Goal: Task Accomplishment & Management: Manage account settings

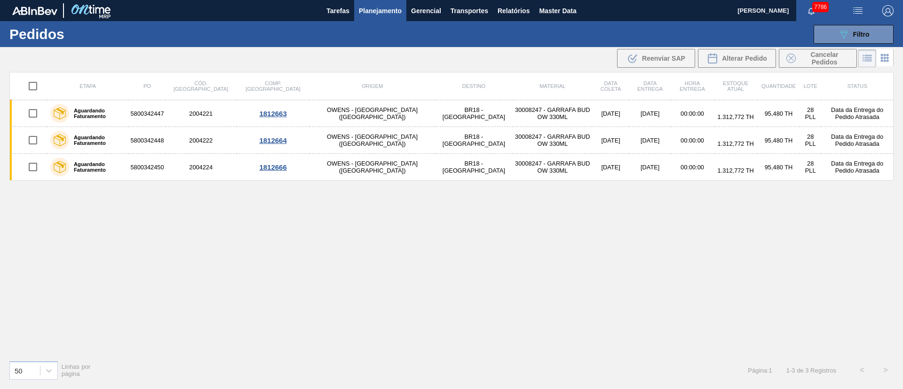
click at [378, 13] on span "Planejamento" at bounding box center [380, 10] width 43 height 11
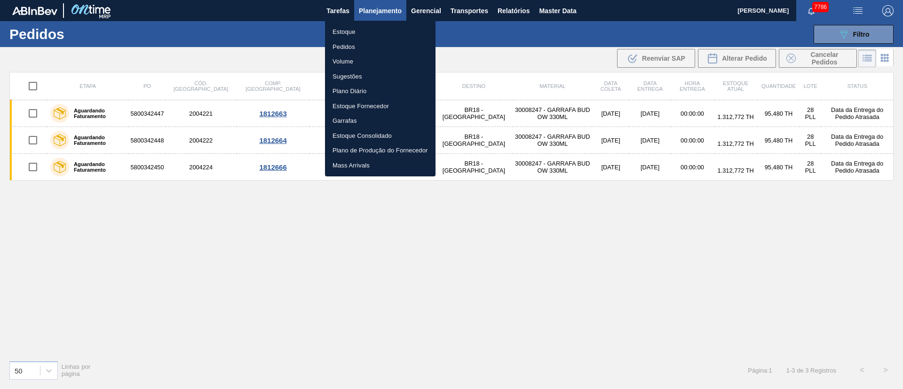
click at [347, 49] on li "Pedidos" at bounding box center [380, 47] width 111 height 15
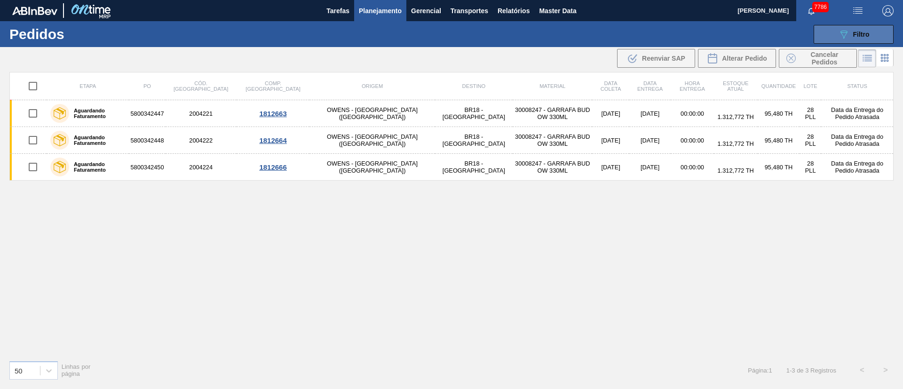
click at [860, 32] on span "Filtro" at bounding box center [861, 35] width 16 height 8
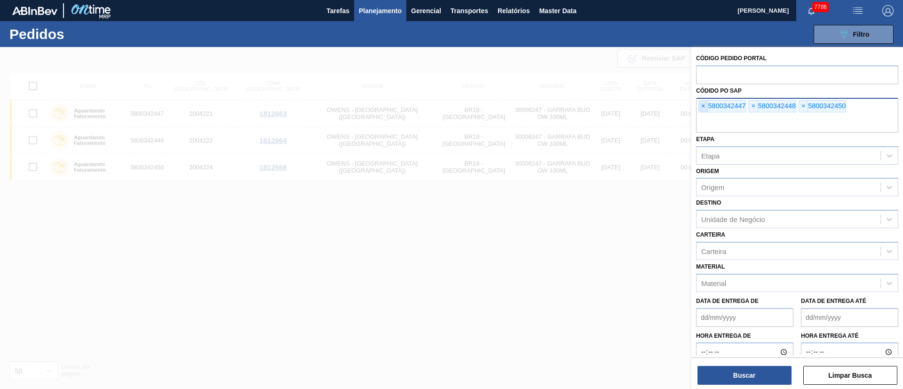
click at [700, 109] on span "×" at bounding box center [703, 106] width 9 height 11
click at [700, 115] on input "text" at bounding box center [797, 124] width 202 height 18
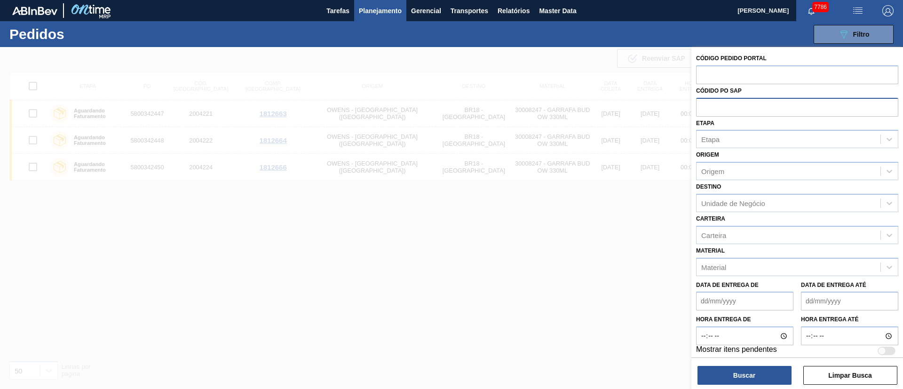
click at [700, 109] on input "text" at bounding box center [797, 107] width 202 height 18
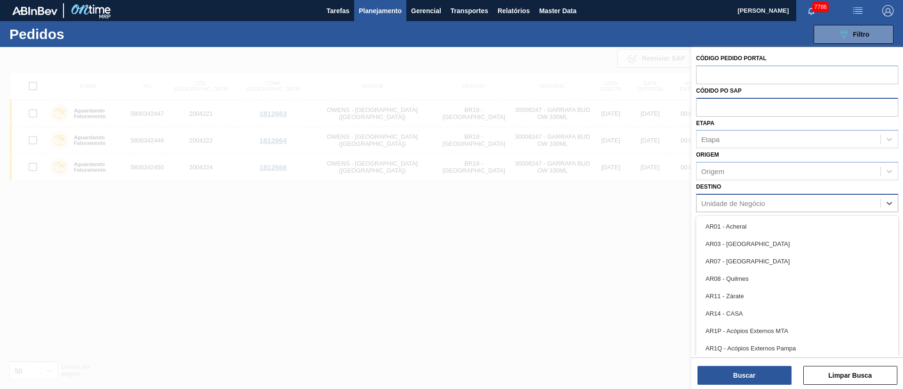
click at [734, 208] on div "Unidade de Negócio" at bounding box center [789, 203] width 184 height 14
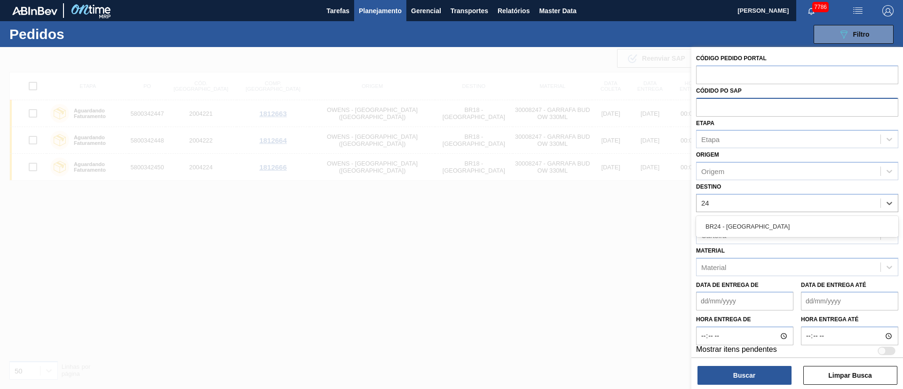
type input "2"
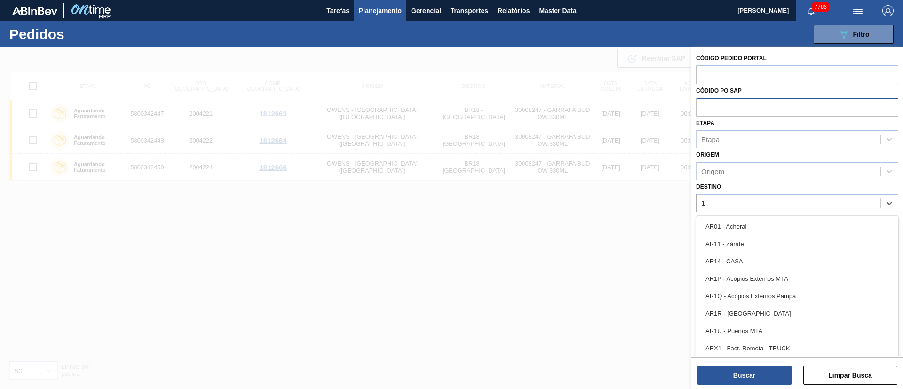
type input "16"
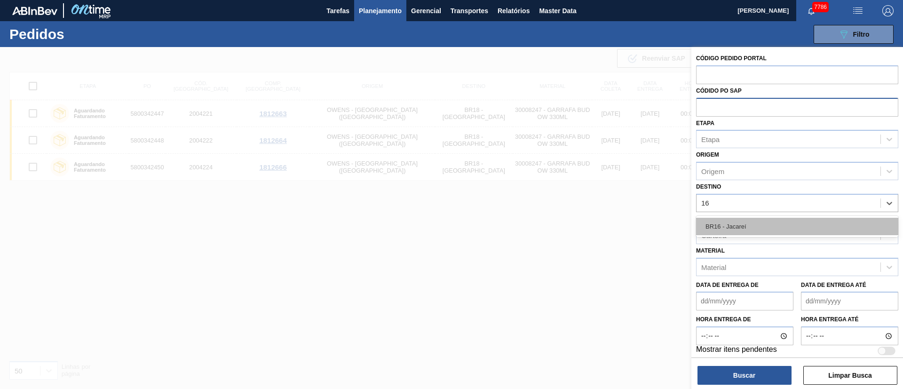
click at [715, 226] on div "BR16 - Jacareí" at bounding box center [797, 226] width 202 height 17
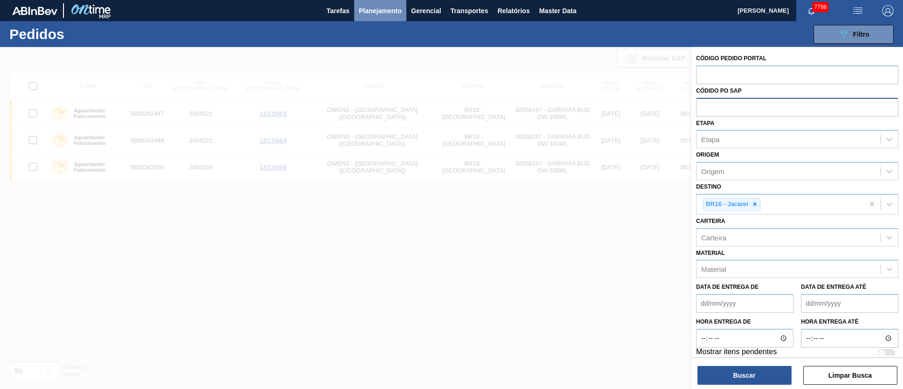
click at [370, 9] on span "Planejamento" at bounding box center [380, 10] width 43 height 11
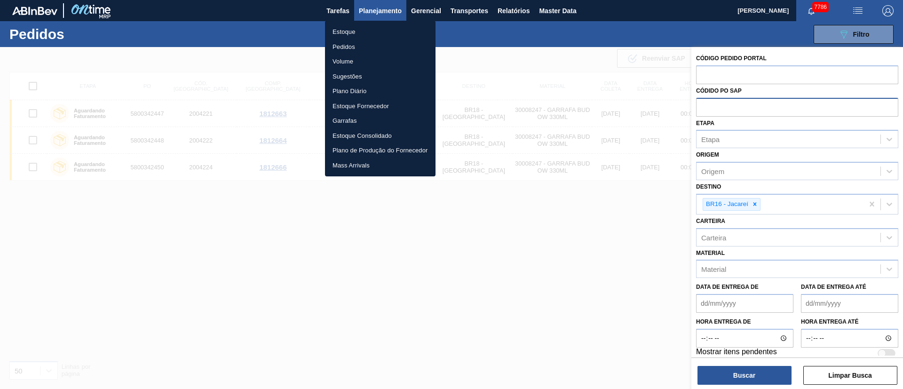
click at [340, 45] on li "Pedidos" at bounding box center [380, 47] width 111 height 15
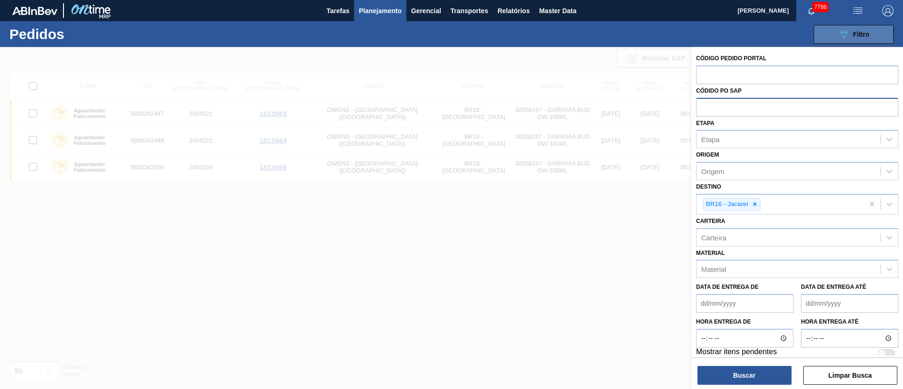
click at [864, 32] on span "Filtro" at bounding box center [861, 35] width 16 height 8
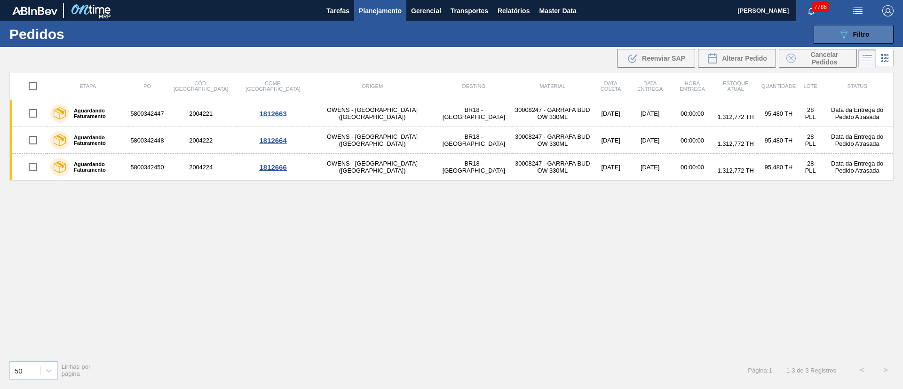
click at [856, 40] on button "089F7B8B-B2A5-4AFE-B5C0-19BA573D28AC Filtro" at bounding box center [854, 34] width 80 height 19
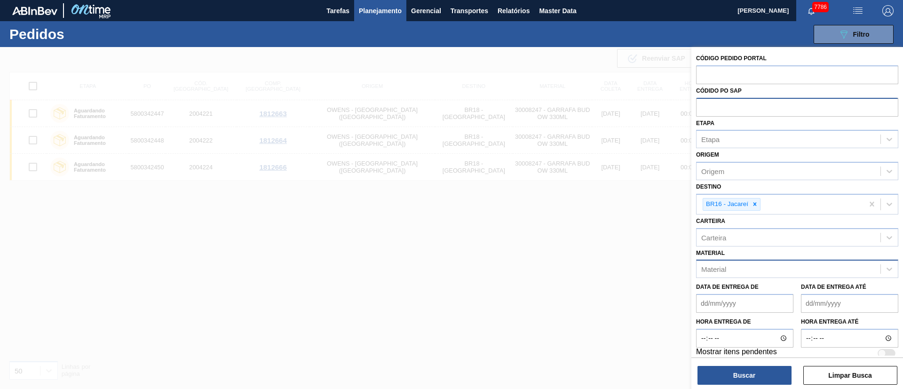
click at [759, 269] on div "Material" at bounding box center [789, 269] width 184 height 14
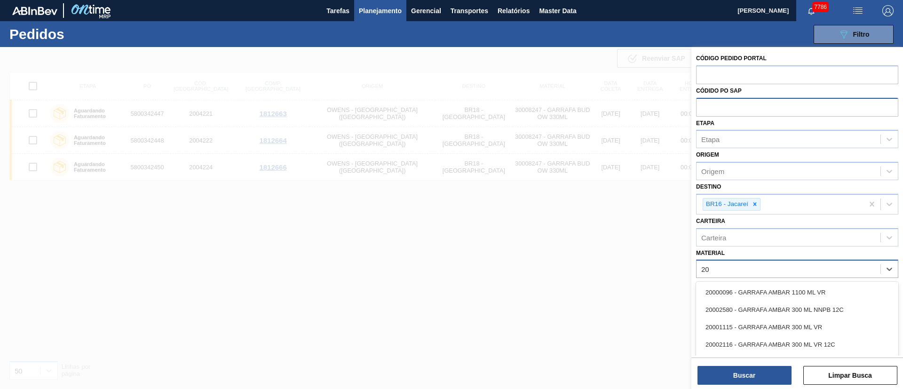
type input "2"
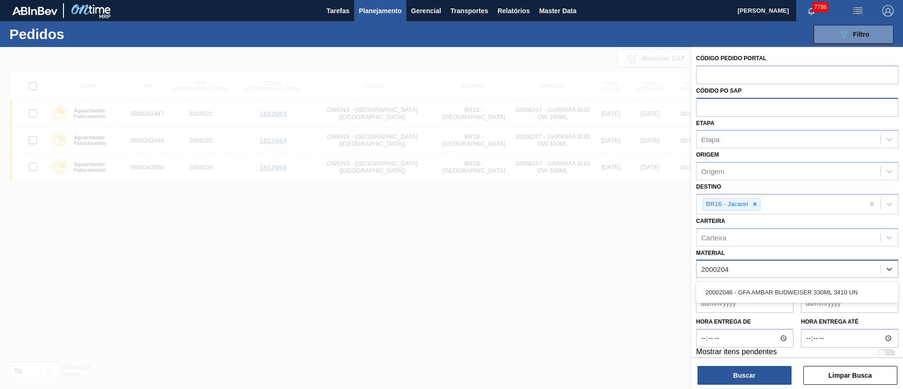
type input "20002046"
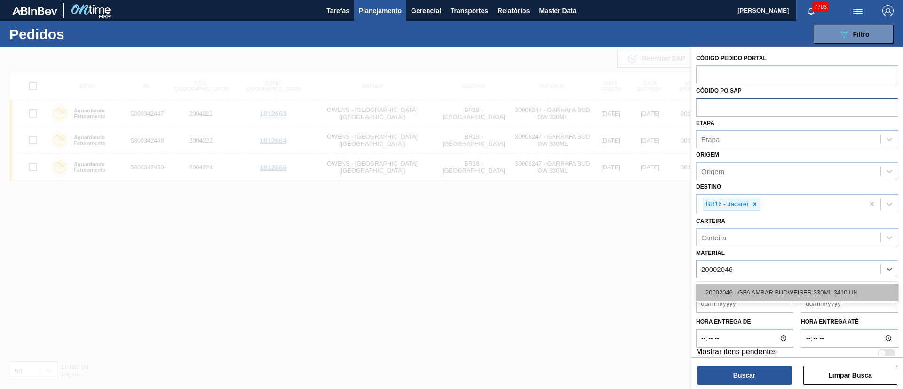
click at [758, 287] on div "20002046 - GFA AMBAR BUDWEISER 330ML 3410 UN" at bounding box center [797, 292] width 202 height 17
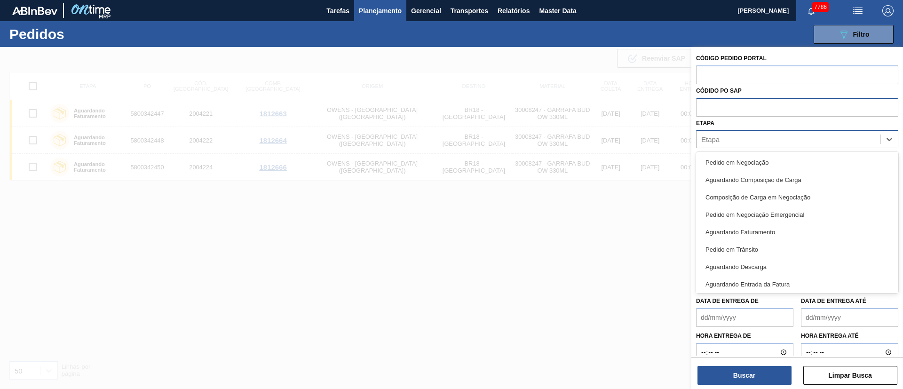
click at [719, 142] on div "Etapa" at bounding box center [710, 139] width 18 height 8
type input "fat"
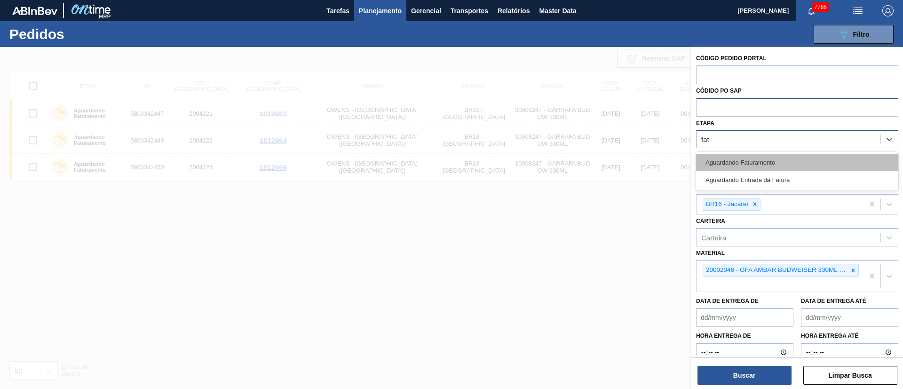
drag, startPoint x: 725, startPoint y: 161, endPoint x: 764, endPoint y: 170, distance: 40.0
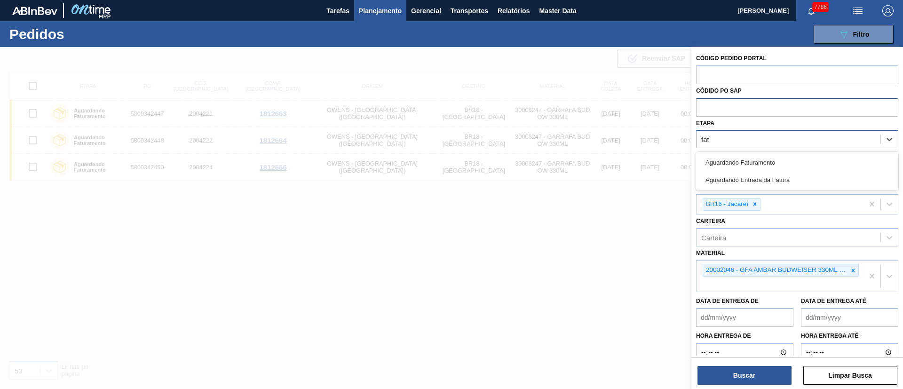
click at [726, 161] on div "Aguardando Faturamento" at bounding box center [797, 162] width 202 height 17
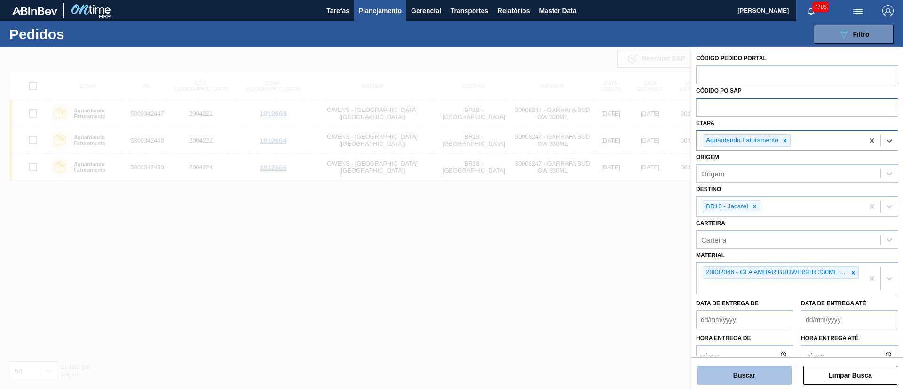
click at [760, 371] on button "Buscar" at bounding box center [744, 375] width 94 height 19
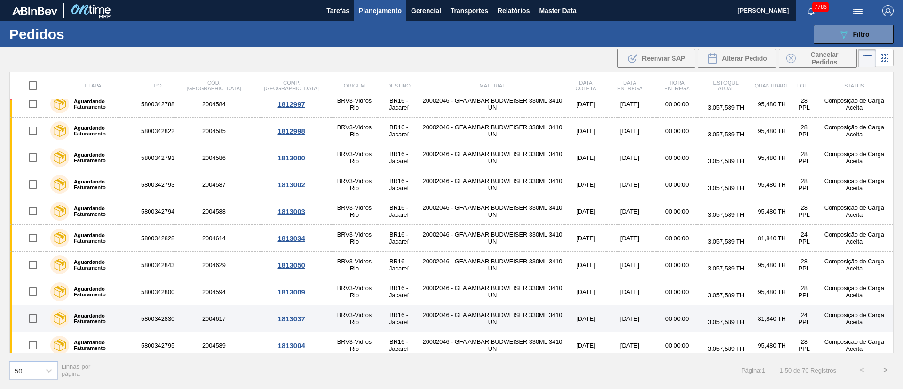
scroll to position [1088, 0]
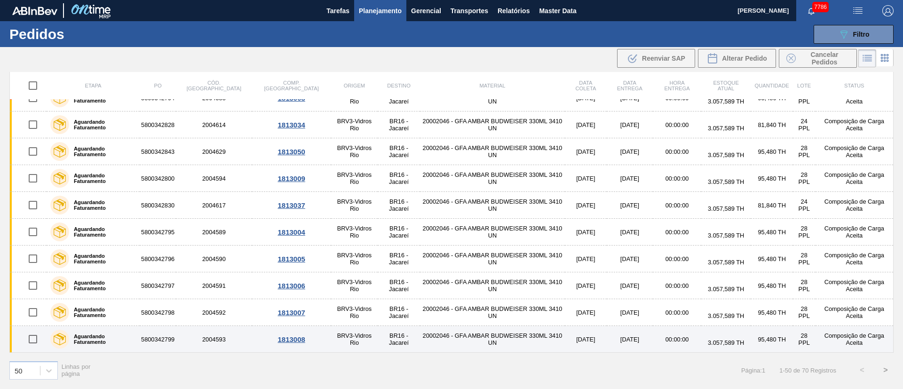
click at [36, 341] on input "checkbox" at bounding box center [33, 339] width 20 height 20
checkbox input "true"
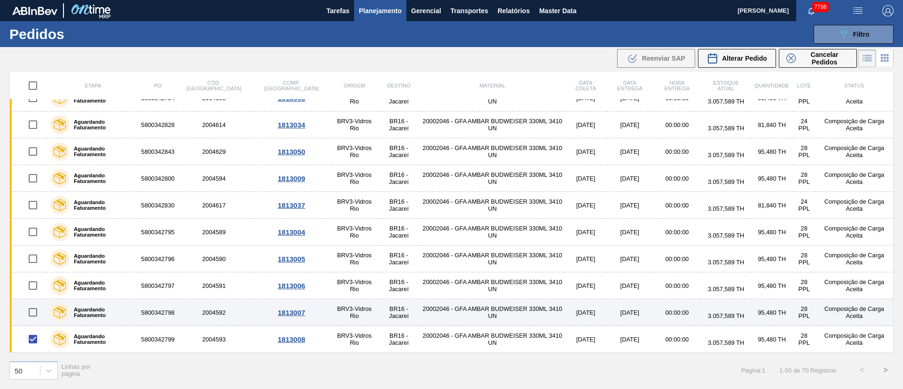
click at [31, 313] on input "checkbox" at bounding box center [33, 312] width 20 height 20
checkbox input "true"
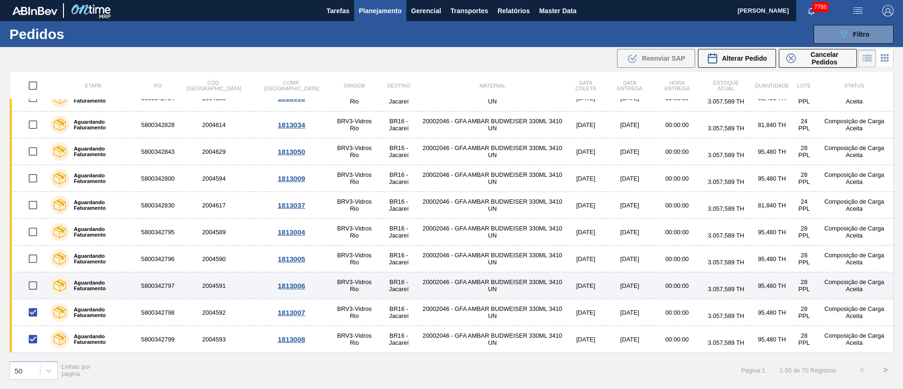
click at [32, 286] on input "checkbox" at bounding box center [33, 286] width 20 height 20
checkbox input "true"
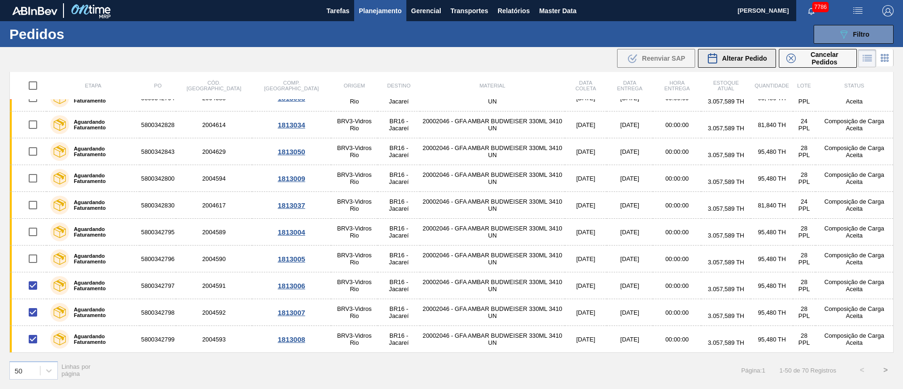
click at [744, 55] on span "Alterar Pedido" at bounding box center [744, 59] width 45 height 8
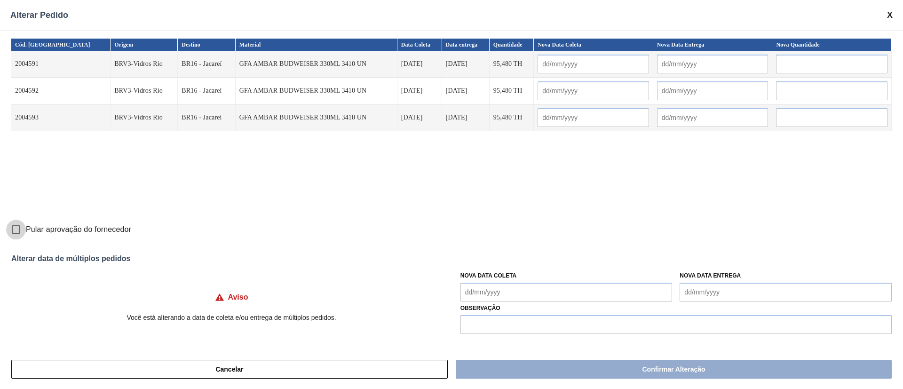
click at [16, 229] on input "Pular aprovação do fornecedor" at bounding box center [16, 230] width 20 height 20
checkbox input "true"
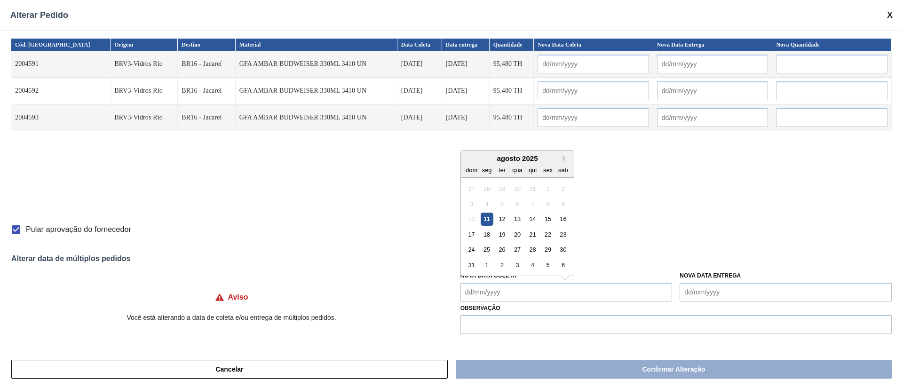
click at [499, 296] on Coleta "Nova Data Coleta" at bounding box center [566, 292] width 212 height 19
click at [500, 221] on div "12" at bounding box center [502, 219] width 13 height 13
type input "[DATE]"
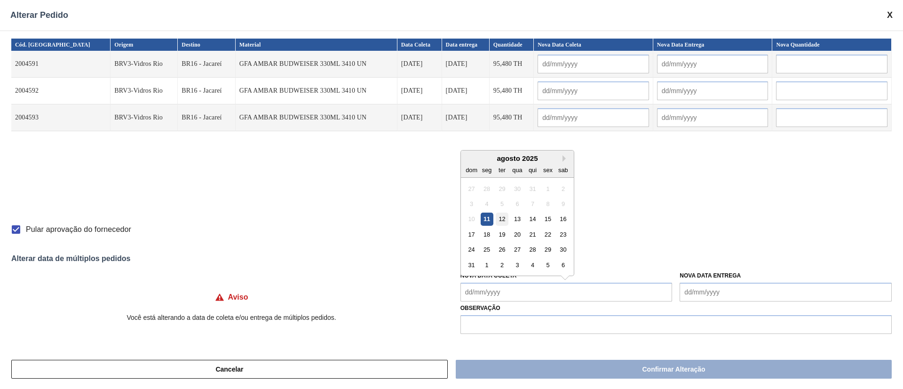
type input "[DATE]"
type Coleta "[DATE]"
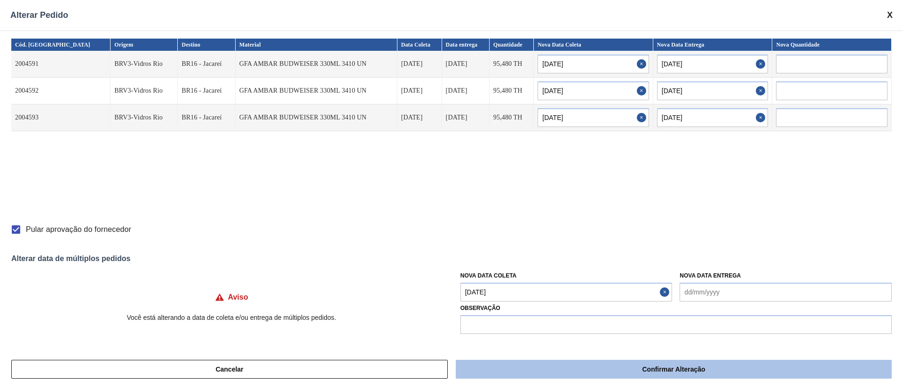
click at [571, 374] on button "Confirmar Alteração" at bounding box center [674, 369] width 436 height 19
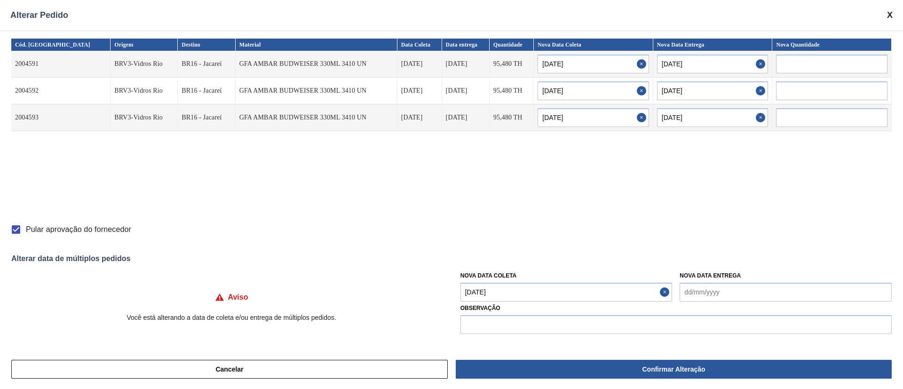
checkbox input "false"
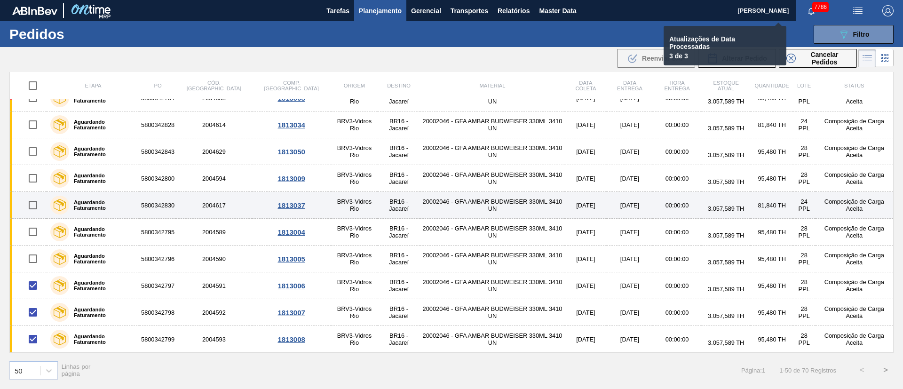
checkbox input "false"
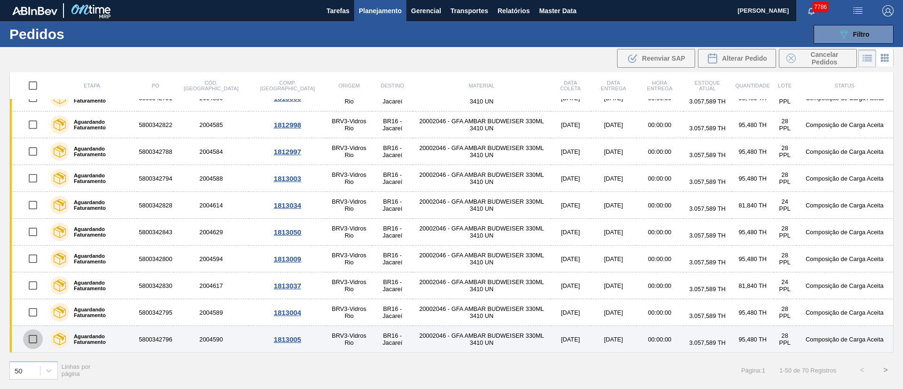
click at [35, 341] on input "checkbox" at bounding box center [33, 339] width 20 height 20
checkbox input "true"
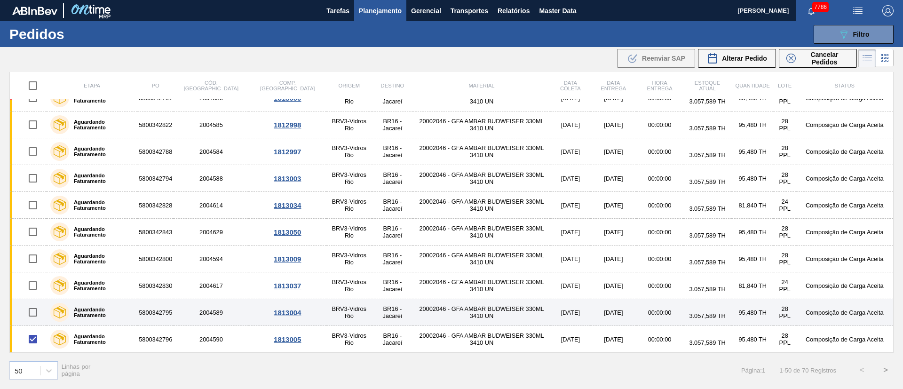
click at [35, 310] on input "checkbox" at bounding box center [33, 312] width 20 height 20
checkbox input "true"
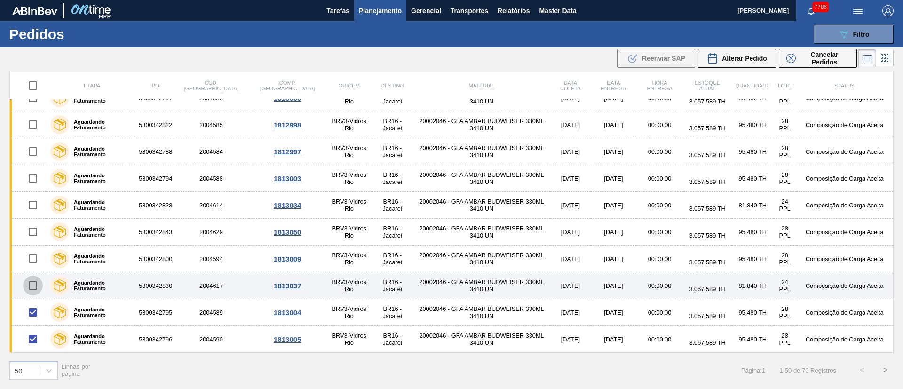
click at [33, 279] on input "checkbox" at bounding box center [33, 286] width 20 height 20
checkbox input "true"
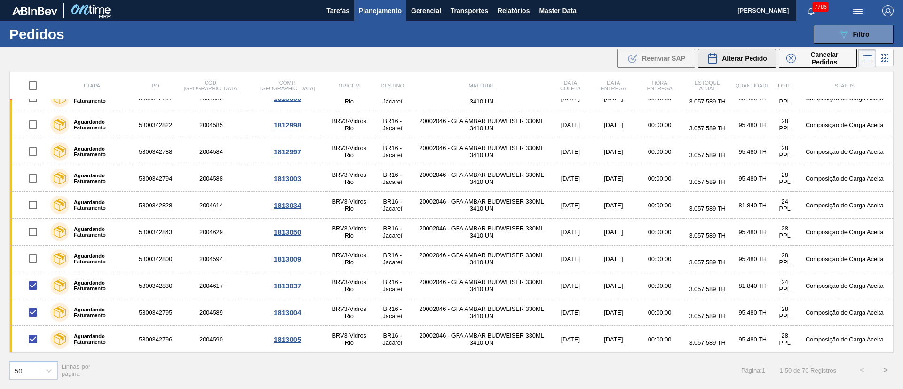
click at [740, 55] on span "Alterar Pedido" at bounding box center [744, 59] width 45 height 8
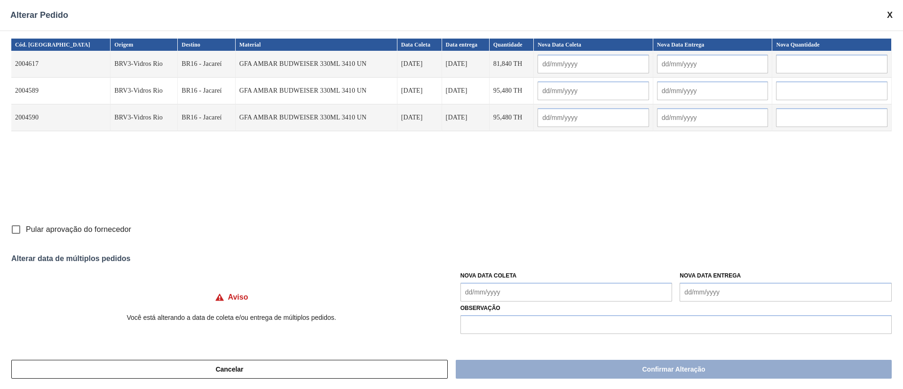
click at [16, 230] on input "Pular aprovação do fornecedor" at bounding box center [16, 230] width 20 height 20
checkbox input "true"
click at [477, 290] on Coleta "Nova Data Coleta" at bounding box center [566, 292] width 212 height 19
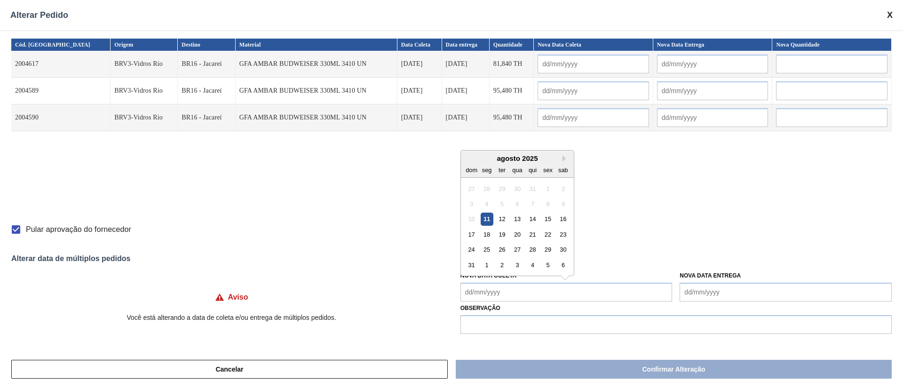
drag, startPoint x: 515, startPoint y: 220, endPoint x: 523, endPoint y: 234, distance: 16.2
click at [515, 219] on div "13" at bounding box center [517, 219] width 13 height 13
type input "[DATE]"
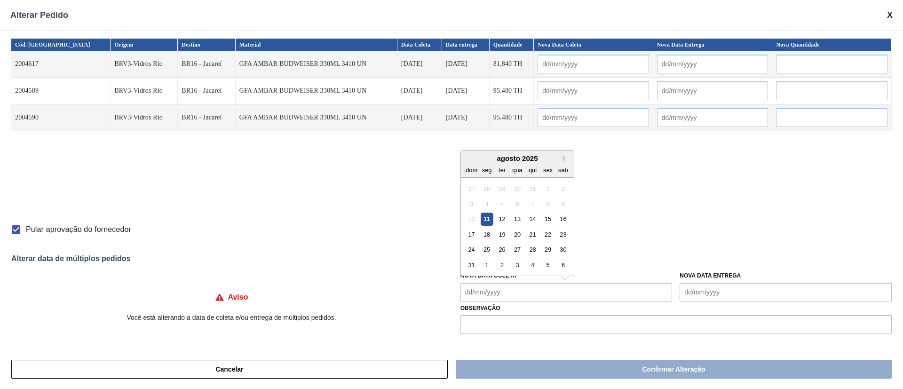
type input "[DATE]"
type Coleta "[DATE]"
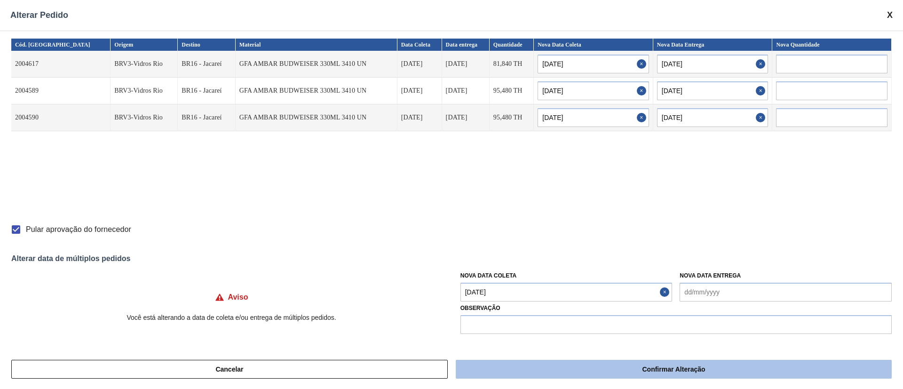
click at [590, 365] on button "Confirmar Alteração" at bounding box center [674, 369] width 436 height 19
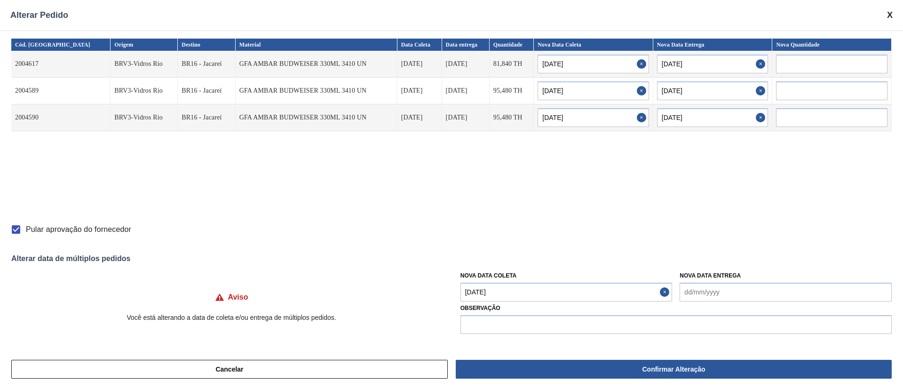
checkbox input "false"
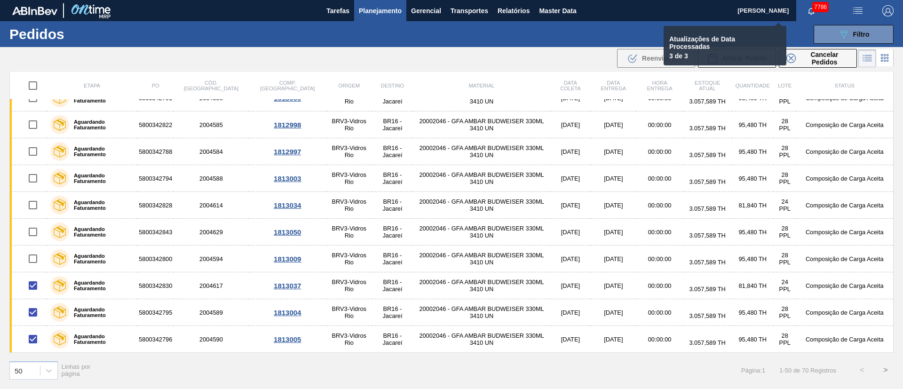
checkbox input "false"
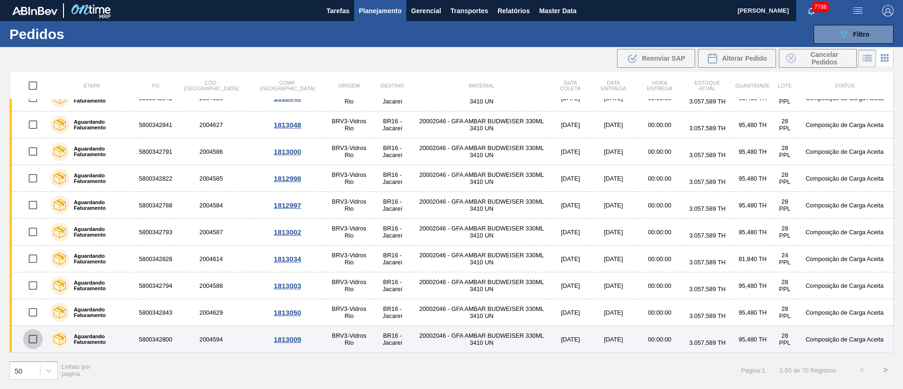
click at [37, 339] on input "checkbox" at bounding box center [33, 339] width 20 height 20
checkbox input "true"
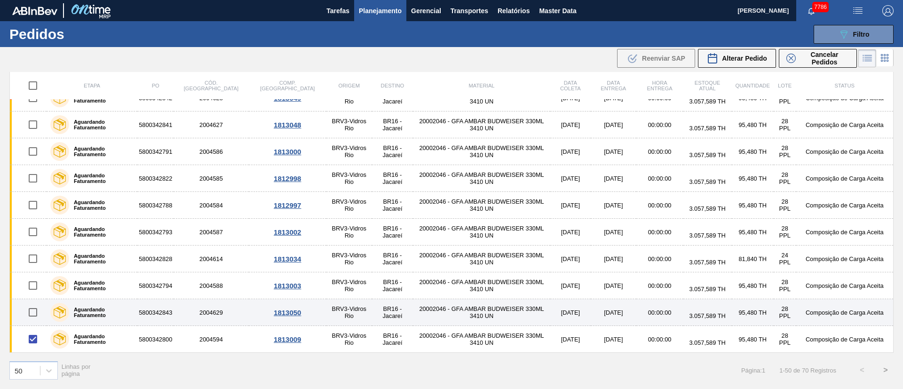
click at [31, 309] on input "checkbox" at bounding box center [33, 312] width 20 height 20
checkbox input "true"
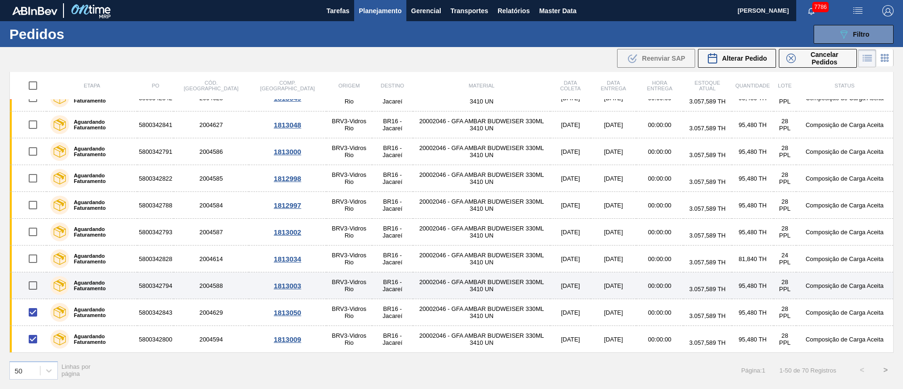
click at [29, 289] on input "checkbox" at bounding box center [33, 286] width 20 height 20
checkbox input "true"
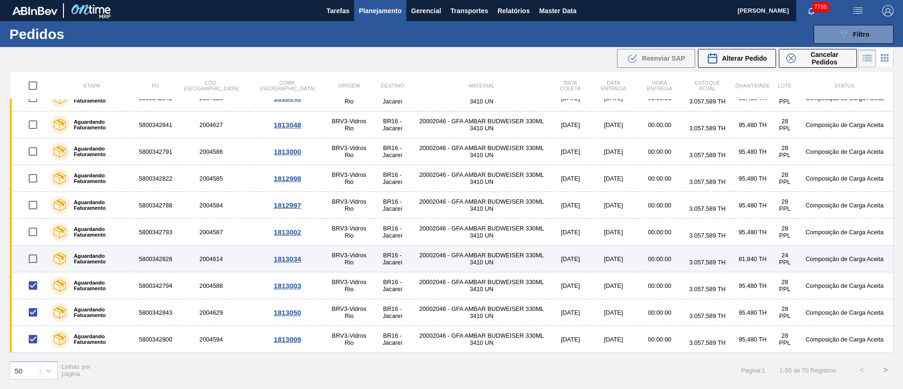
click at [32, 259] on input "checkbox" at bounding box center [33, 259] width 20 height 20
checkbox input "true"
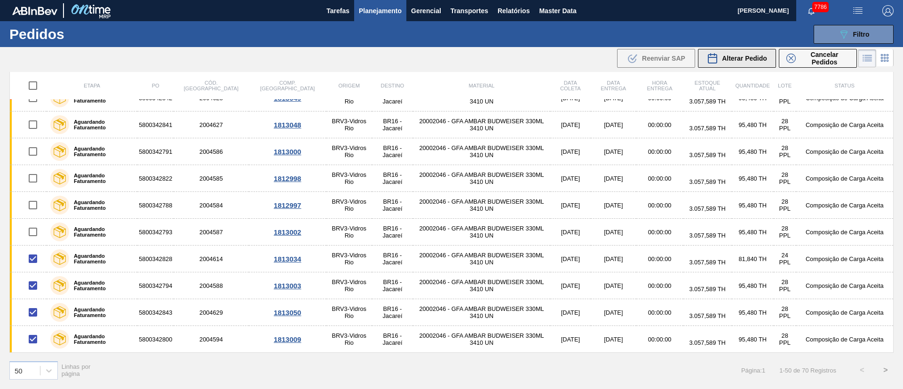
click at [750, 55] on span "Alterar Pedido" at bounding box center [744, 59] width 45 height 8
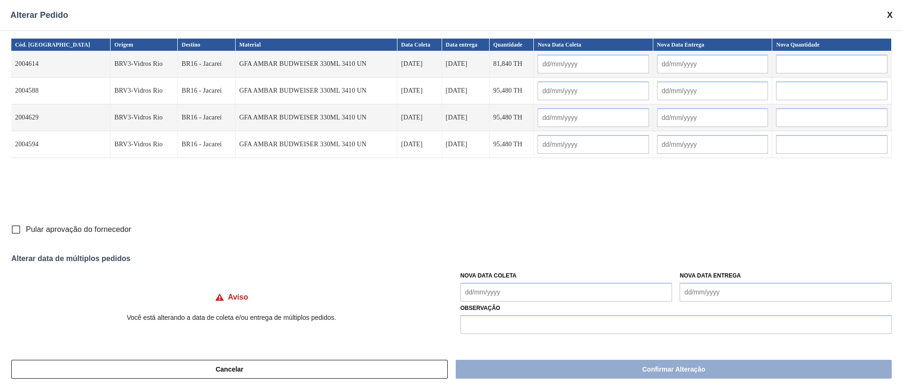
click at [13, 226] on input "Pular aprovação do fornecedor" at bounding box center [16, 230] width 20 height 20
checkbox input "true"
click at [563, 292] on Coleta "Nova Data Coleta" at bounding box center [566, 292] width 212 height 19
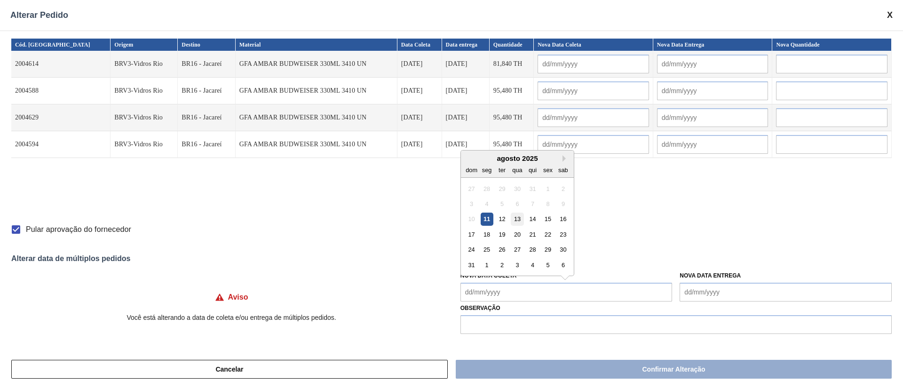
click at [514, 216] on div "13" at bounding box center [517, 219] width 13 height 13
type input "[DATE]"
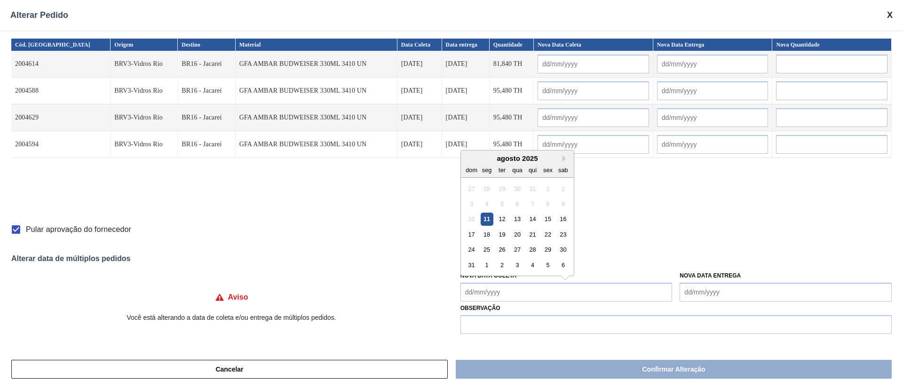
type input "[DATE]"
type Coleta "[DATE]"
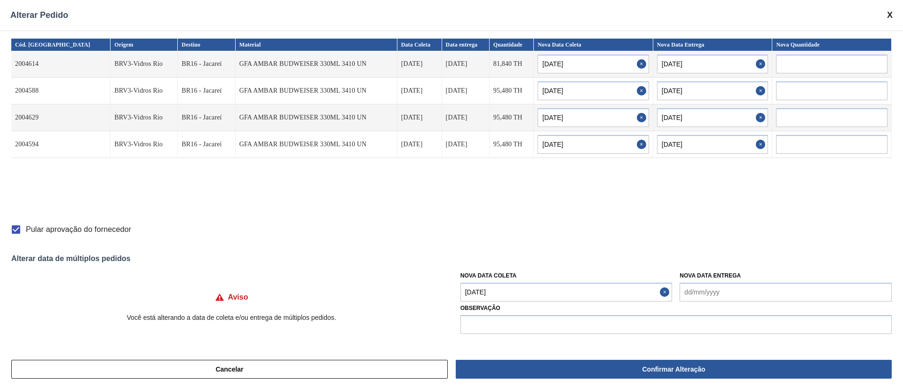
click at [518, 297] on Coleta "[DATE]" at bounding box center [566, 292] width 212 height 19
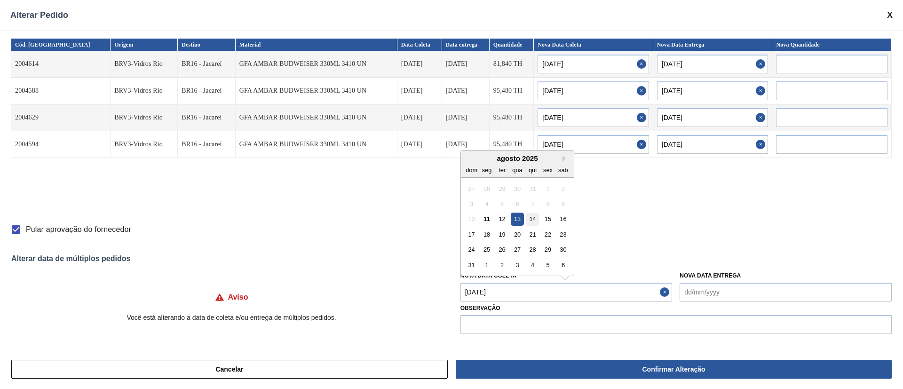
click at [529, 221] on div "14" at bounding box center [532, 219] width 13 height 13
type input "[DATE]"
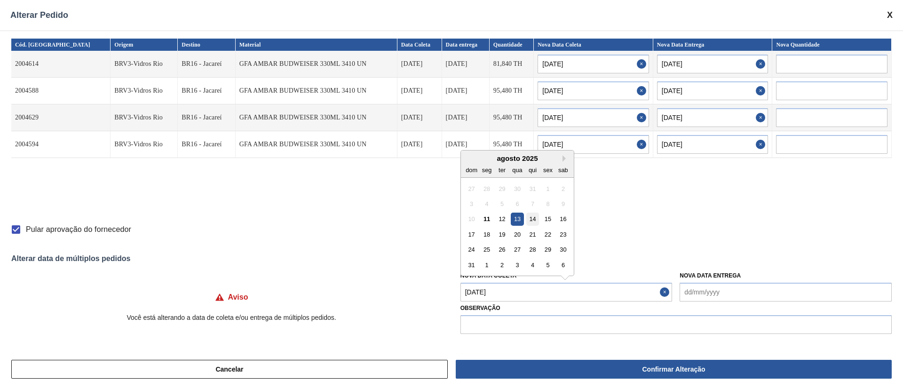
type input "[DATE]"
type Coleta "[DATE]"
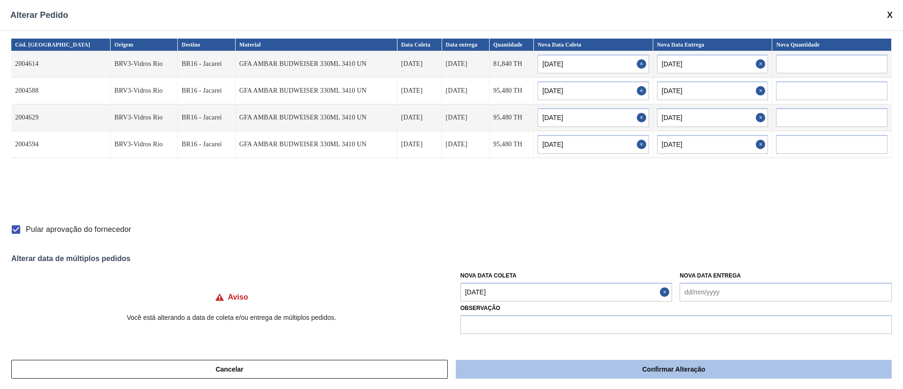
click at [573, 365] on button "Confirmar Alteração" at bounding box center [674, 369] width 436 height 19
checkbox input "false"
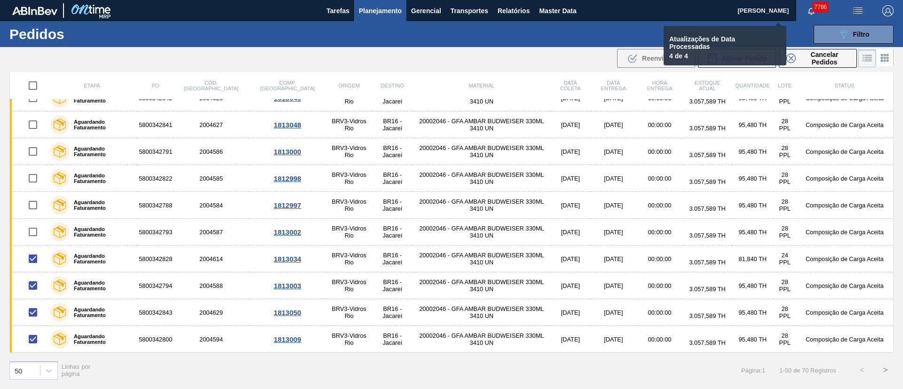
checkbox input "false"
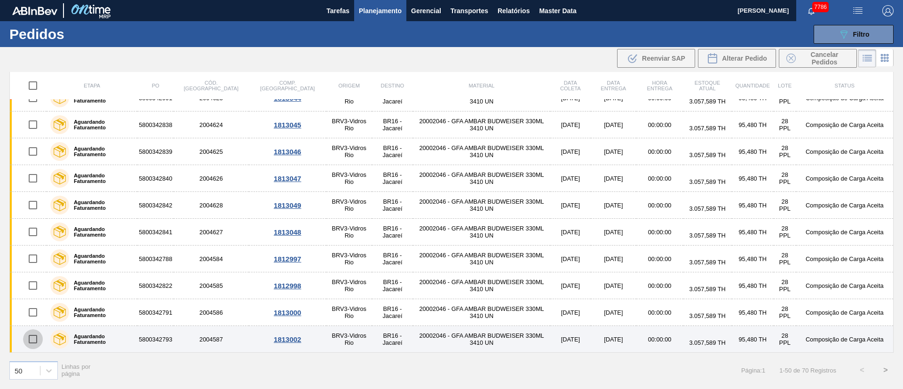
click at [36, 340] on input "checkbox" at bounding box center [33, 339] width 20 height 20
checkbox input "true"
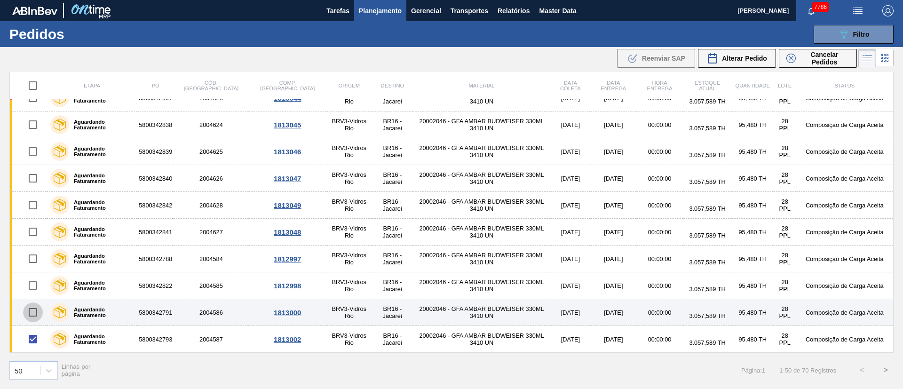
click at [30, 310] on input "checkbox" at bounding box center [33, 312] width 20 height 20
checkbox input "true"
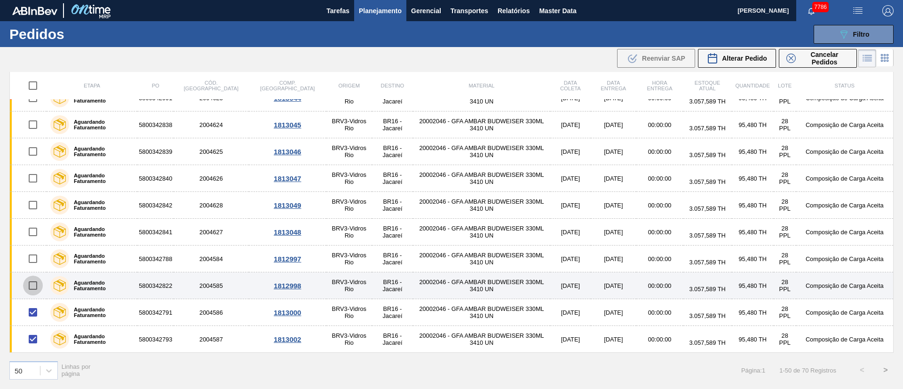
click at [34, 282] on input "checkbox" at bounding box center [33, 286] width 20 height 20
checkbox input "true"
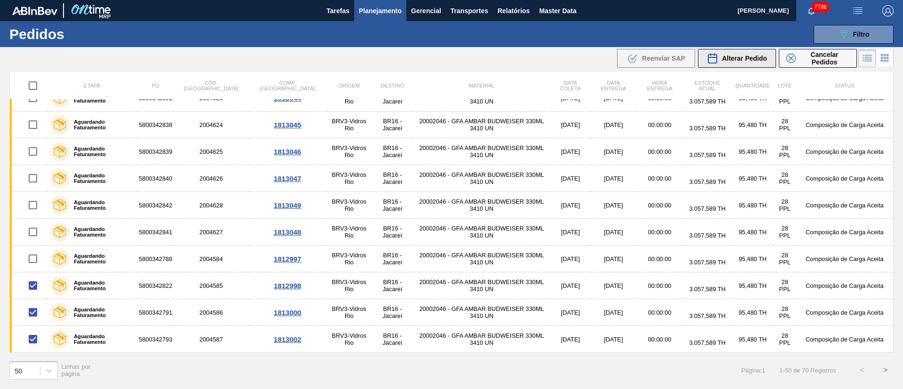
click at [719, 60] on div "Alterar Pedido" at bounding box center [737, 58] width 60 height 11
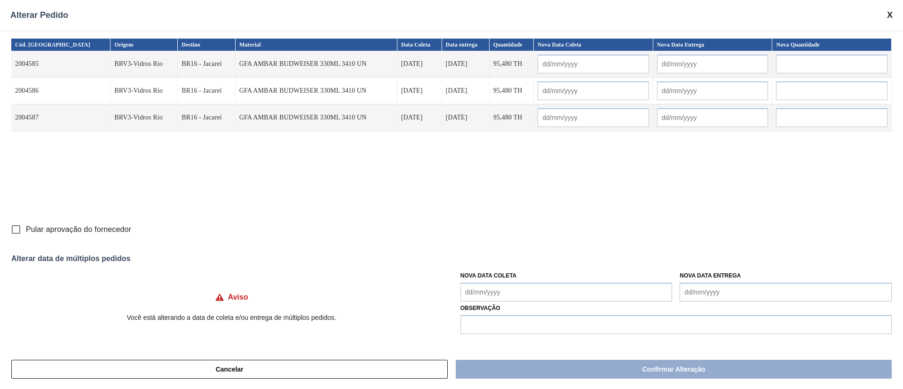
click at [18, 232] on input "Pular aprovação do fornecedor" at bounding box center [16, 230] width 20 height 20
checkbox input "true"
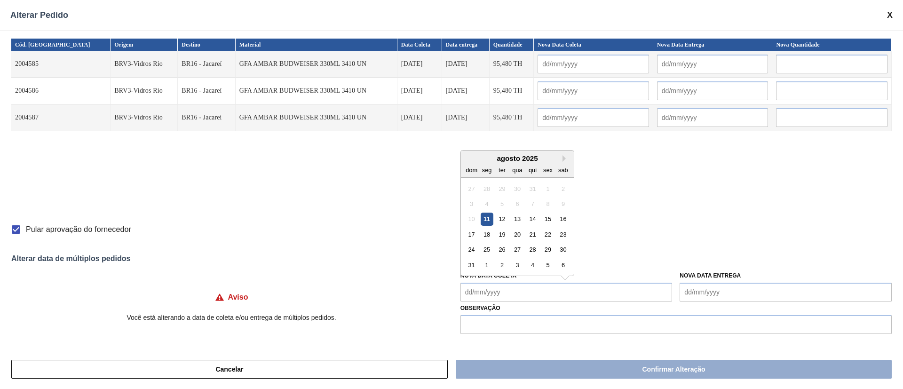
click at [525, 291] on Coleta "Nova Data Coleta" at bounding box center [566, 292] width 212 height 19
click at [519, 217] on div "13" at bounding box center [517, 219] width 13 height 13
type input "[DATE]"
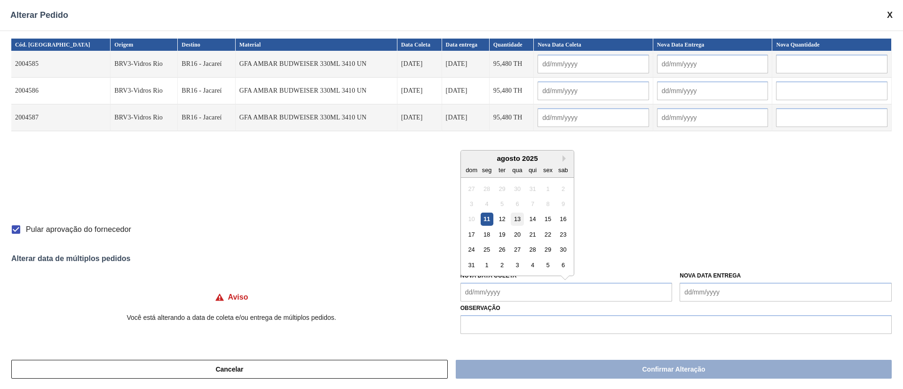
type input "[DATE]"
type Coleta "[DATE]"
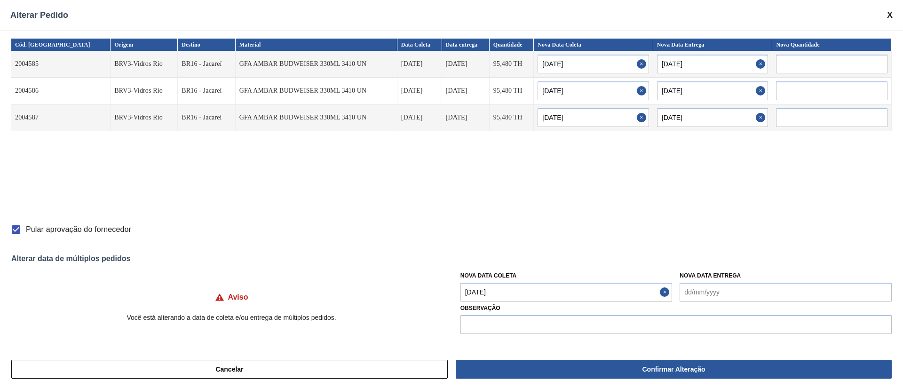
click at [504, 297] on Coleta "[DATE]" at bounding box center [566, 292] width 212 height 19
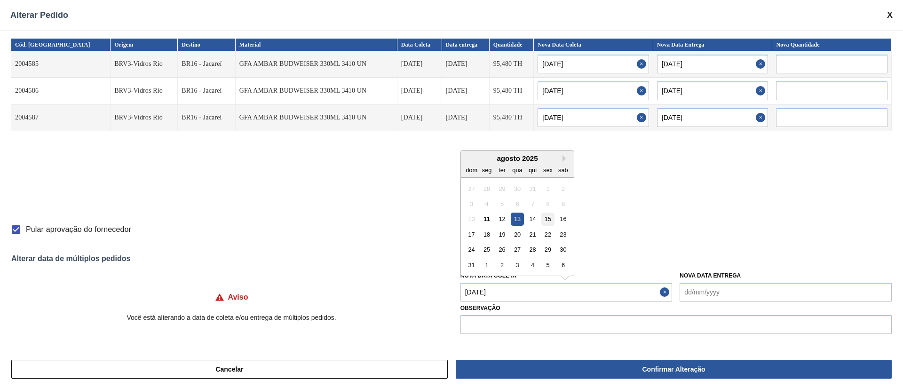
click at [547, 219] on div "15" at bounding box center [547, 219] width 13 height 13
type input "[DATE]"
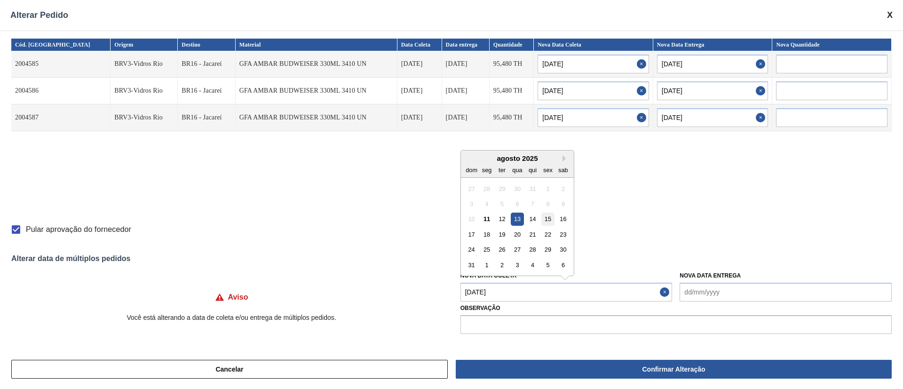
type input "[DATE]"
type Coleta "[DATE]"
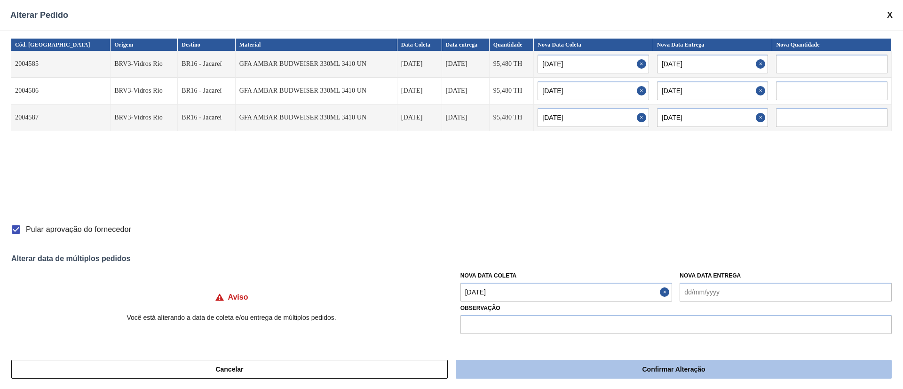
click at [556, 366] on button "Confirmar Alteração" at bounding box center [674, 369] width 436 height 19
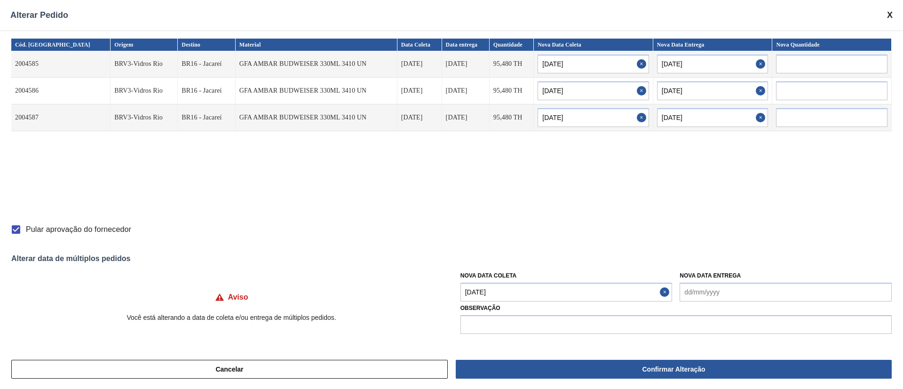
checkbox input "false"
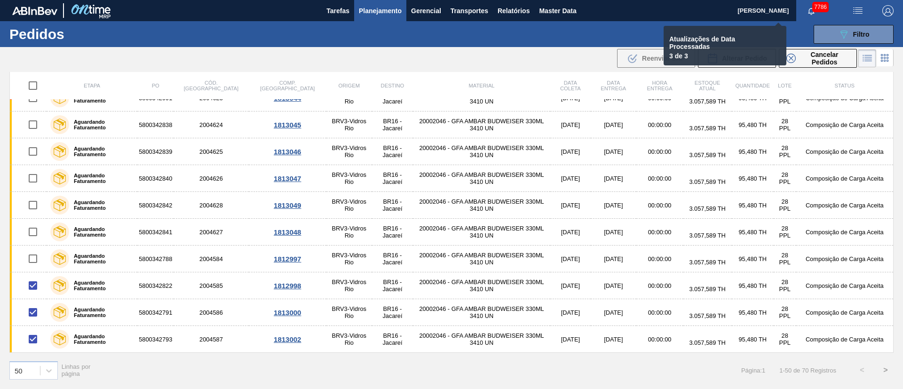
checkbox input "false"
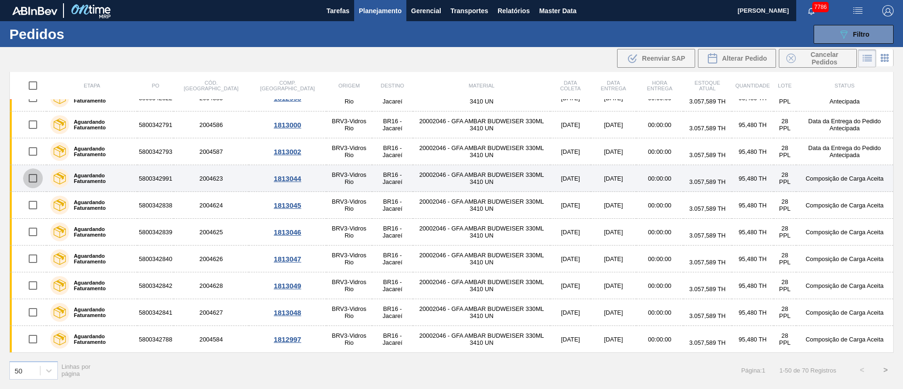
drag, startPoint x: 33, startPoint y: 179, endPoint x: 26, endPoint y: 189, distance: 11.5
click at [33, 178] on input "checkbox" at bounding box center [33, 178] width 20 height 20
checkbox input "true"
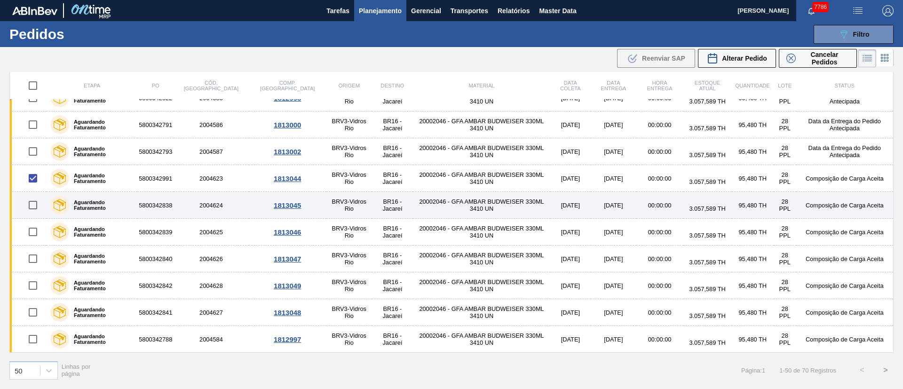
click at [37, 206] on input "checkbox" at bounding box center [33, 205] width 20 height 20
checkbox input "true"
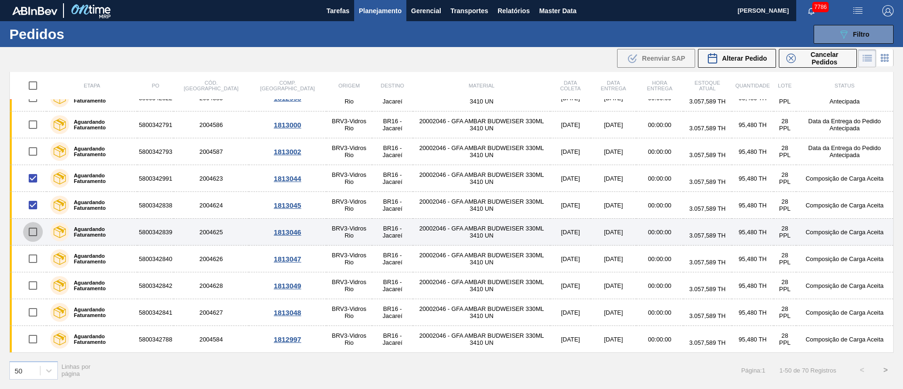
click at [32, 236] on input "checkbox" at bounding box center [33, 232] width 20 height 20
checkbox input "true"
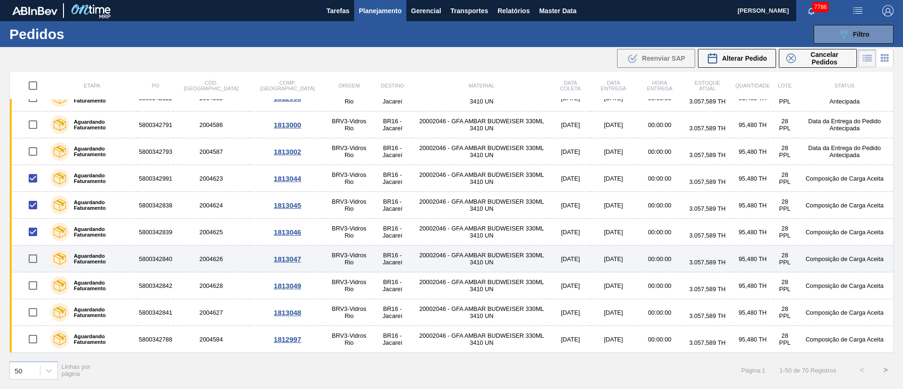
click at [30, 257] on input "checkbox" at bounding box center [33, 259] width 20 height 20
checkbox input "true"
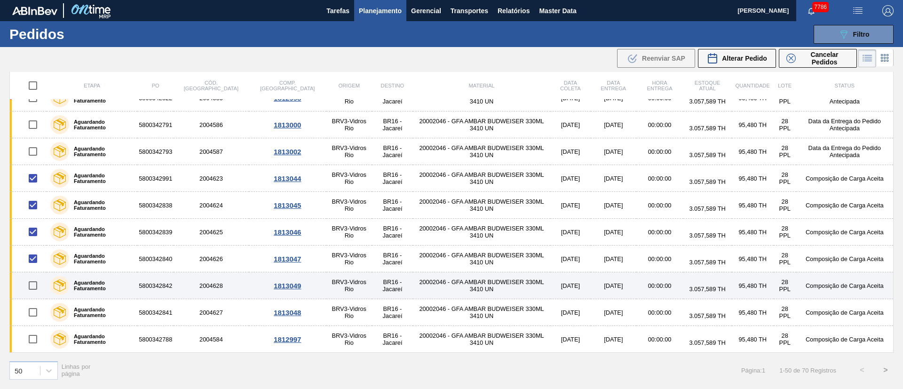
click at [37, 286] on input "checkbox" at bounding box center [33, 286] width 20 height 20
checkbox input "true"
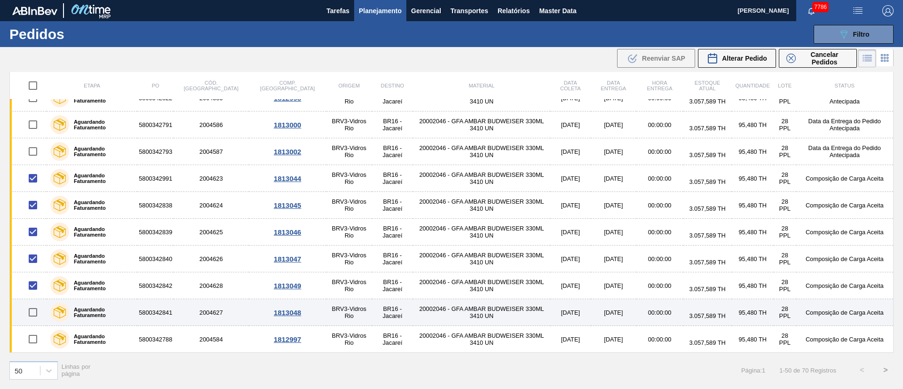
click at [32, 310] on input "checkbox" at bounding box center [33, 312] width 20 height 20
checkbox input "true"
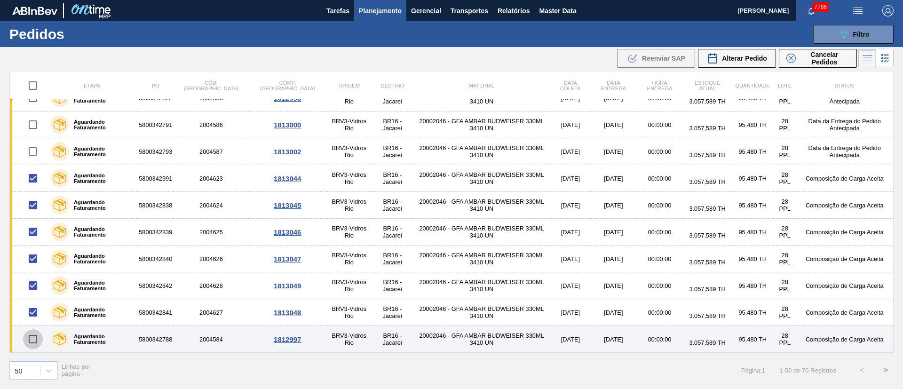
click at [35, 337] on input "checkbox" at bounding box center [33, 339] width 20 height 20
checkbox input "true"
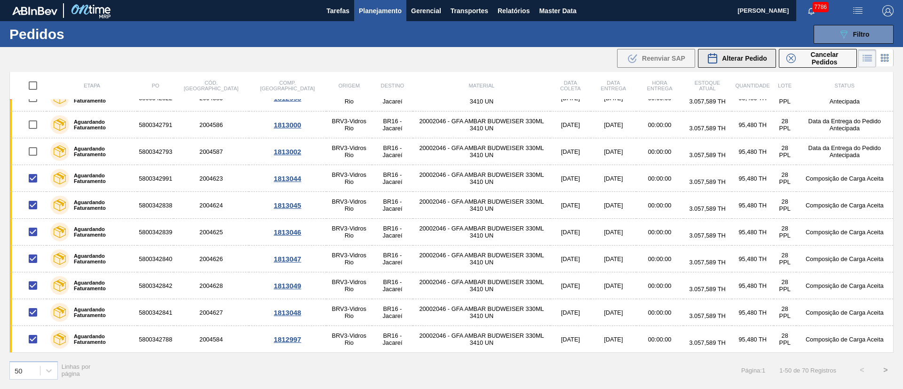
click at [747, 59] on span "Alterar Pedido" at bounding box center [744, 59] width 45 height 8
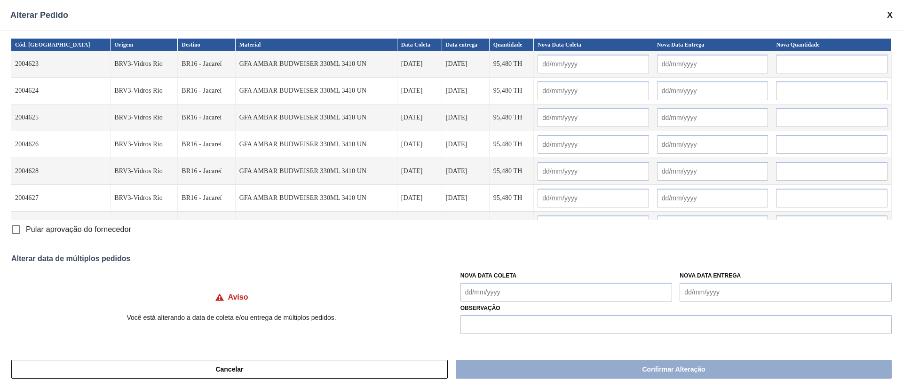
click at [506, 288] on Coleta "Nova Data Coleta" at bounding box center [566, 292] width 212 height 19
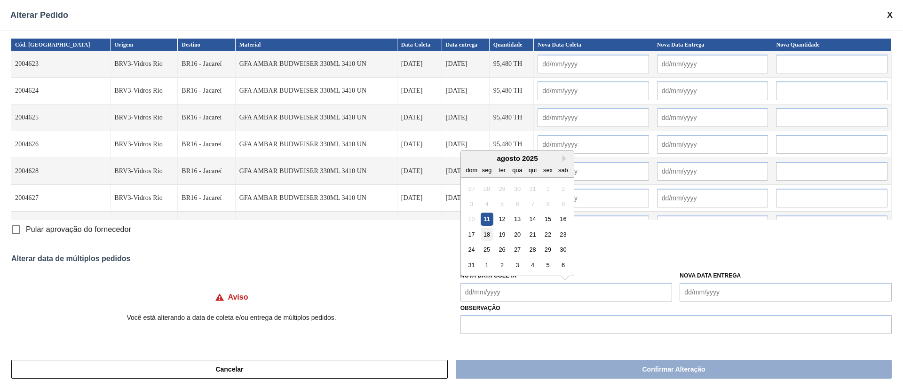
click at [489, 234] on div "18" at bounding box center [486, 234] width 13 height 13
type Coleta "[DATE]"
type input "[DATE]"
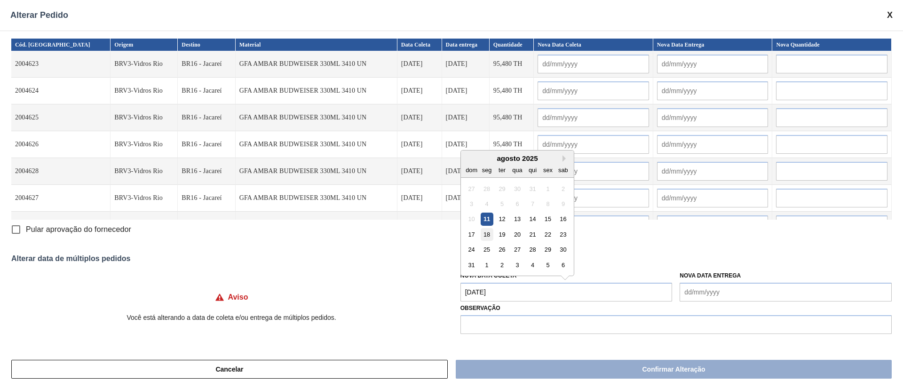
type input "[DATE]"
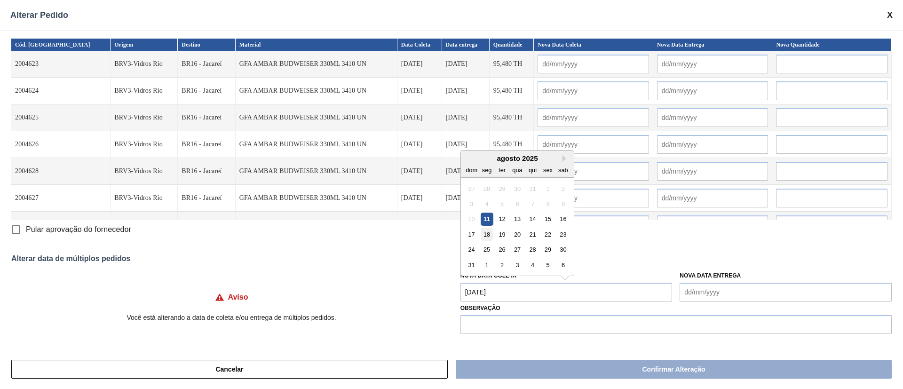
type input "[DATE]"
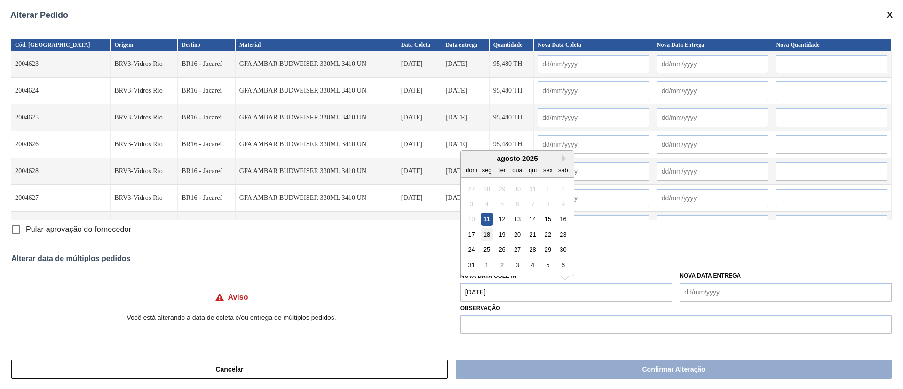
type input "[DATE]"
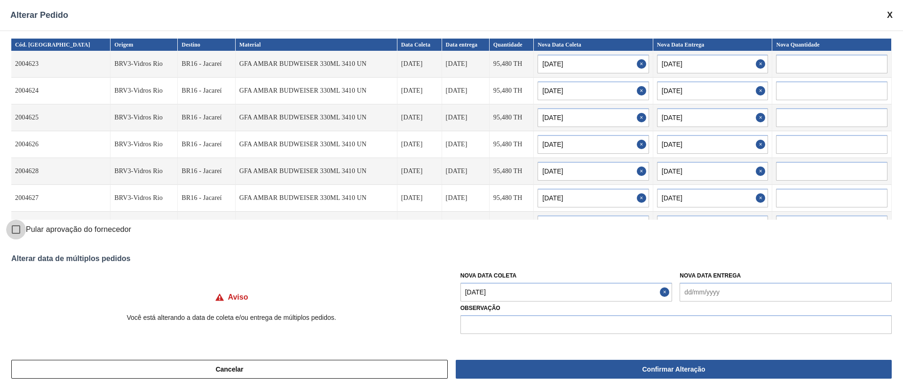
click at [16, 230] on input "Pular aprovação do fornecedor" at bounding box center [16, 230] width 20 height 20
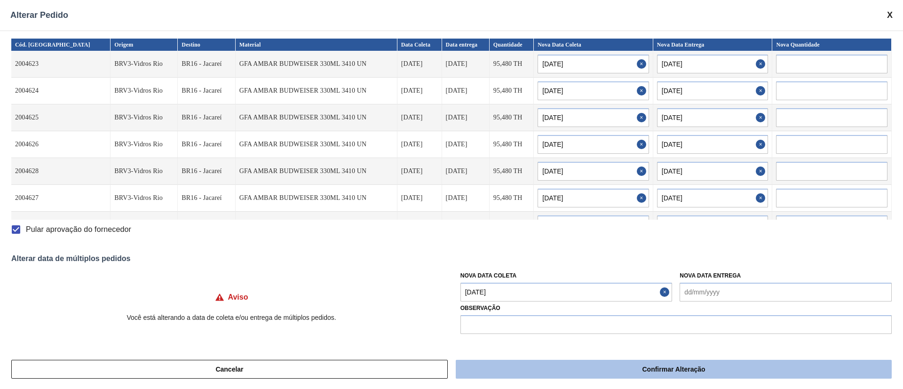
click at [606, 362] on button "Confirmar Alteração" at bounding box center [674, 369] width 436 height 19
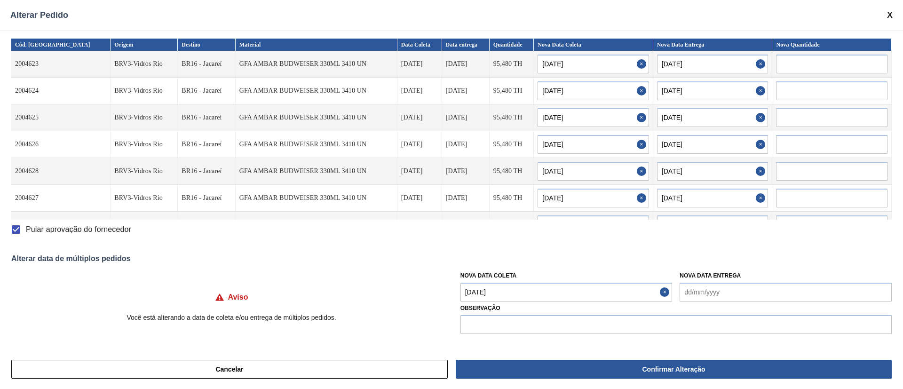
checkbox input "false"
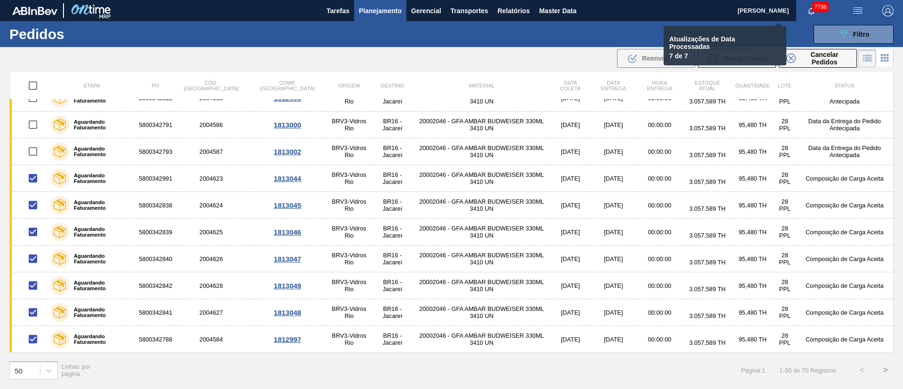
checkbox input "false"
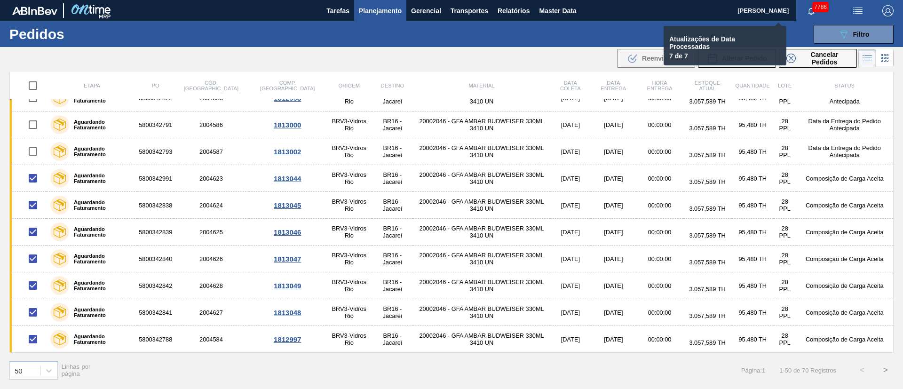
checkbox input "false"
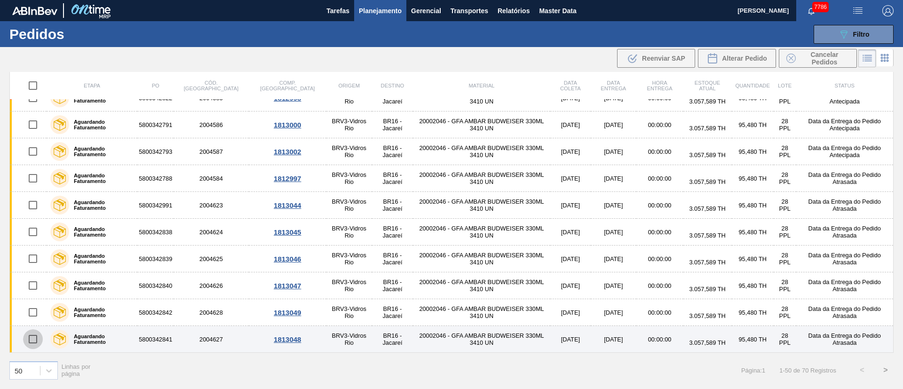
click at [32, 342] on input "checkbox" at bounding box center [33, 339] width 20 height 20
checkbox input "true"
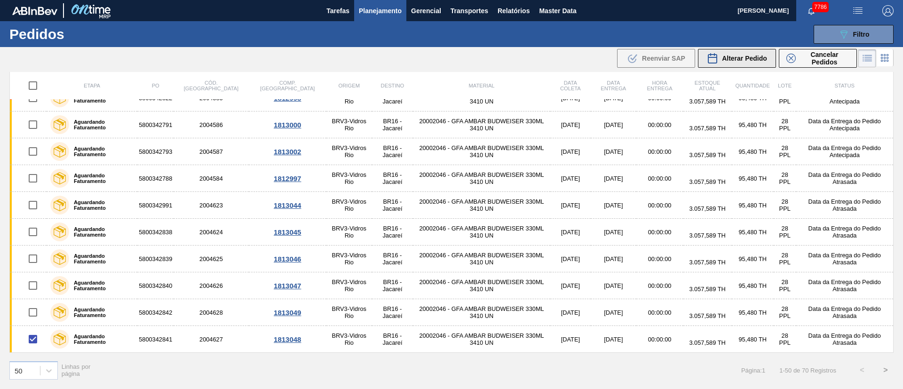
click at [755, 56] on span "Alterar Pedido" at bounding box center [744, 59] width 45 height 8
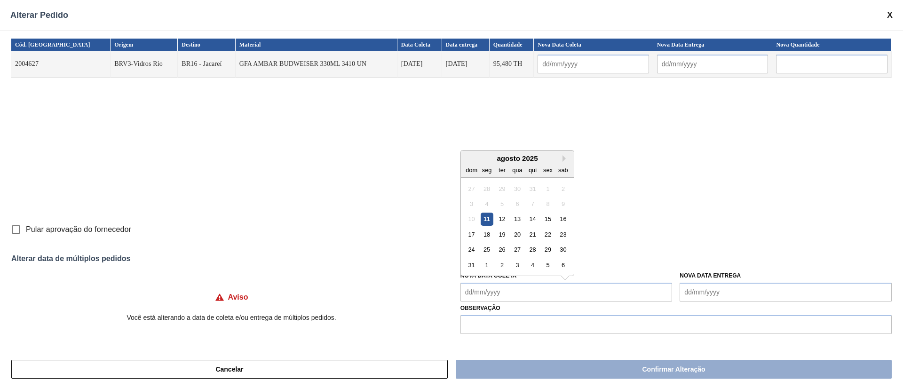
click at [476, 297] on Coleta "Nova Data Coleta" at bounding box center [566, 292] width 212 height 19
click at [515, 220] on div "13" at bounding box center [517, 219] width 13 height 13
type input "[DATE]"
type Coleta "[DATE]"
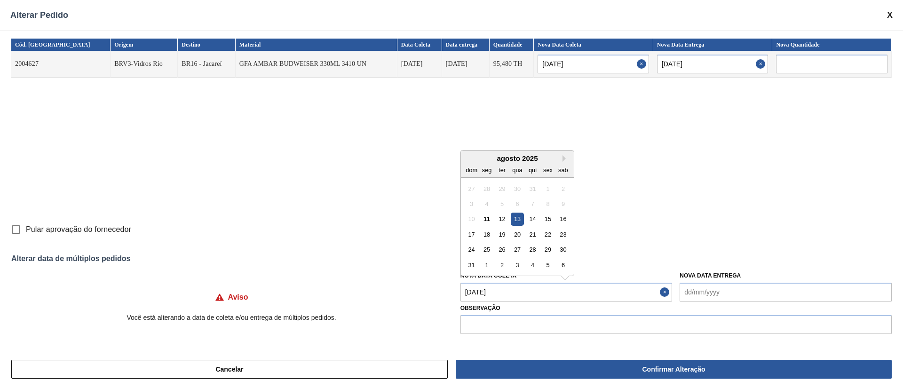
drag, startPoint x: 507, startPoint y: 299, endPoint x: 519, endPoint y: 284, distance: 19.4
click at [508, 298] on Coleta "[DATE]" at bounding box center [566, 292] width 212 height 19
click at [533, 218] on div "14" at bounding box center [532, 219] width 13 height 13
type input "[DATE]"
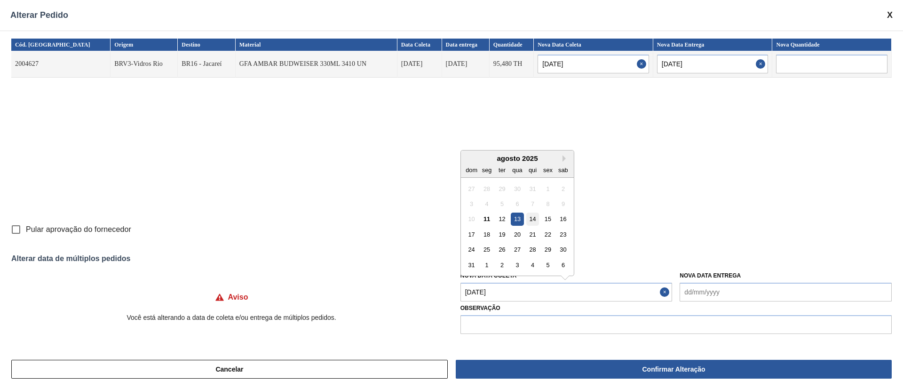
type Coleta "[DATE]"
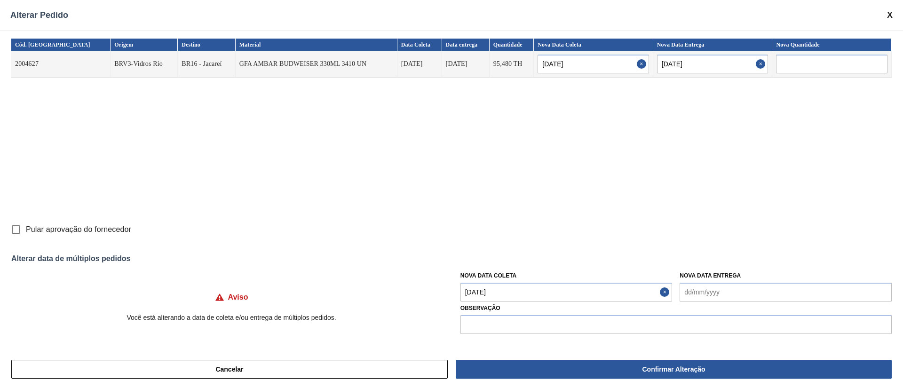
click at [16, 228] on input "Pular aprovação do fornecedor" at bounding box center [16, 230] width 20 height 20
checkbox input "true"
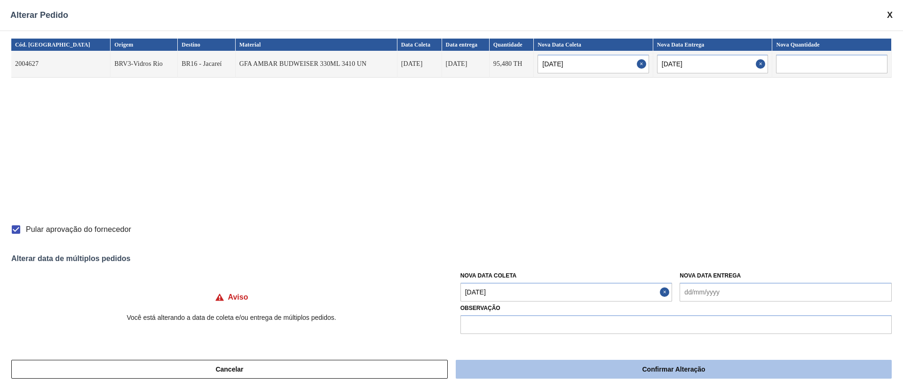
click at [633, 369] on button "Confirmar Alteração" at bounding box center [674, 369] width 436 height 19
checkbox input "false"
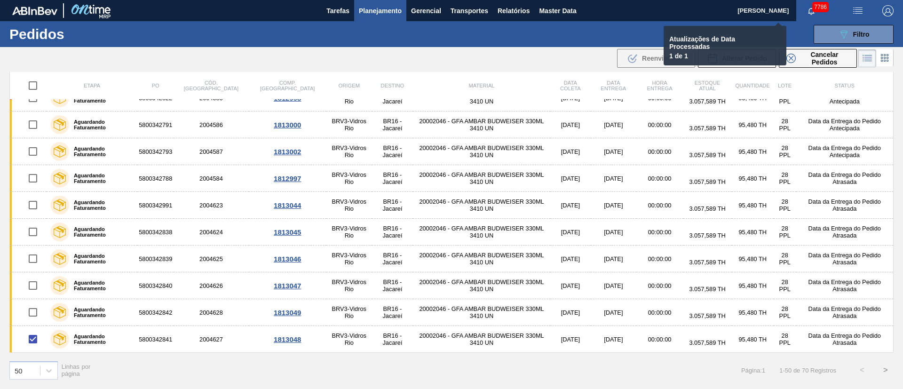
checkbox input "false"
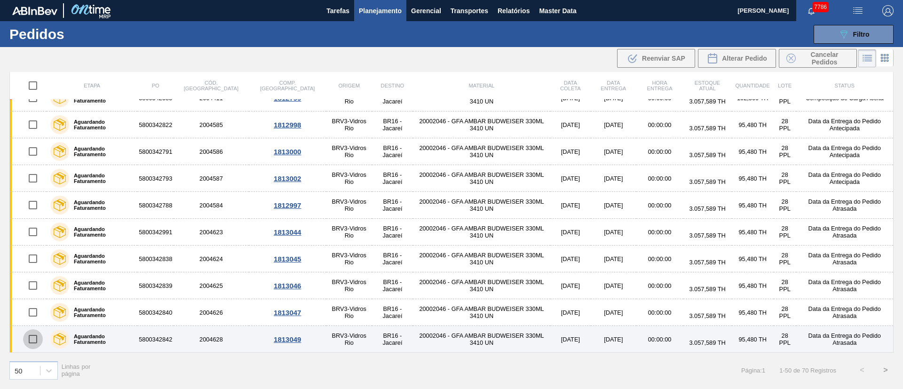
click at [36, 341] on input "checkbox" at bounding box center [33, 339] width 20 height 20
checkbox input "true"
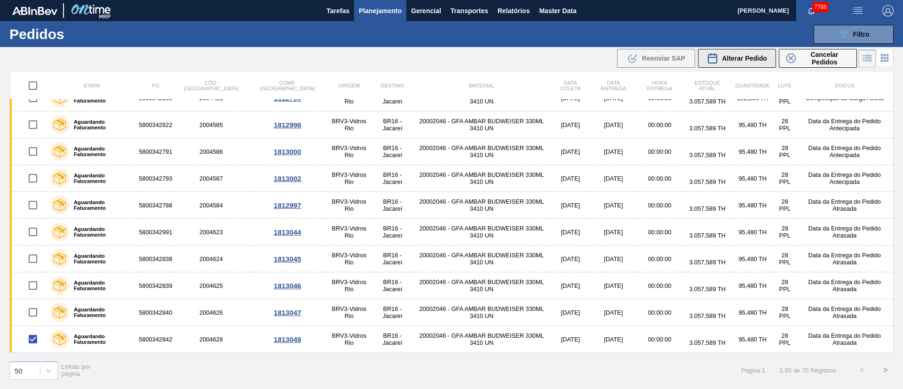
drag, startPoint x: 753, startPoint y: 69, endPoint x: 746, endPoint y: 57, distance: 13.5
click at [752, 68] on div ".b{fill:var(--color-action-default)} Reenviar SAP Alterar Pedido Cancelar Pedid…" at bounding box center [737, 59] width 243 height 22
click at [746, 56] on span "Alterar Pedido" at bounding box center [744, 59] width 45 height 8
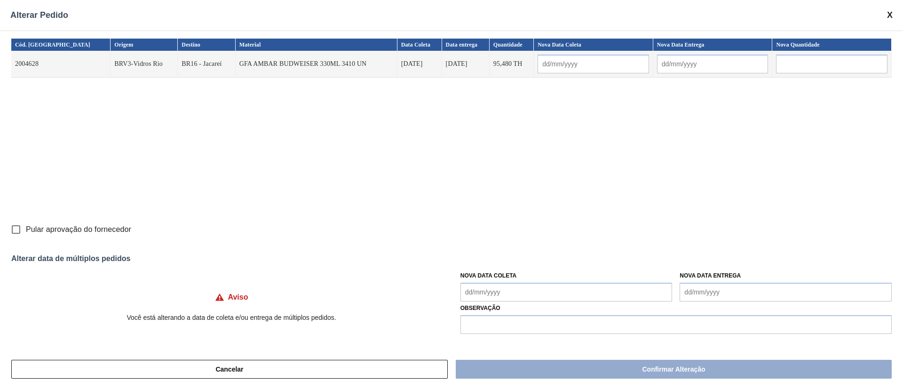
click at [483, 293] on Coleta "Nova Data Coleta" at bounding box center [566, 292] width 212 height 19
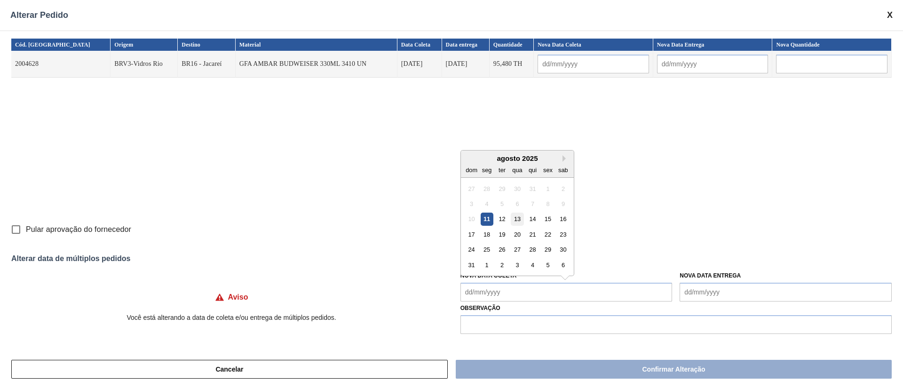
click at [521, 220] on div "13" at bounding box center [517, 219] width 13 height 13
type input "[DATE]"
type Coleta "[DATE]"
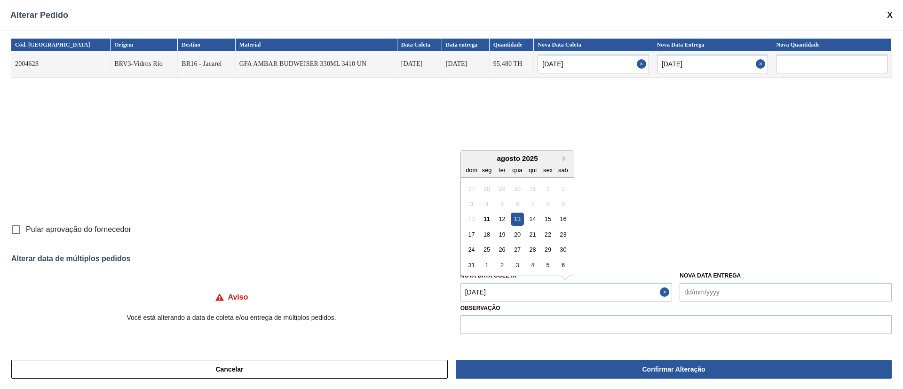
click at [511, 293] on Coleta "[DATE]" at bounding box center [566, 292] width 212 height 19
click at [548, 221] on div "15" at bounding box center [547, 219] width 13 height 13
type input "[DATE]"
type Coleta "[DATE]"
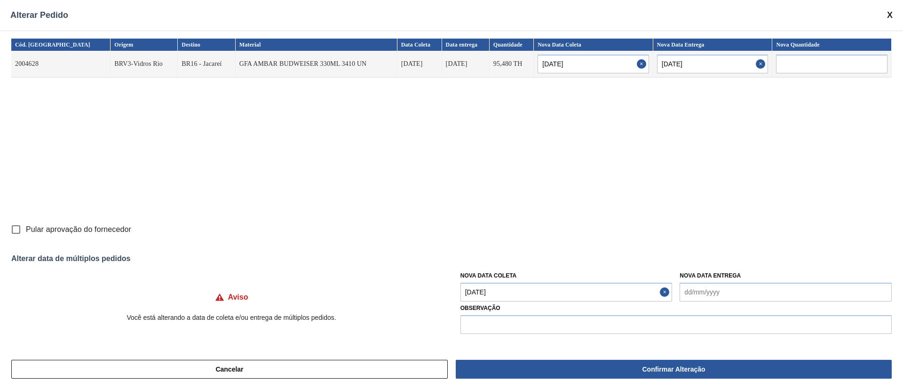
click at [15, 226] on input "Pular aprovação do fornecedor" at bounding box center [16, 230] width 20 height 20
checkbox input "true"
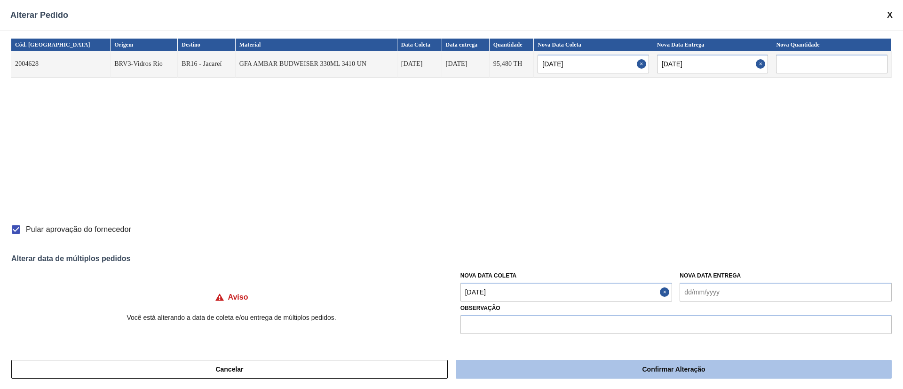
click at [498, 367] on button "Confirmar Alteração" at bounding box center [674, 369] width 436 height 19
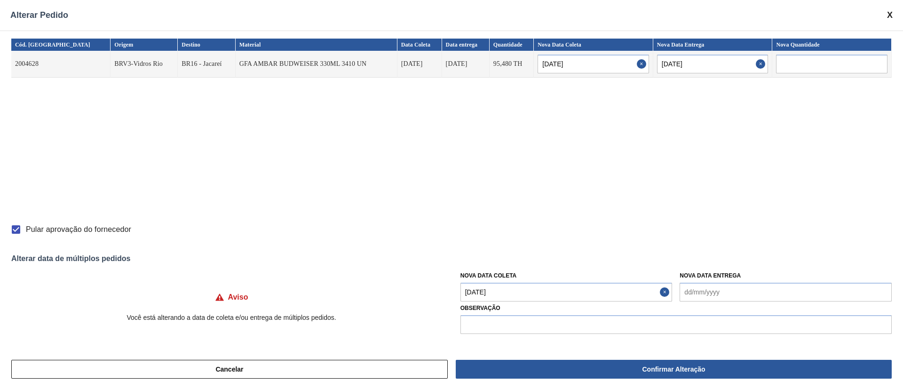
checkbox input "false"
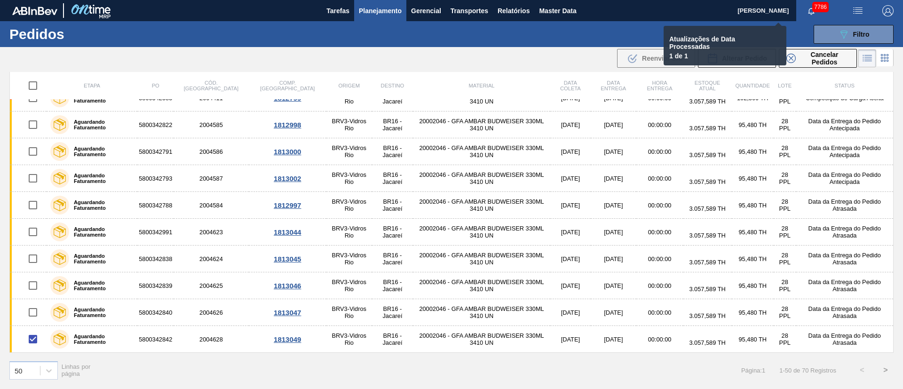
checkbox input "false"
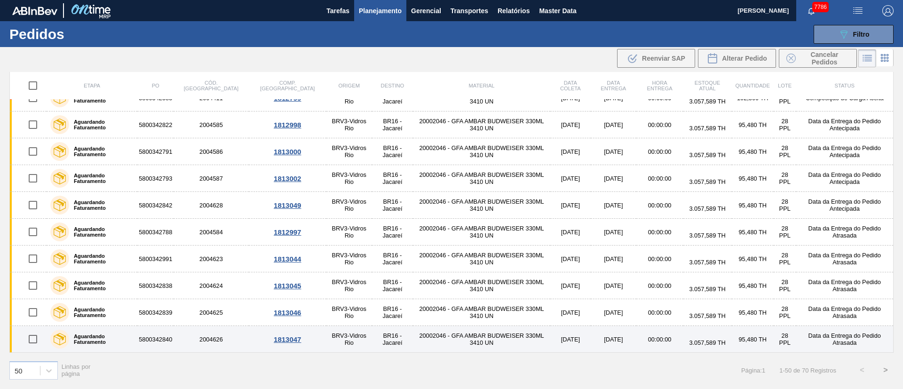
click at [33, 335] on input "checkbox" at bounding box center [33, 339] width 20 height 20
checkbox input "true"
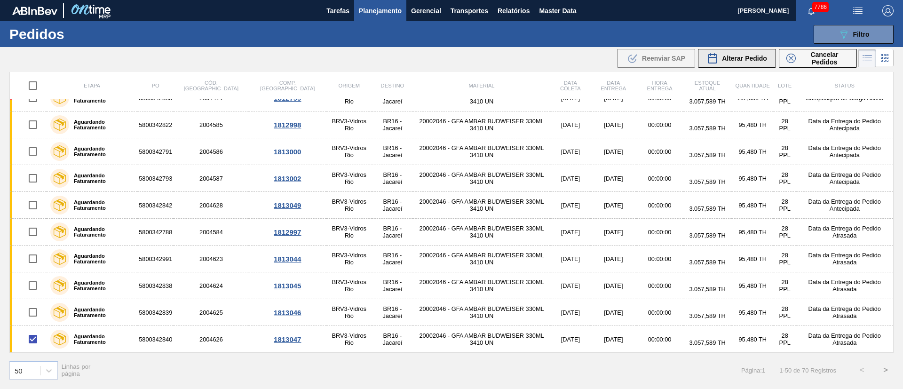
click at [750, 57] on span "Alterar Pedido" at bounding box center [744, 59] width 45 height 8
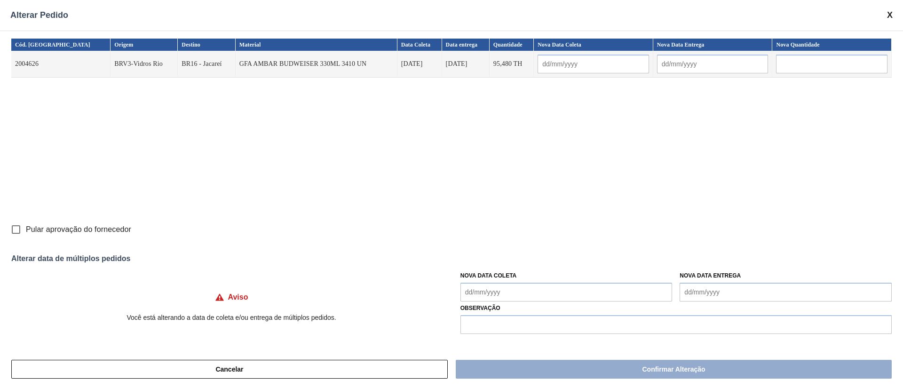
click at [493, 287] on Coleta "Nova Data Coleta" at bounding box center [566, 292] width 212 height 19
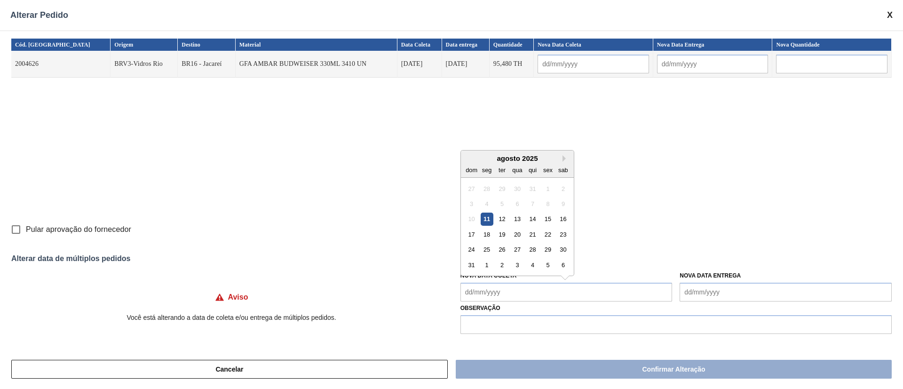
click at [514, 216] on div "13" at bounding box center [517, 219] width 13 height 13
type input "[DATE]"
type Coleta "[DATE]"
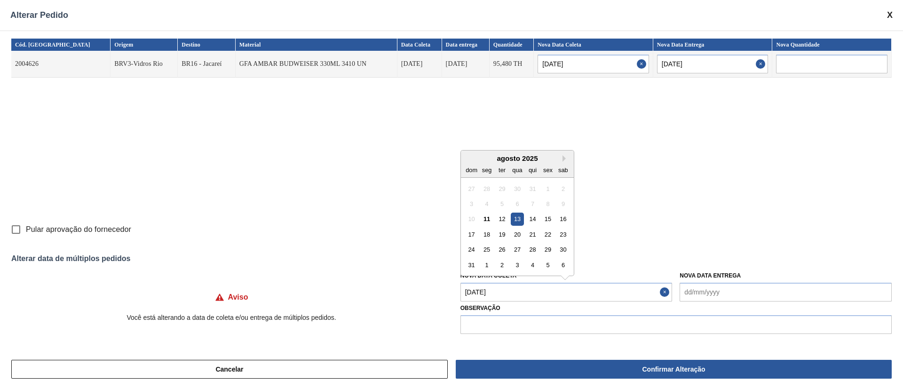
click at [516, 283] on Coleta "[DATE]" at bounding box center [566, 292] width 212 height 19
click at [568, 219] on div "16" at bounding box center [563, 219] width 13 height 13
type input "[DATE]"
type Coleta "[DATE]"
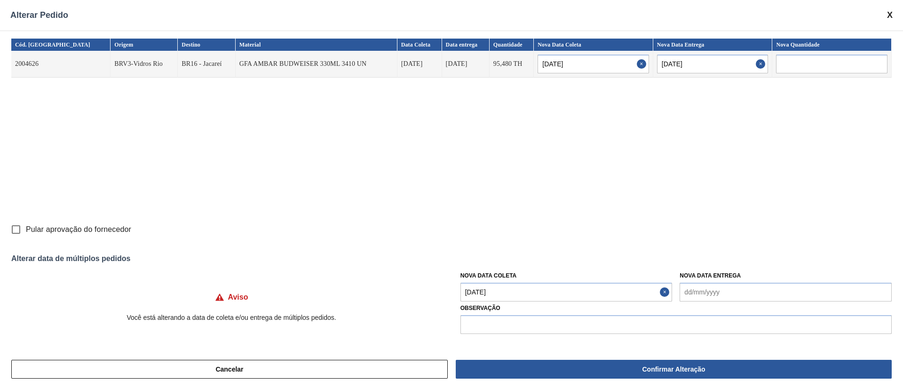
click at [16, 226] on input "Pular aprovação do fornecedor" at bounding box center [16, 230] width 20 height 20
checkbox input "true"
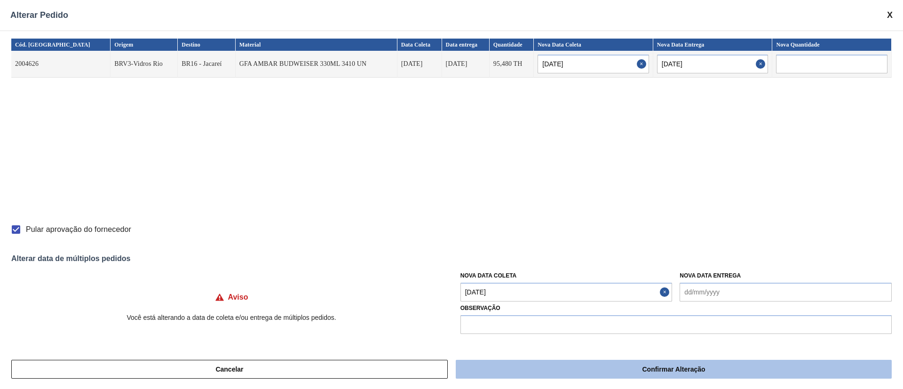
click at [494, 368] on button "Confirmar Alteração" at bounding box center [674, 369] width 436 height 19
checkbox input "false"
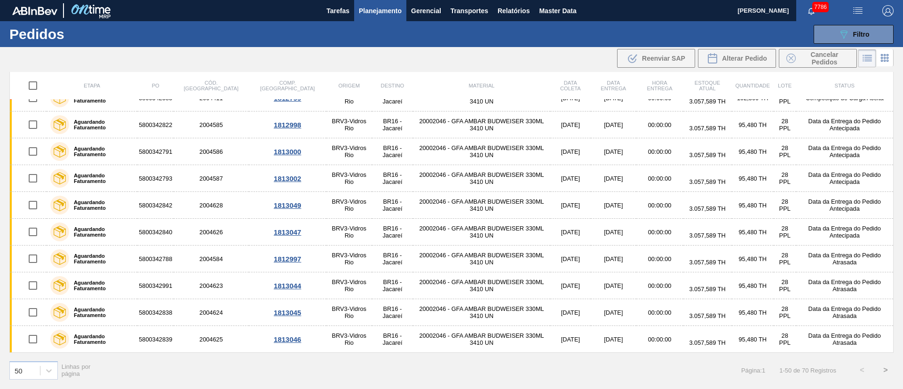
click at [884, 365] on button ">" at bounding box center [886, 370] width 24 height 24
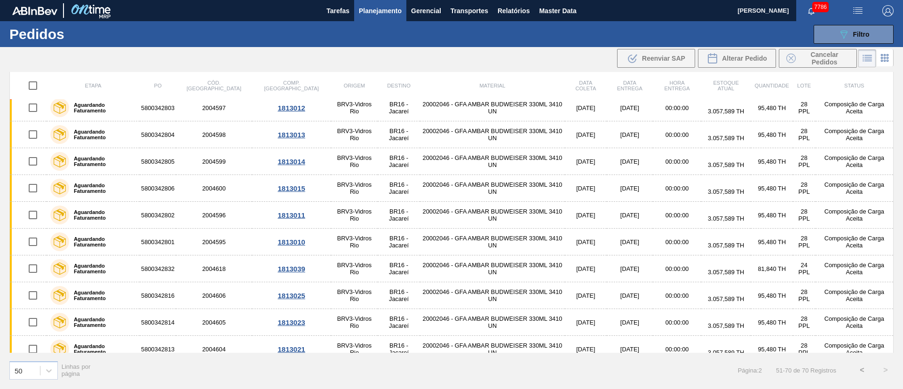
scroll to position [0, 0]
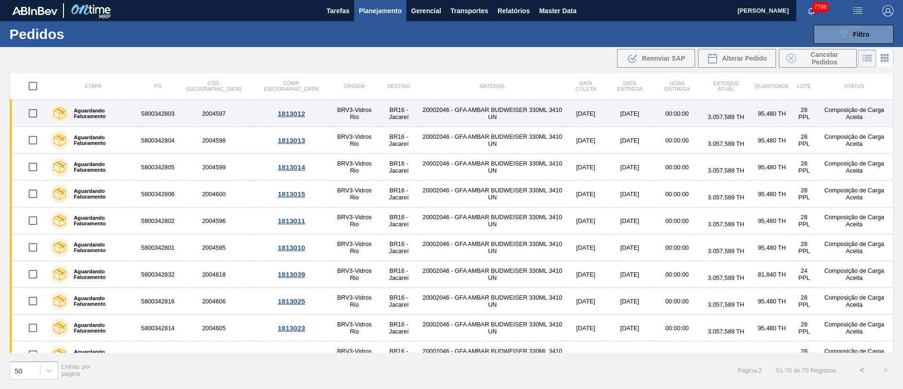
click at [37, 116] on input "checkbox" at bounding box center [33, 113] width 20 height 20
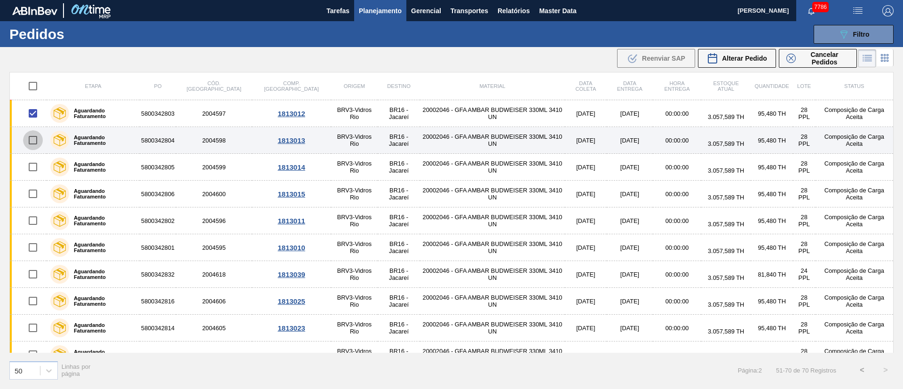
click at [35, 137] on input "checkbox" at bounding box center [33, 140] width 20 height 20
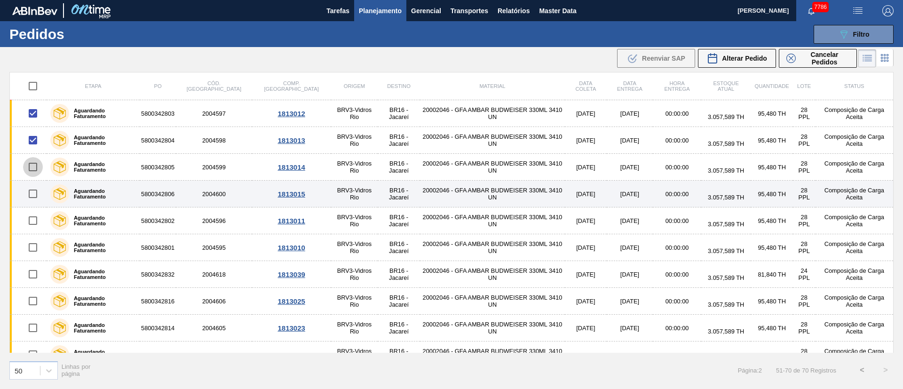
drag, startPoint x: 36, startPoint y: 169, endPoint x: 32, endPoint y: 188, distance: 19.3
click at [36, 170] on input "checkbox" at bounding box center [33, 167] width 20 height 20
click at [31, 192] on input "checkbox" at bounding box center [33, 194] width 20 height 20
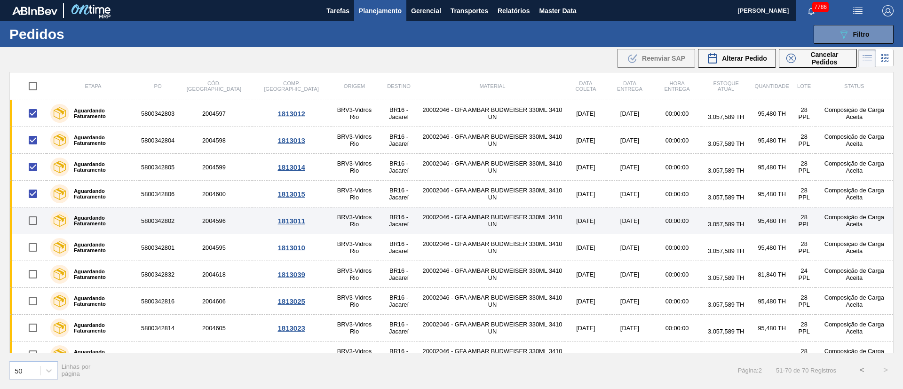
drag, startPoint x: 33, startPoint y: 225, endPoint x: 49, endPoint y: 221, distance: 16.5
click at [34, 225] on input "checkbox" at bounding box center [33, 221] width 20 height 20
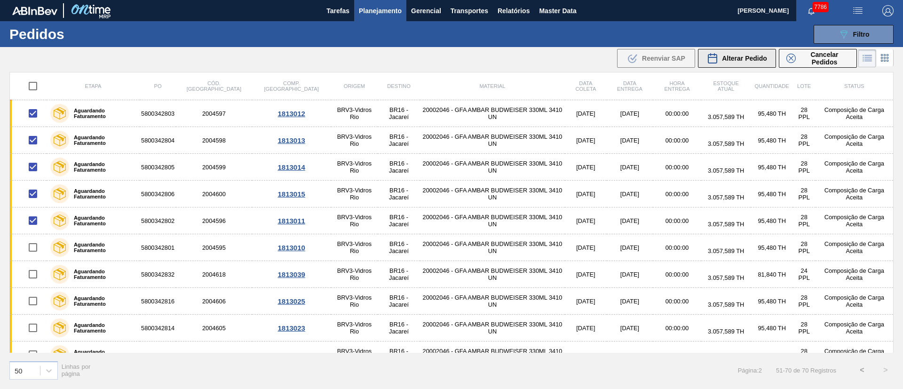
click at [745, 62] on span "Alterar Pedido" at bounding box center [744, 59] width 45 height 8
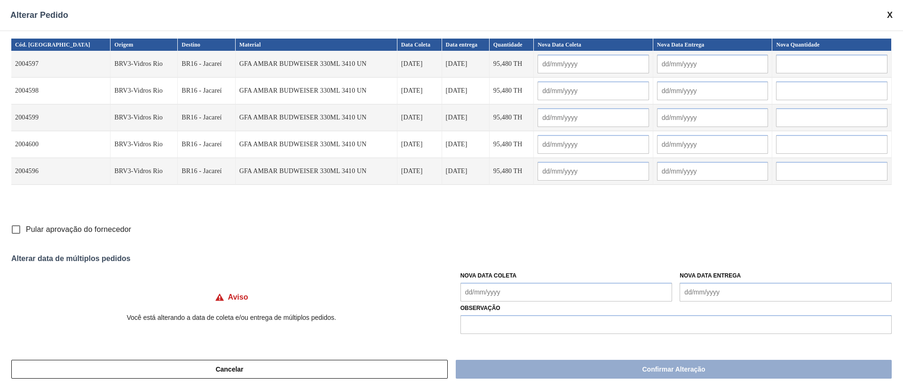
click at [20, 230] on input "Pular aprovação do fornecedor" at bounding box center [16, 230] width 20 height 20
click at [535, 296] on Coleta "Nova Data Coleta" at bounding box center [566, 292] width 212 height 19
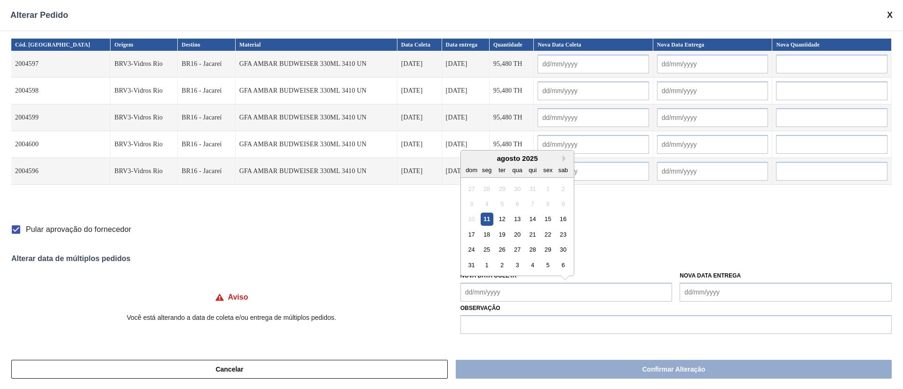
drag, startPoint x: 491, startPoint y: 236, endPoint x: 502, endPoint y: 284, distance: 48.7
click at [491, 236] on div "18" at bounding box center [486, 234] width 13 height 13
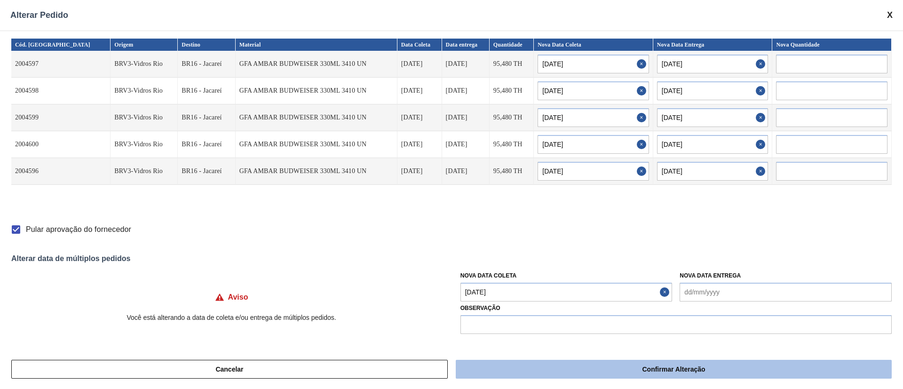
click at [514, 360] on button "Confirmar Alteração" at bounding box center [674, 369] width 436 height 19
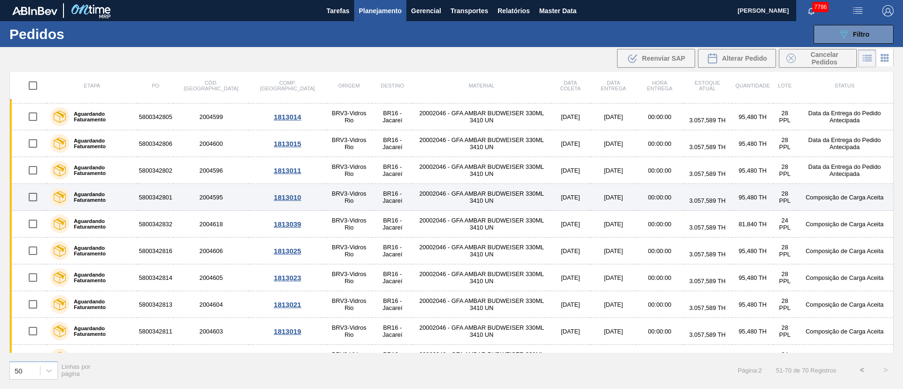
scroll to position [71, 0]
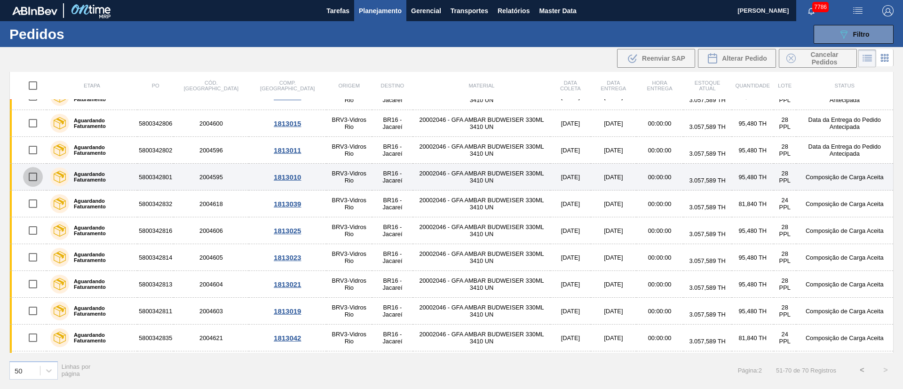
click at [36, 182] on input "checkbox" at bounding box center [33, 177] width 20 height 20
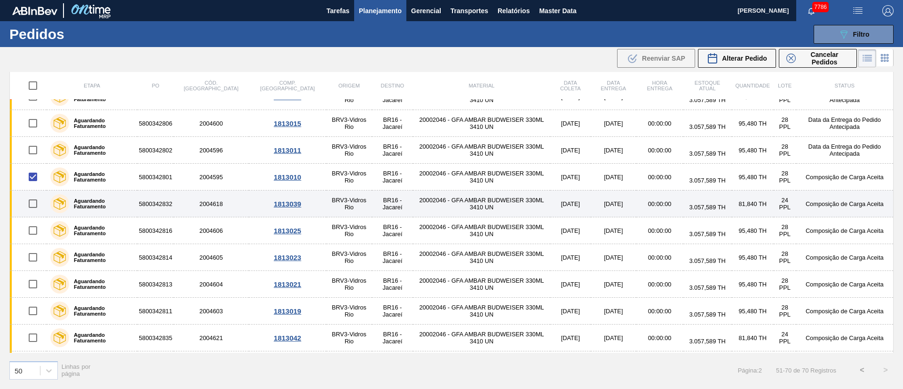
click at [34, 210] on input "checkbox" at bounding box center [33, 204] width 20 height 20
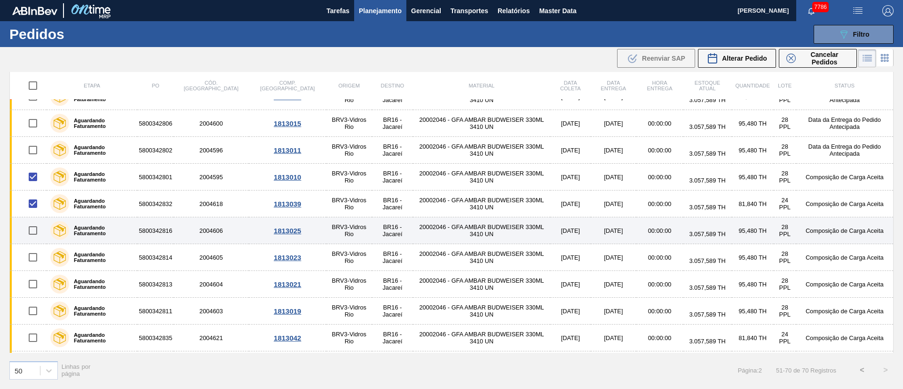
click at [32, 230] on input "checkbox" at bounding box center [33, 231] width 20 height 20
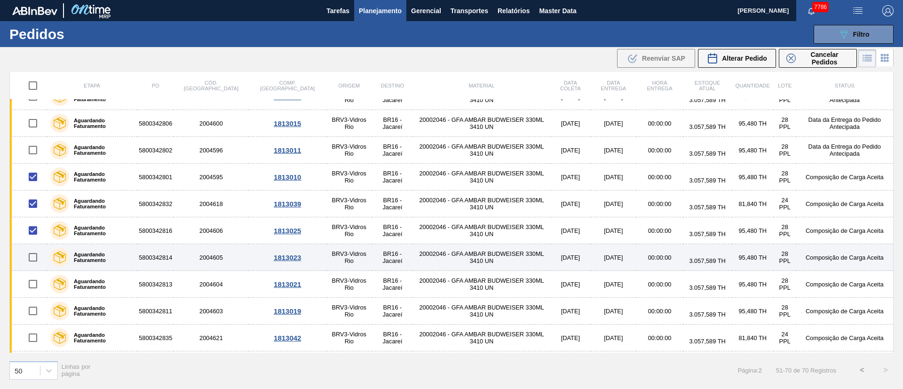
click at [31, 255] on input "checkbox" at bounding box center [33, 257] width 20 height 20
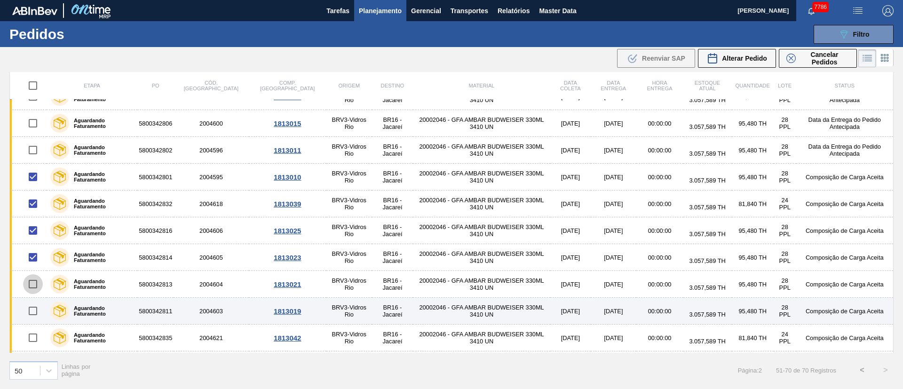
drag, startPoint x: 34, startPoint y: 286, endPoint x: 31, endPoint y: 313, distance: 27.4
click at [34, 287] on input "checkbox" at bounding box center [33, 284] width 20 height 20
click at [32, 316] on input "checkbox" at bounding box center [33, 311] width 20 height 20
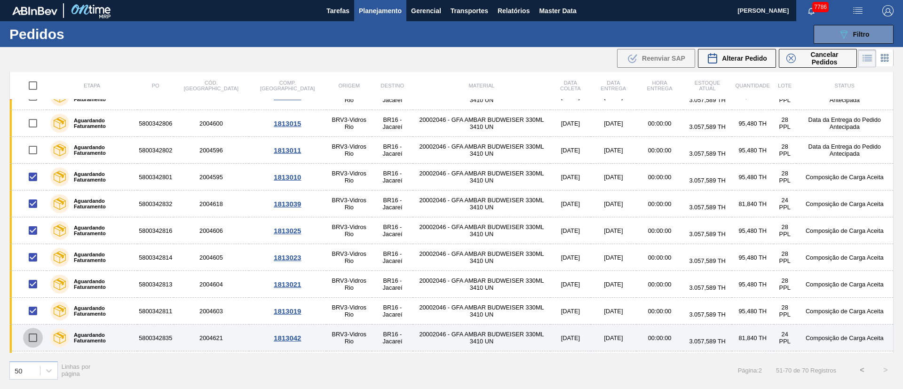
click at [31, 340] on input "checkbox" at bounding box center [33, 338] width 20 height 20
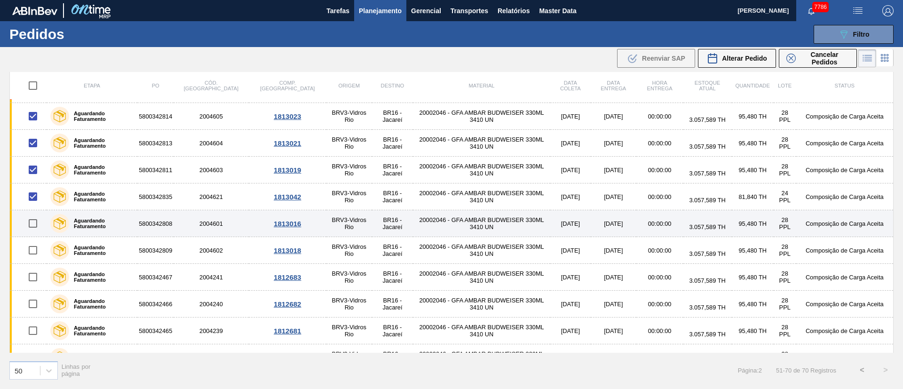
click at [35, 222] on input "checkbox" at bounding box center [33, 224] width 20 height 20
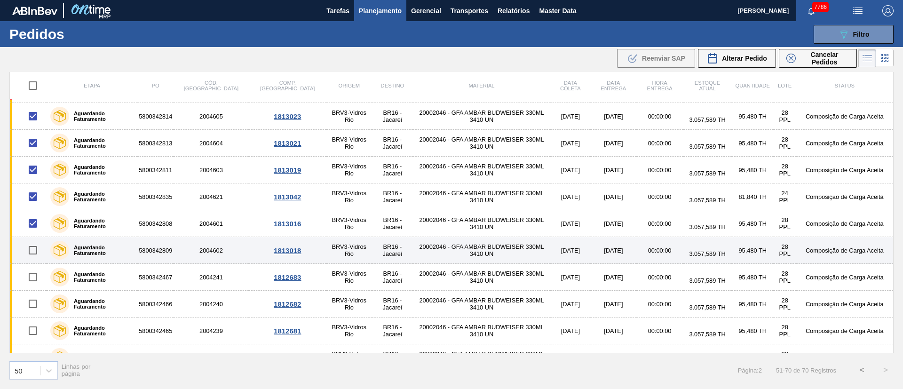
click at [40, 248] on input "checkbox" at bounding box center [33, 250] width 20 height 20
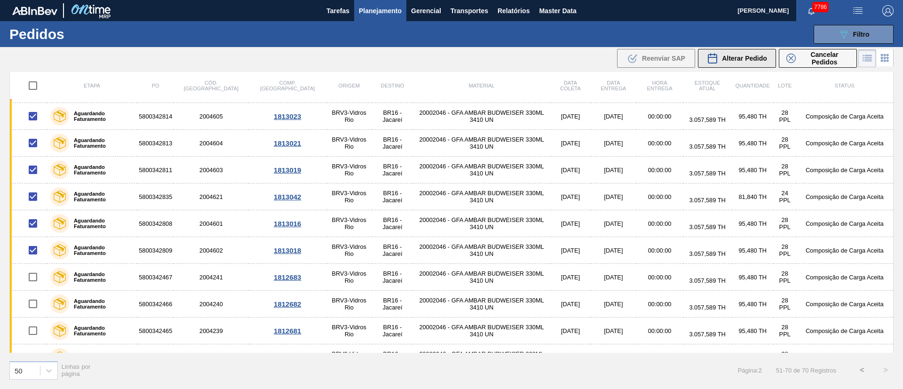
click at [742, 64] on button "Alterar Pedido" at bounding box center [737, 58] width 78 height 19
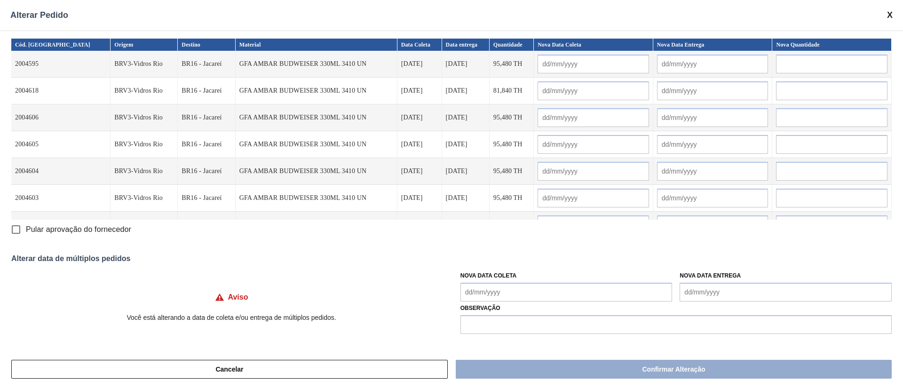
click at [484, 290] on Coleta "Nova Data Coleta" at bounding box center [566, 292] width 212 height 19
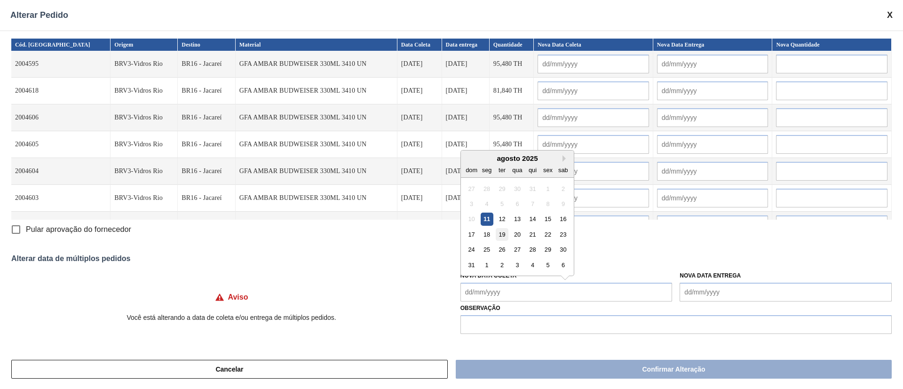
click at [503, 233] on div "19" at bounding box center [502, 234] width 13 height 13
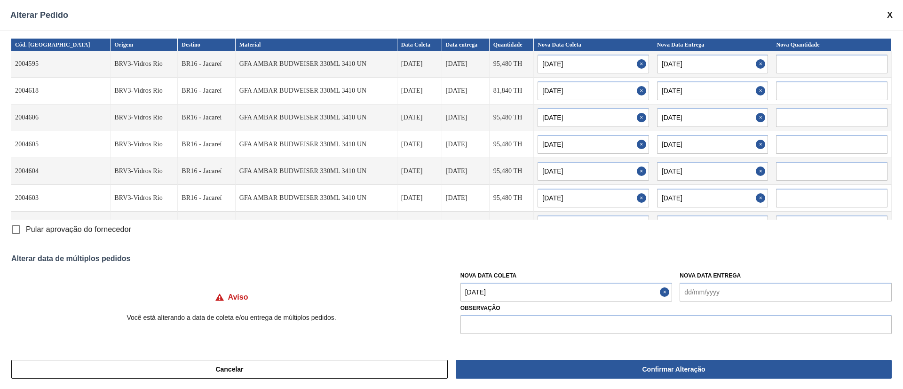
drag, startPoint x: 17, startPoint y: 226, endPoint x: 47, endPoint y: 232, distance: 30.2
click at [17, 227] on input "Pular aprovação do fornecedor" at bounding box center [16, 230] width 20 height 20
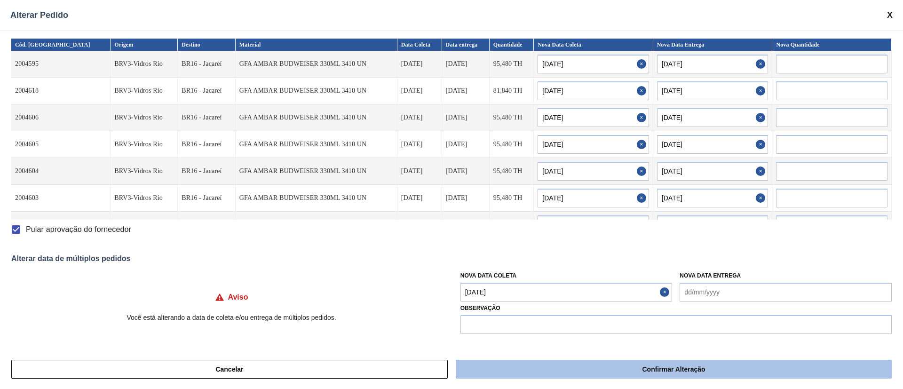
click at [594, 367] on button "Confirmar Alteração" at bounding box center [674, 369] width 436 height 19
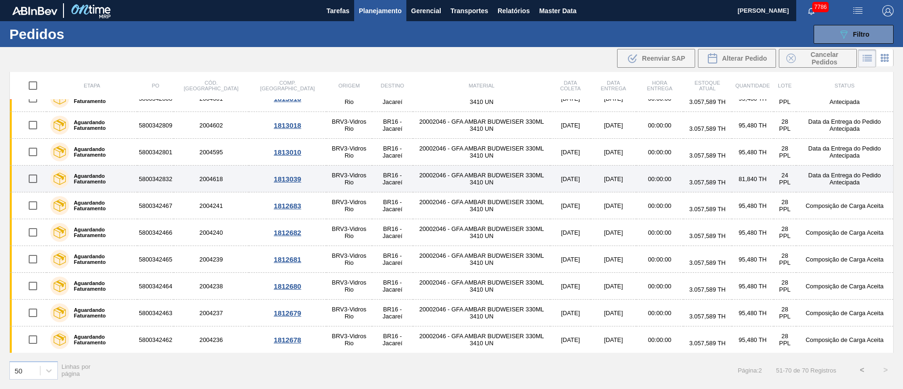
scroll to position [284, 0]
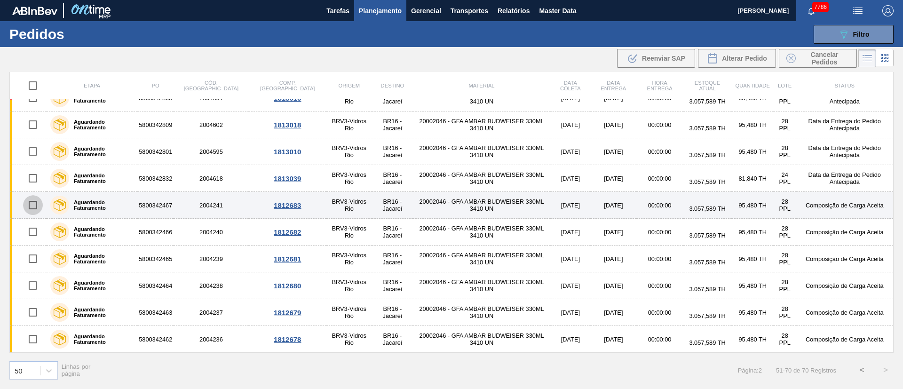
click at [31, 203] on input "checkbox" at bounding box center [33, 205] width 20 height 20
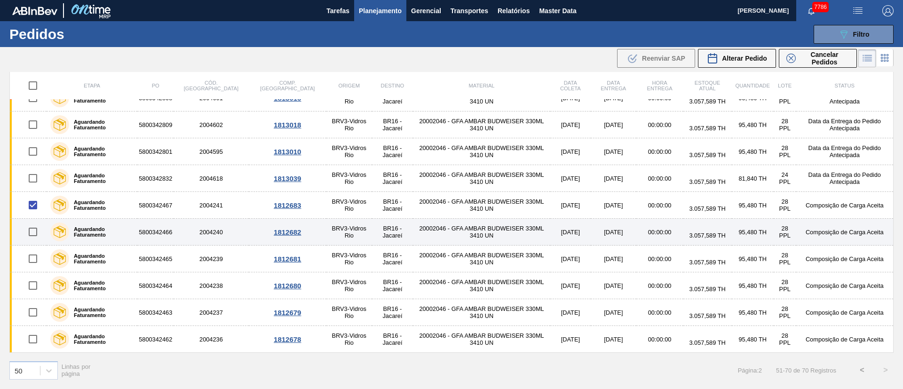
click at [31, 230] on input "checkbox" at bounding box center [33, 232] width 20 height 20
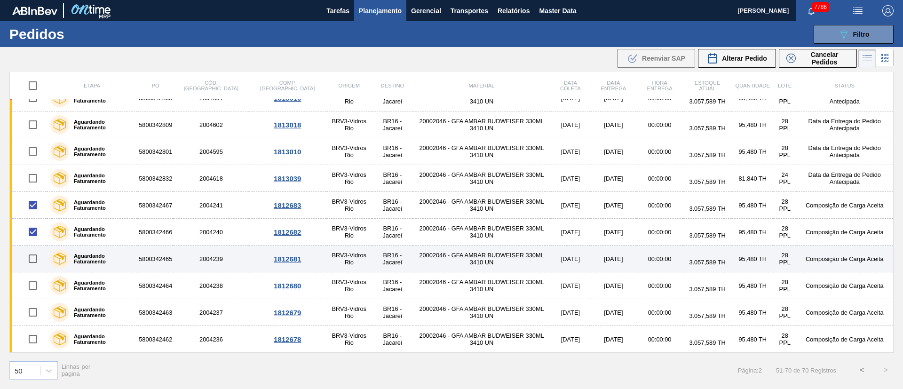
click at [31, 260] on input "checkbox" at bounding box center [33, 259] width 20 height 20
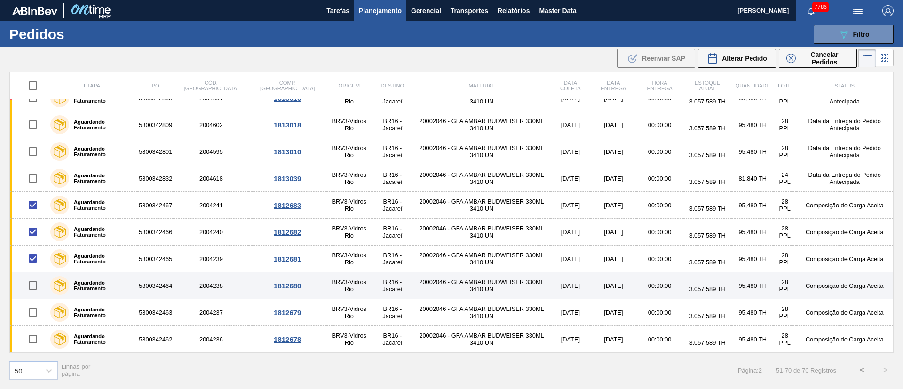
click at [32, 291] on input "checkbox" at bounding box center [33, 286] width 20 height 20
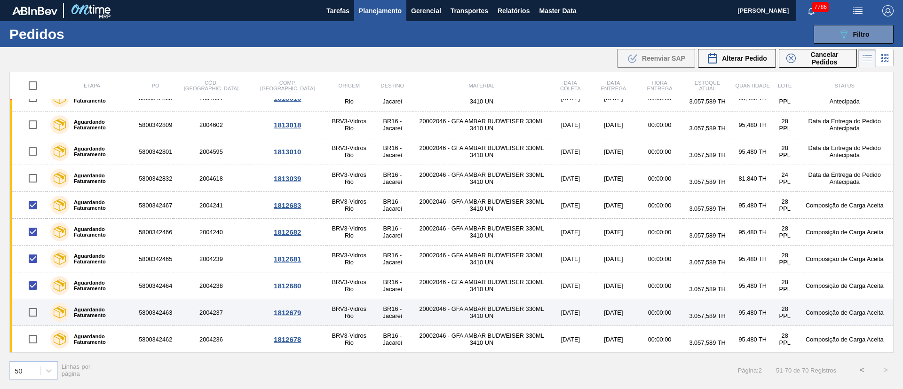
click at [29, 311] on input "checkbox" at bounding box center [33, 312] width 20 height 20
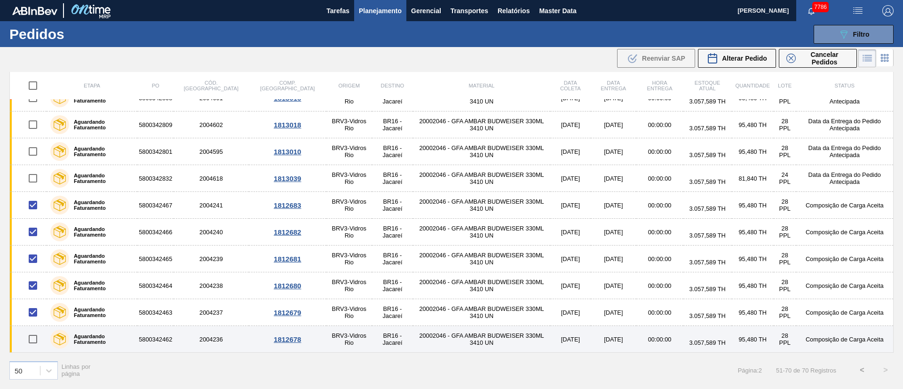
drag, startPoint x: 32, startPoint y: 338, endPoint x: 76, endPoint y: 327, distance: 45.5
click at [33, 338] on input "checkbox" at bounding box center [33, 339] width 20 height 20
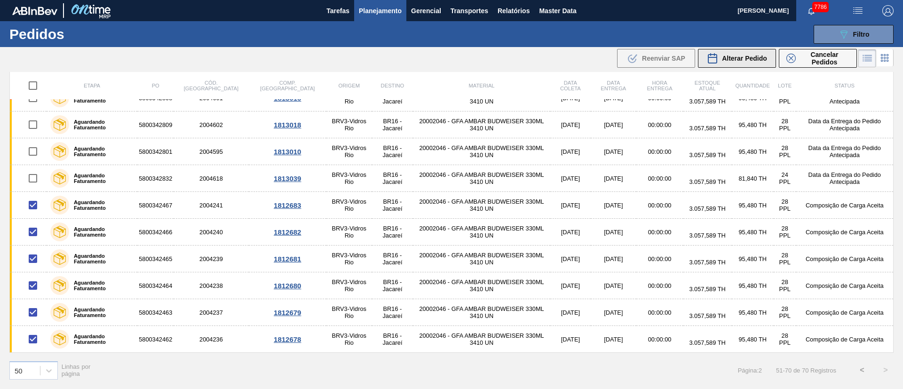
click at [742, 64] on button "Alterar Pedido" at bounding box center [737, 58] width 78 height 19
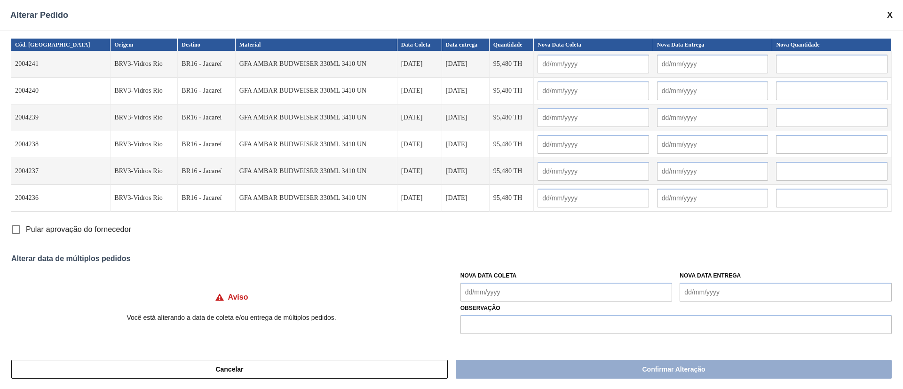
click at [511, 295] on Coleta "Nova Data Coleta" at bounding box center [566, 292] width 212 height 19
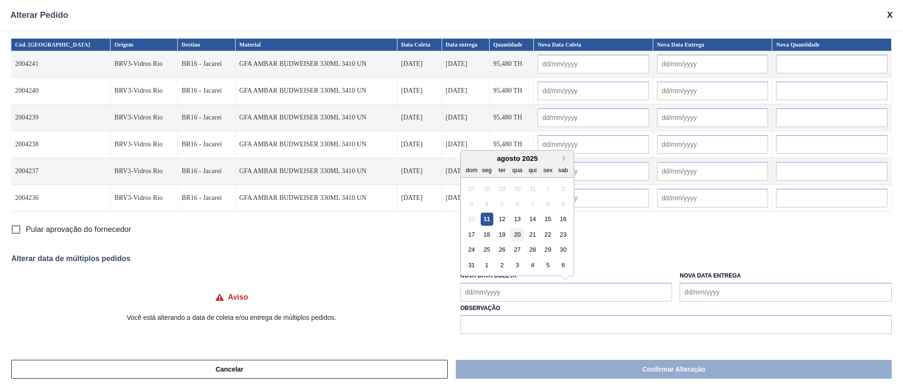
click at [519, 235] on div "20" at bounding box center [517, 234] width 13 height 13
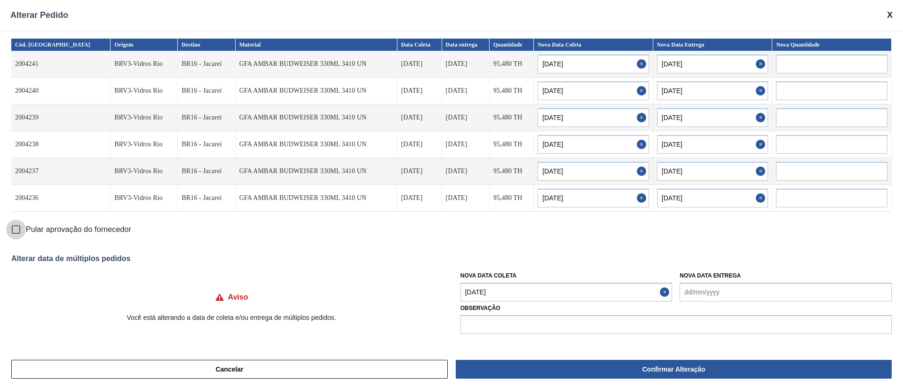
click at [13, 230] on input "Pular aprovação do fornecedor" at bounding box center [16, 230] width 20 height 20
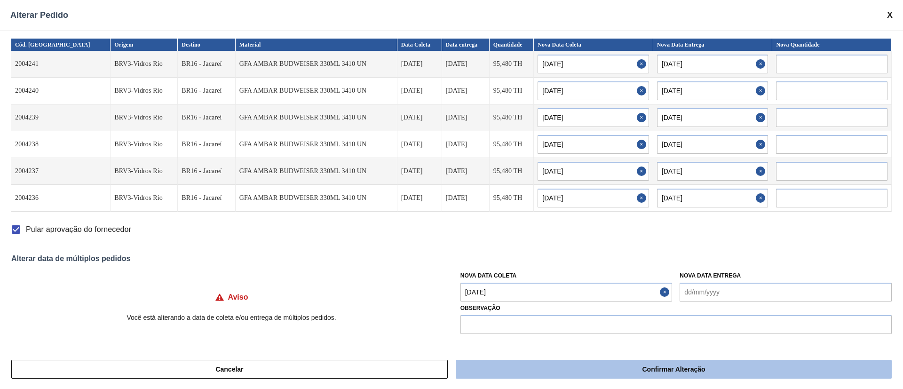
click at [553, 372] on button "Confirmar Alteração" at bounding box center [674, 369] width 436 height 19
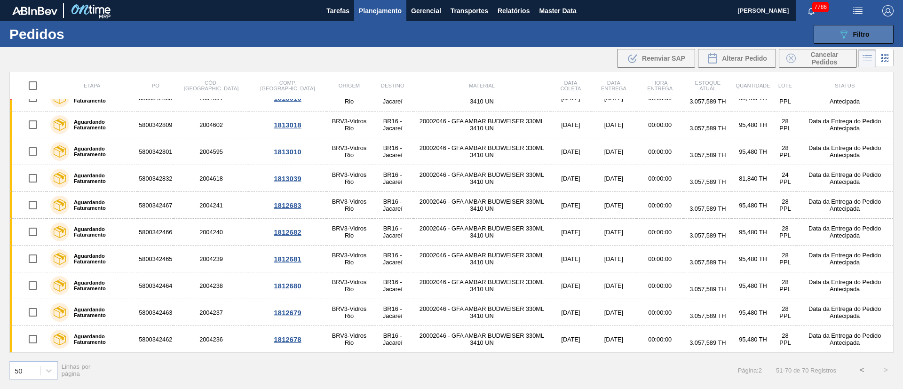
click at [835, 28] on button "089F7B8B-B2A5-4AFE-B5C0-19BA573D28AC Filtro" at bounding box center [854, 34] width 80 height 19
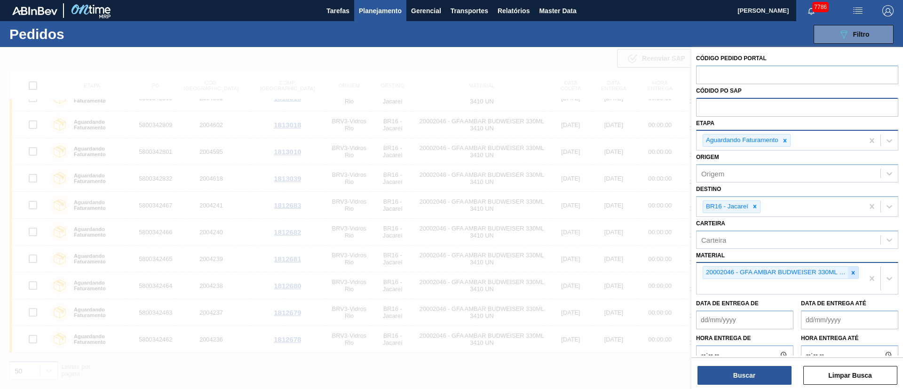
click at [850, 270] on icon at bounding box center [853, 272] width 7 height 7
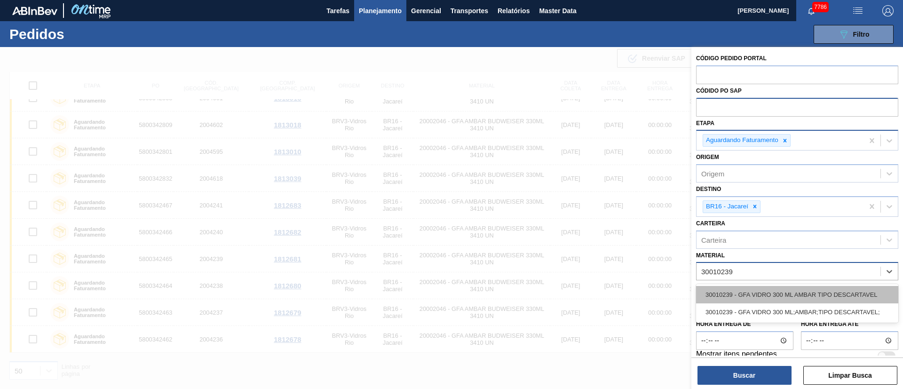
click at [817, 299] on div "30010239 - GFA VIDRO 300 ML AMBAR TIPO DESCARTAVEL" at bounding box center [797, 294] width 202 height 17
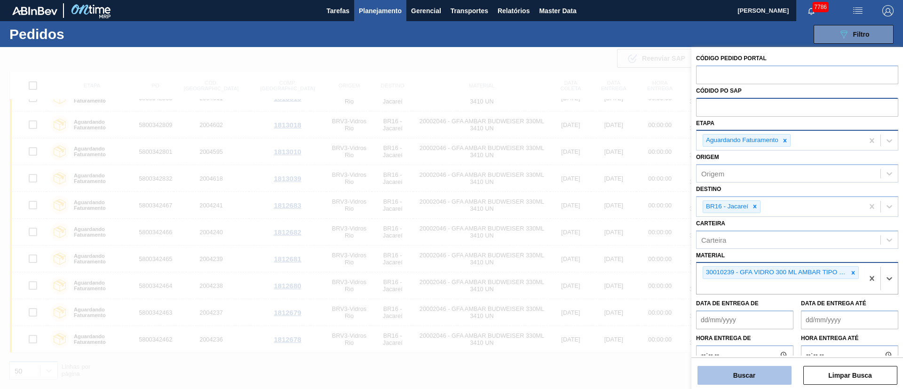
click at [748, 380] on button "Buscar" at bounding box center [744, 375] width 94 height 19
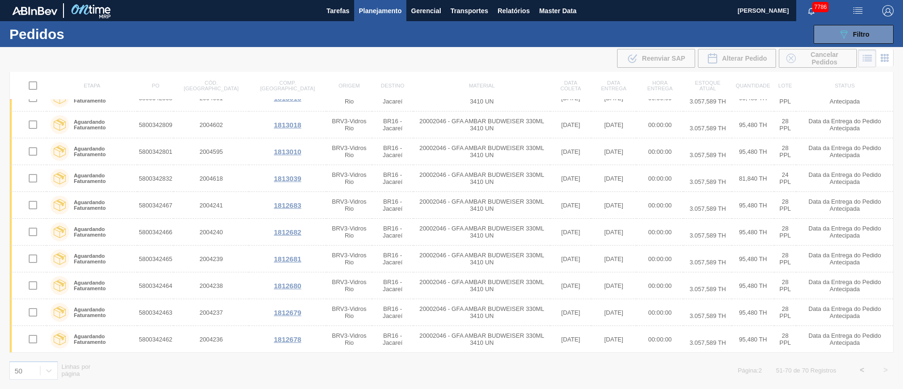
scroll to position [0, 0]
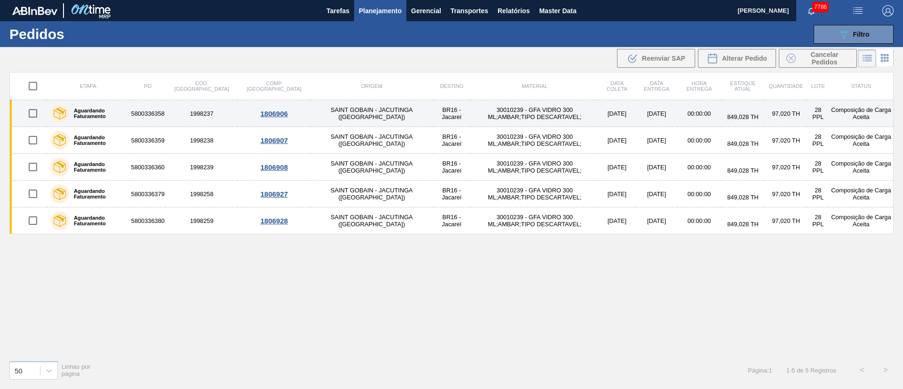
click at [39, 113] on input "checkbox" at bounding box center [33, 113] width 20 height 20
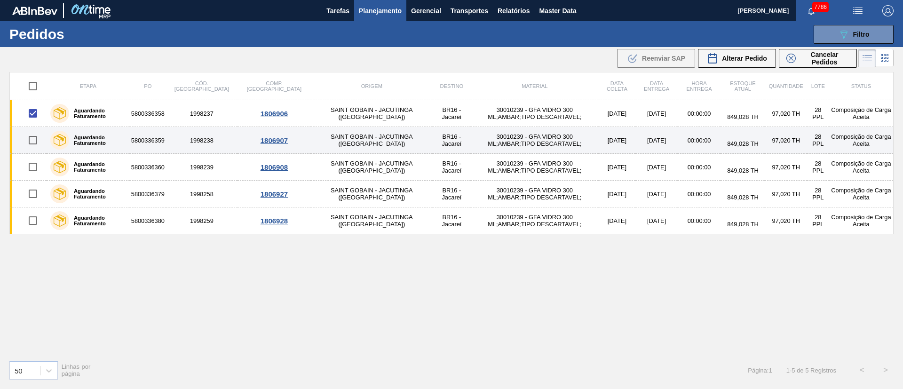
click at [33, 143] on input "checkbox" at bounding box center [33, 140] width 20 height 20
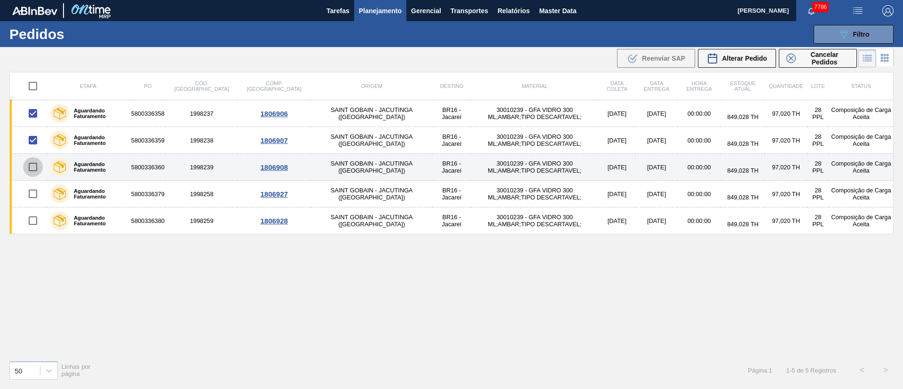
click at [32, 171] on input "checkbox" at bounding box center [33, 167] width 20 height 20
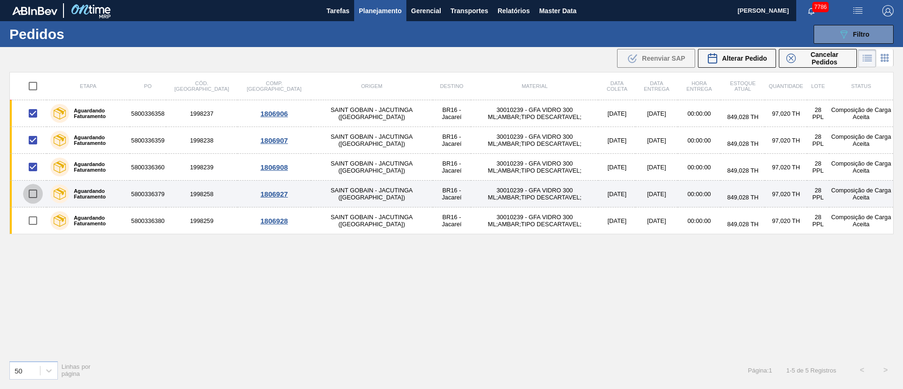
click at [33, 189] on input "checkbox" at bounding box center [33, 194] width 20 height 20
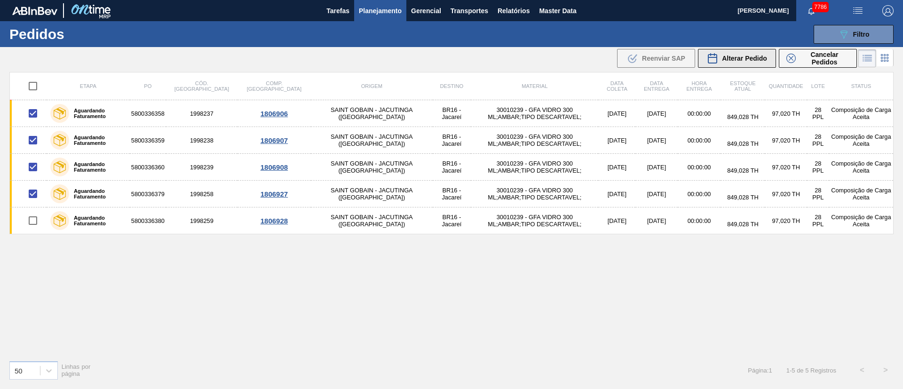
click at [747, 58] on span "Alterar Pedido" at bounding box center [744, 59] width 45 height 8
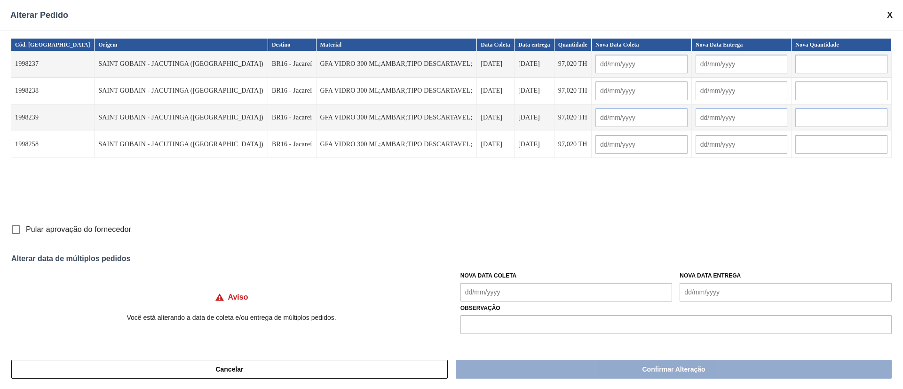
click at [514, 294] on Coleta "Nova Data Coleta" at bounding box center [566, 292] width 212 height 19
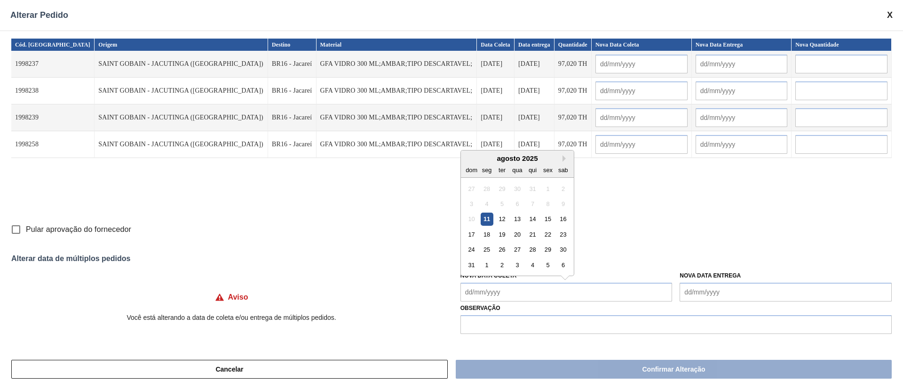
click at [516, 222] on div "13" at bounding box center [517, 219] width 13 height 13
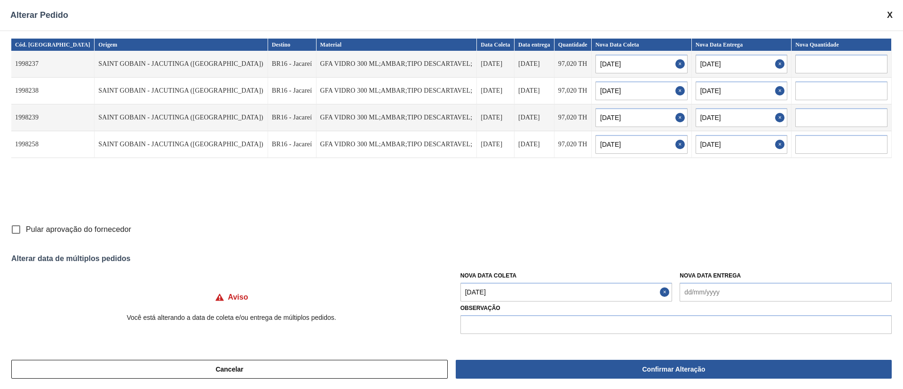
click at [19, 230] on input "Pular aprovação do fornecedor" at bounding box center [16, 230] width 20 height 20
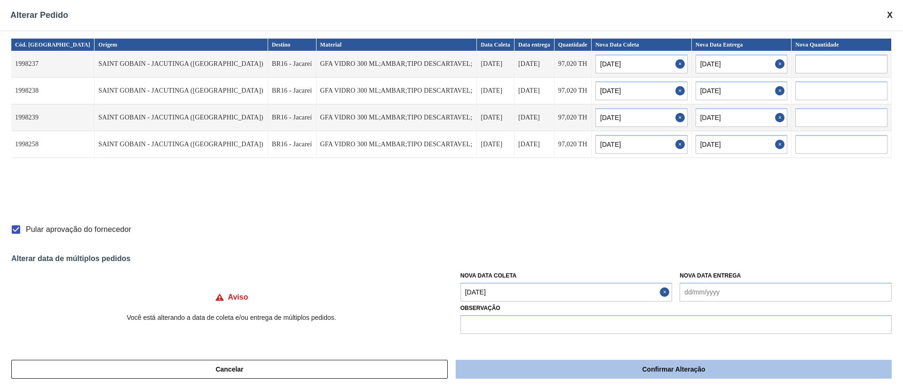
click at [514, 373] on button "Confirmar Alteração" at bounding box center [674, 369] width 436 height 19
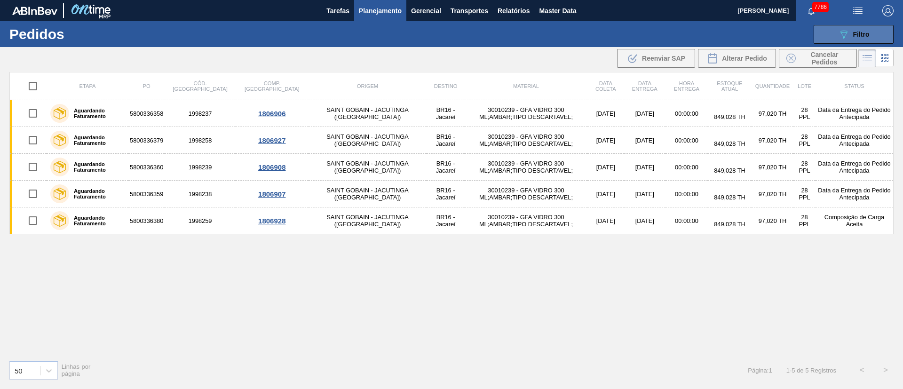
click at [864, 36] on span "Filtro" at bounding box center [861, 35] width 16 height 8
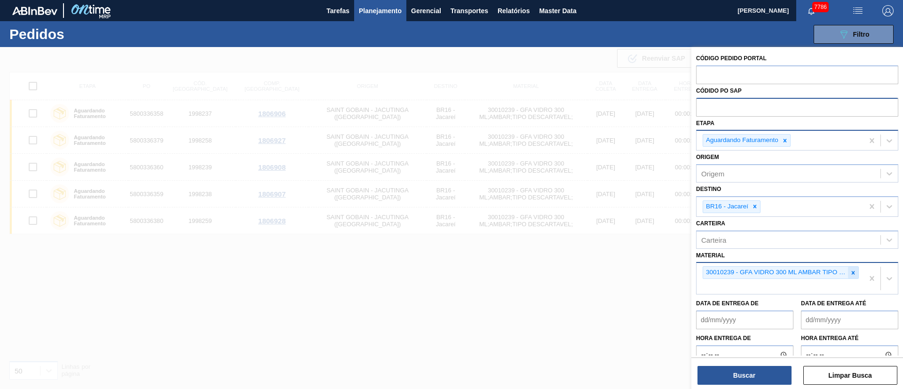
click at [851, 274] on icon at bounding box center [853, 272] width 7 height 7
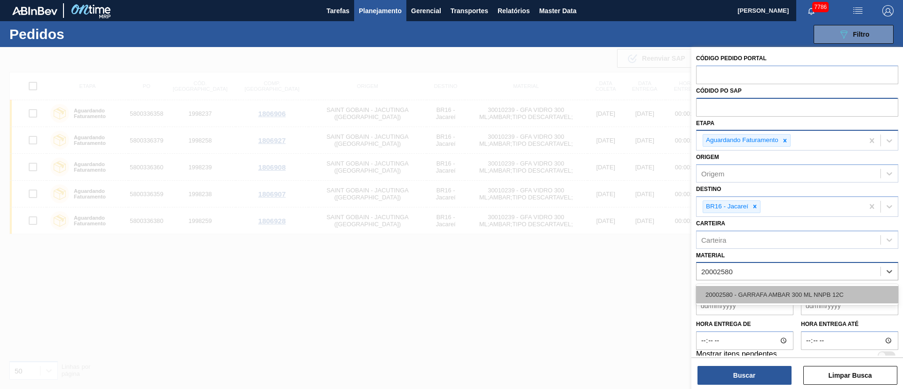
click at [813, 295] on div "20002580 - GARRAFA AMBAR 300 ML NNPB 12C" at bounding box center [797, 294] width 202 height 17
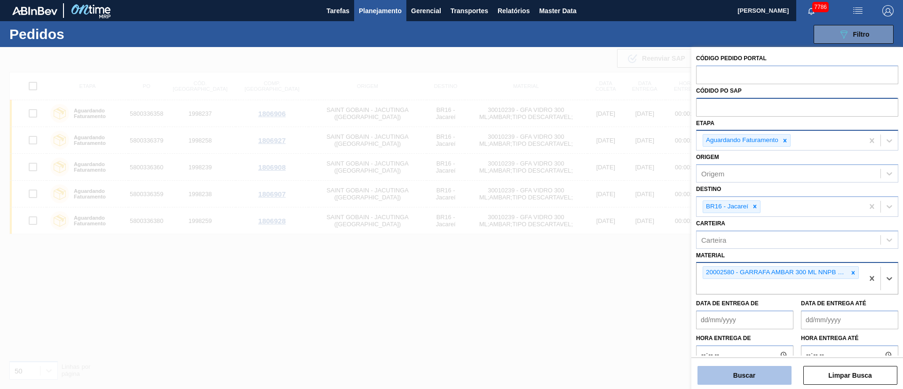
click at [769, 378] on button "Buscar" at bounding box center [744, 375] width 94 height 19
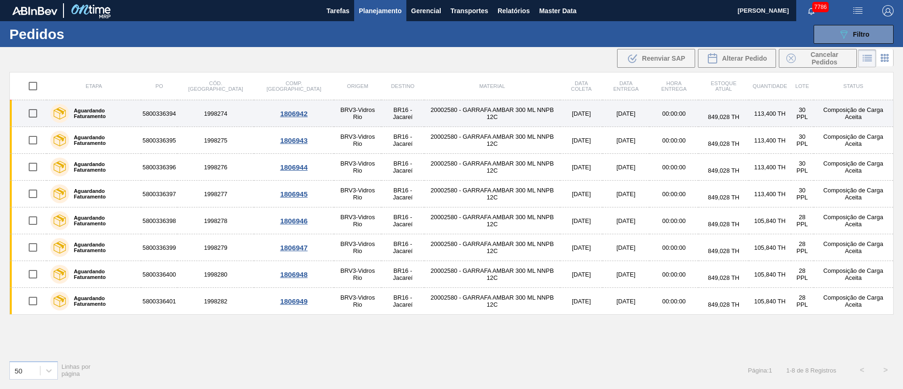
click at [40, 111] on input "checkbox" at bounding box center [33, 113] width 20 height 20
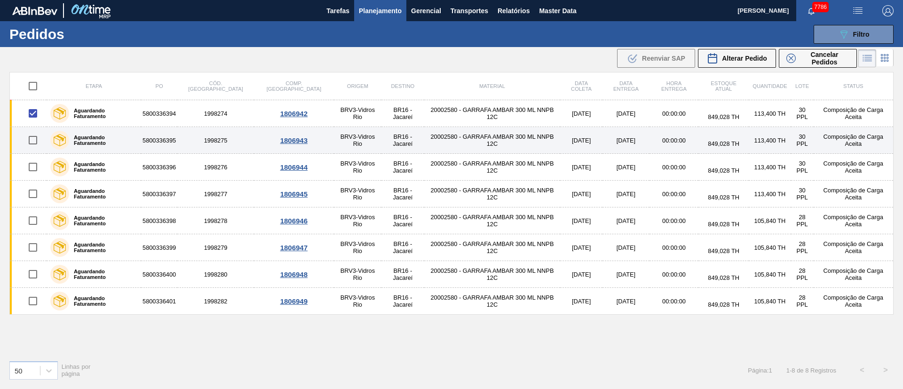
click at [41, 141] on input "checkbox" at bounding box center [33, 140] width 20 height 20
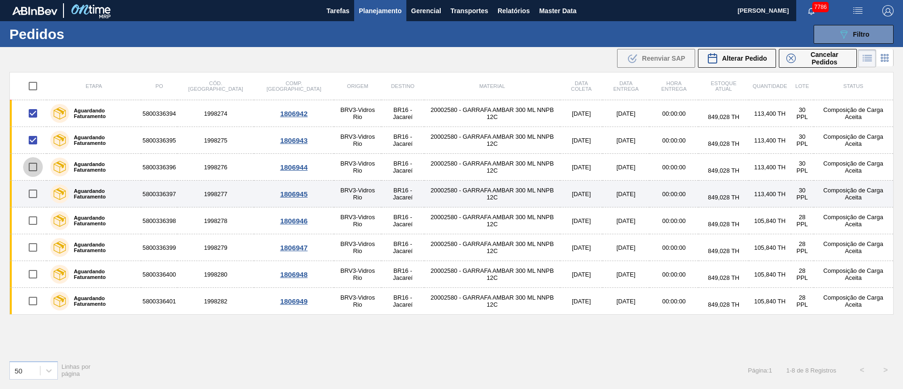
drag, startPoint x: 34, startPoint y: 173, endPoint x: 33, endPoint y: 185, distance: 12.7
click at [34, 173] on input "checkbox" at bounding box center [33, 167] width 20 height 20
click at [34, 201] on input "checkbox" at bounding box center [33, 194] width 20 height 20
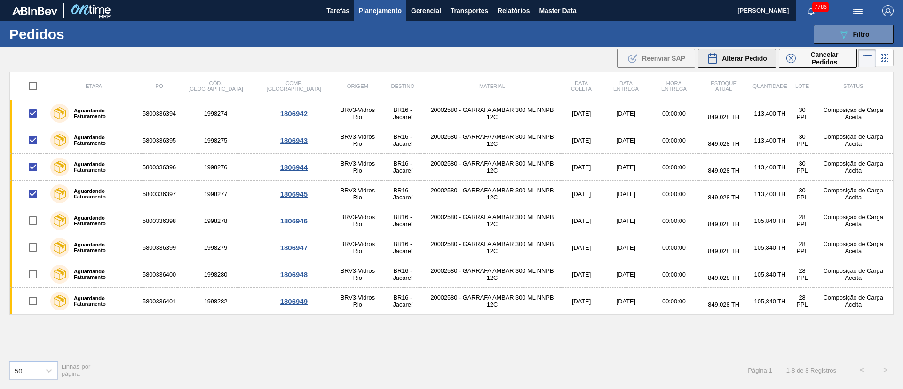
click at [749, 62] on span "Alterar Pedido" at bounding box center [744, 59] width 45 height 8
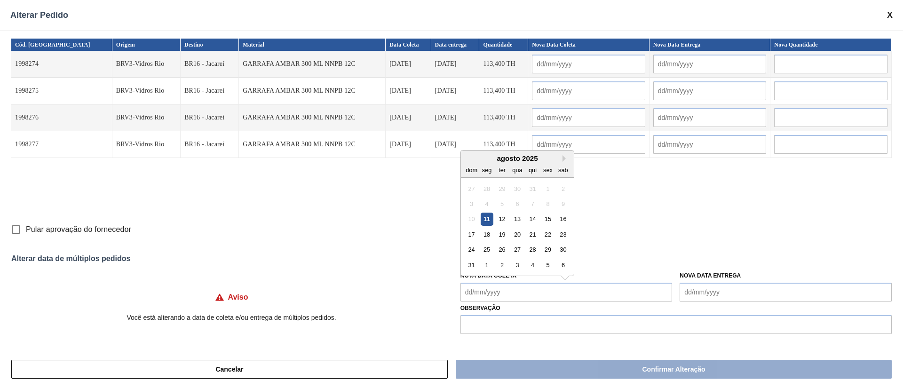
click at [528, 286] on Coleta "Nova Data Coleta" at bounding box center [566, 292] width 212 height 19
click at [517, 218] on div "13" at bounding box center [517, 219] width 13 height 13
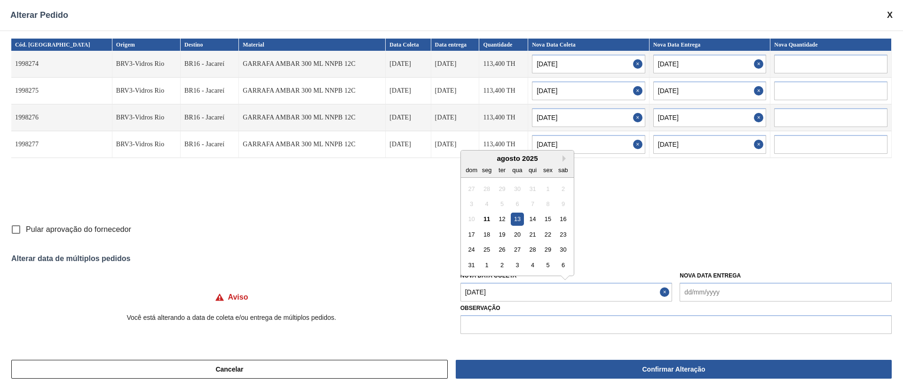
click at [521, 289] on Coleta "[DATE]" at bounding box center [566, 292] width 212 height 19
click at [533, 219] on div "14" at bounding box center [532, 219] width 13 height 13
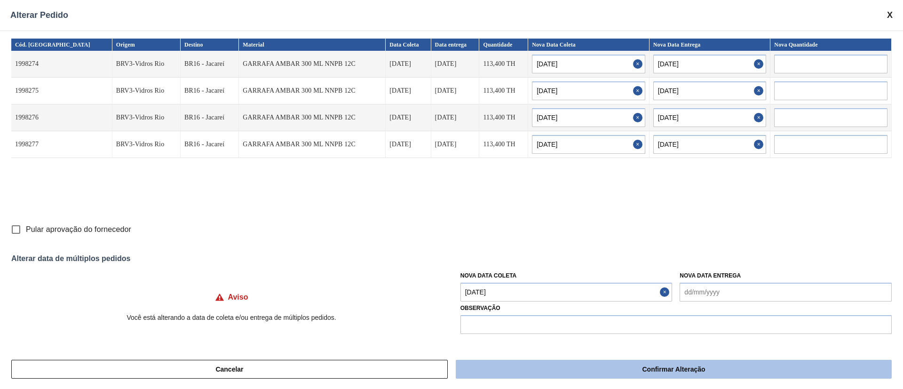
click at [558, 368] on button "Confirmar Alteração" at bounding box center [674, 369] width 436 height 19
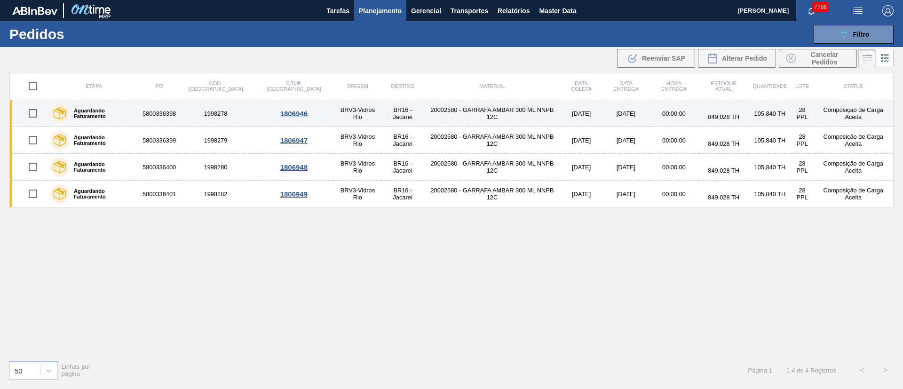
click at [32, 112] on input "checkbox" at bounding box center [33, 113] width 20 height 20
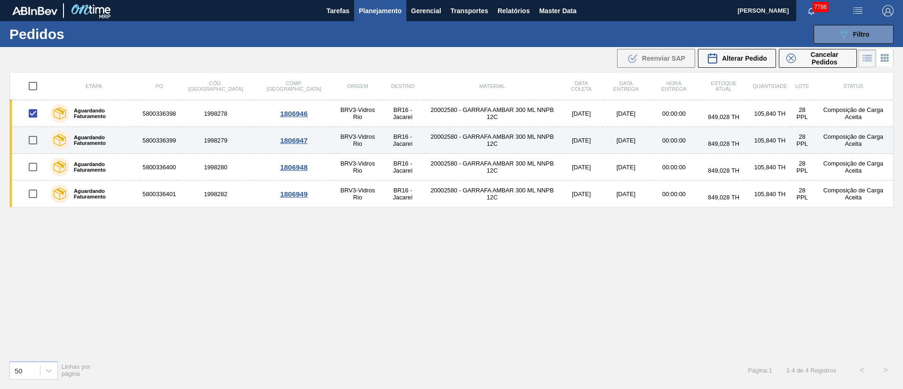
click at [37, 141] on input "checkbox" at bounding box center [33, 140] width 20 height 20
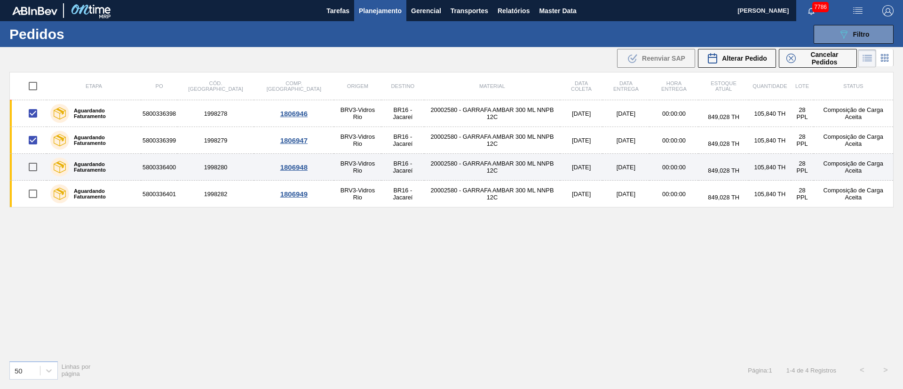
click at [39, 170] on input "checkbox" at bounding box center [33, 167] width 20 height 20
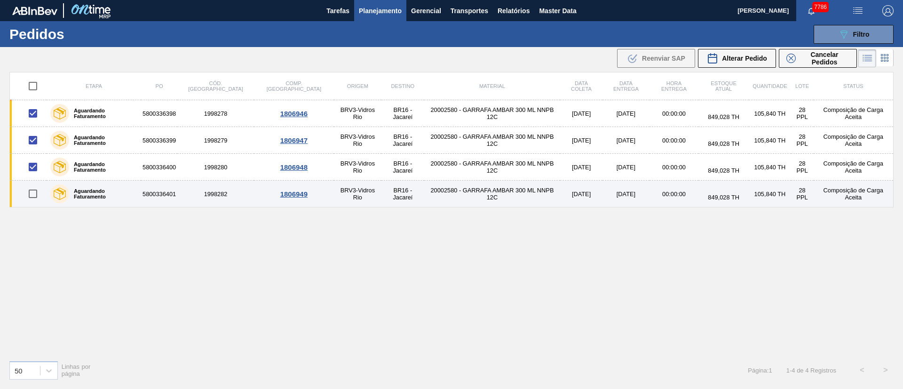
click at [34, 193] on input "checkbox" at bounding box center [33, 194] width 20 height 20
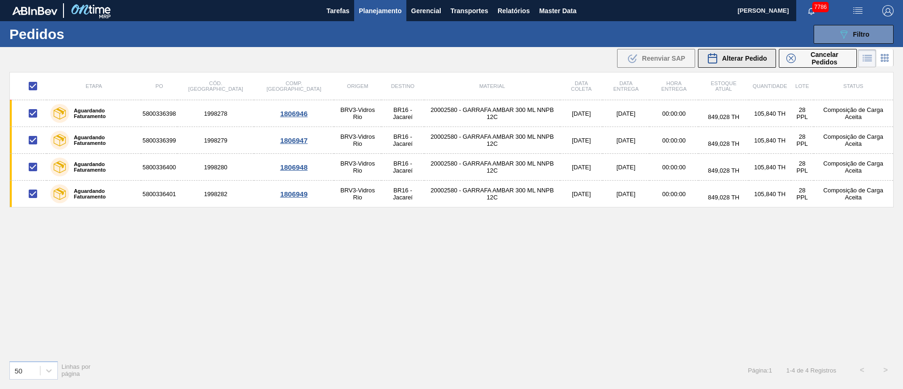
click at [733, 61] on span "Alterar Pedido" at bounding box center [744, 59] width 45 height 8
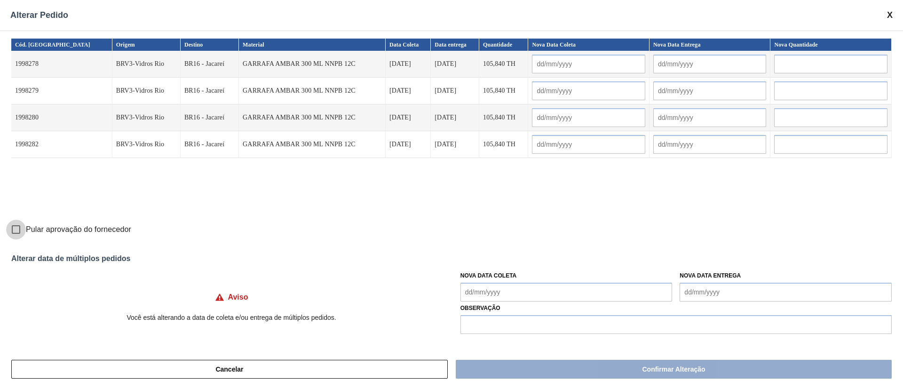
click at [15, 230] on input "Pular aprovação do fornecedor" at bounding box center [16, 230] width 20 height 20
click at [509, 288] on Coleta "Nova Data Coleta" at bounding box center [566, 292] width 212 height 19
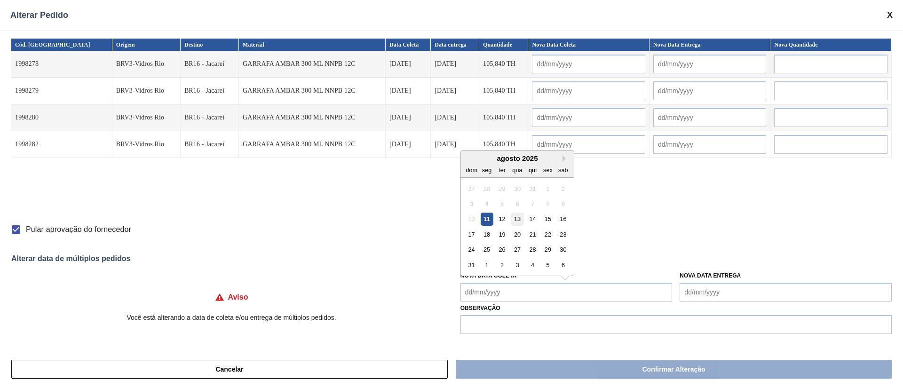
click at [515, 219] on div "13" at bounding box center [517, 219] width 13 height 13
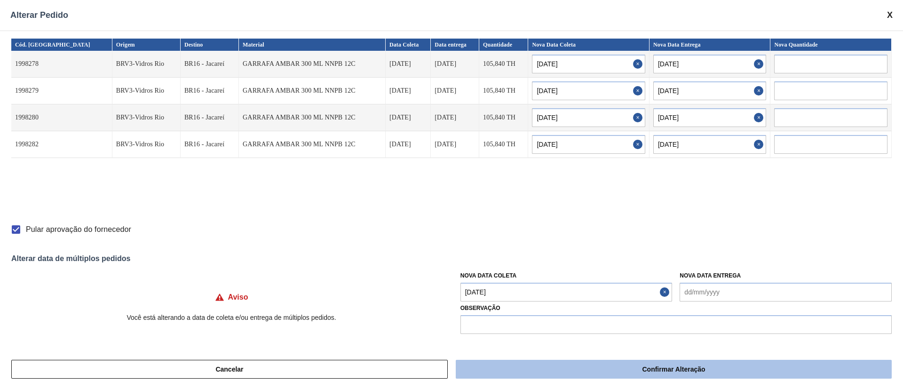
click at [537, 366] on button "Confirmar Alteração" at bounding box center [674, 369] width 436 height 19
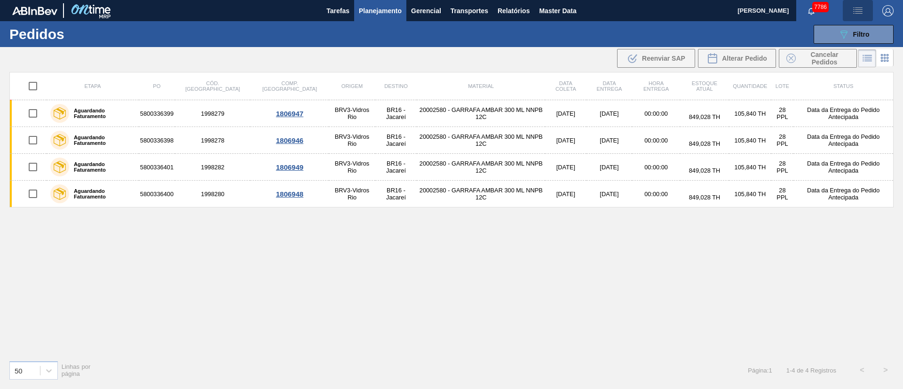
click at [856, 12] on img "button" at bounding box center [857, 10] width 11 height 11
click at [831, 33] on li "Upload de Volumes" at bounding box center [854, 33] width 81 height 17
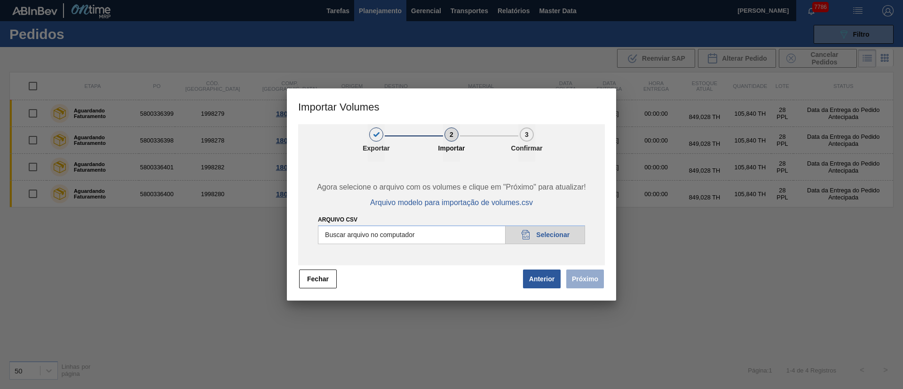
click at [553, 235] on input "Arquivo csv" at bounding box center [451, 234] width 267 height 19
click at [585, 279] on button "Próximo" at bounding box center [585, 278] width 38 height 19
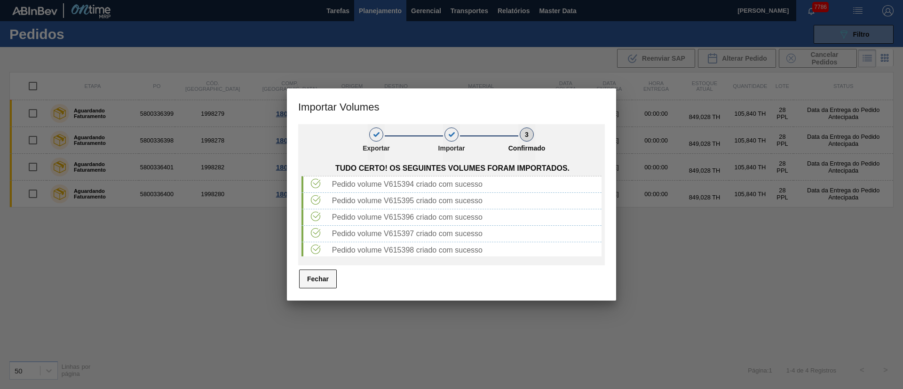
click at [311, 282] on button "Fechar" at bounding box center [318, 278] width 38 height 19
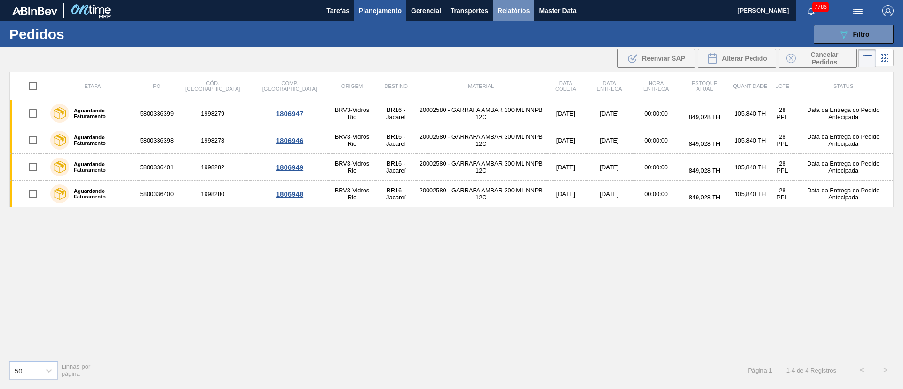
click at [516, 10] on span "Relatórios" at bounding box center [514, 10] width 32 height 11
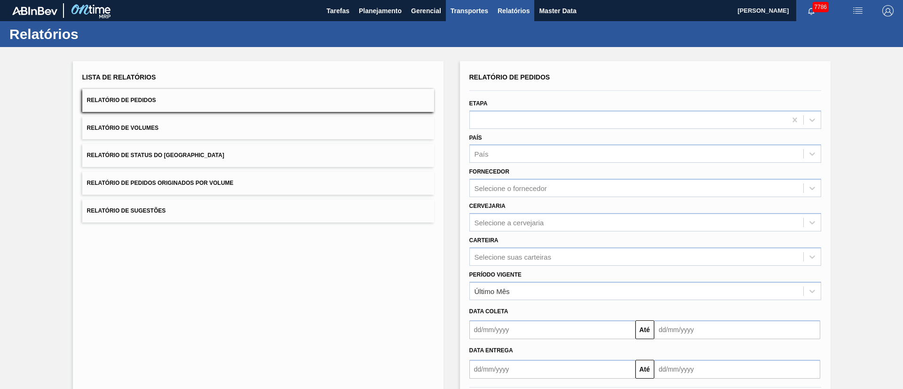
click at [466, 7] on span "Transportes" at bounding box center [470, 10] width 38 height 11
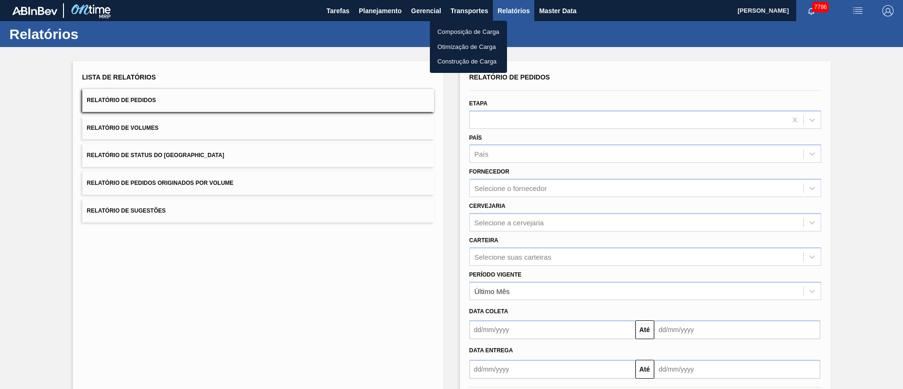
click at [461, 47] on li "Otimização de Carga" at bounding box center [468, 47] width 77 height 15
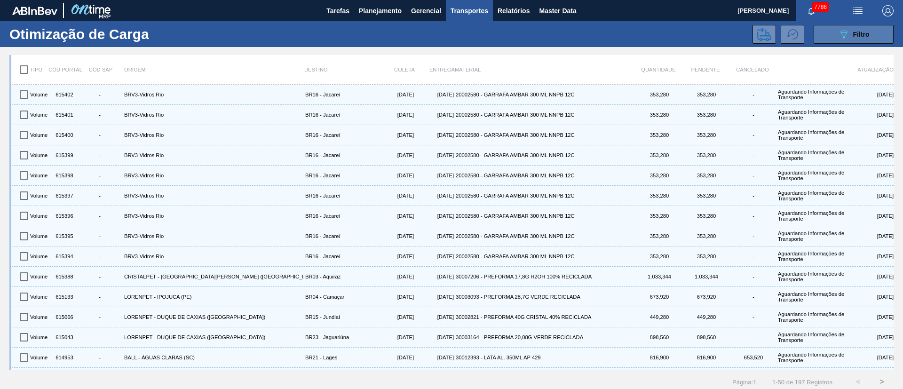
click at [876, 38] on button "089F7B8B-B2A5-4AFE-B5C0-19BA573D28AC Filtro" at bounding box center [854, 34] width 80 height 19
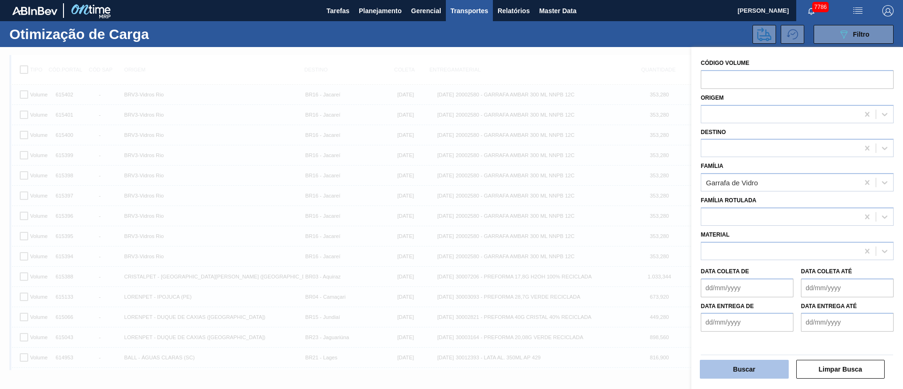
click at [747, 364] on button "Buscar" at bounding box center [744, 369] width 89 height 19
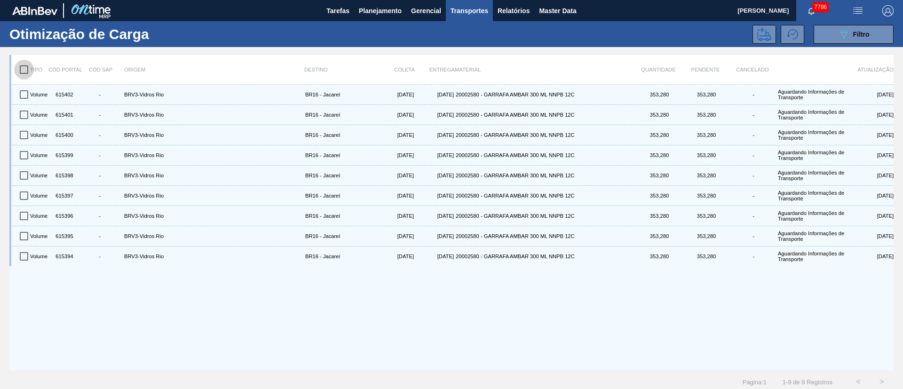
click at [19, 66] on input "checkbox" at bounding box center [24, 70] width 20 height 20
click at [765, 32] on icon at bounding box center [764, 34] width 14 height 14
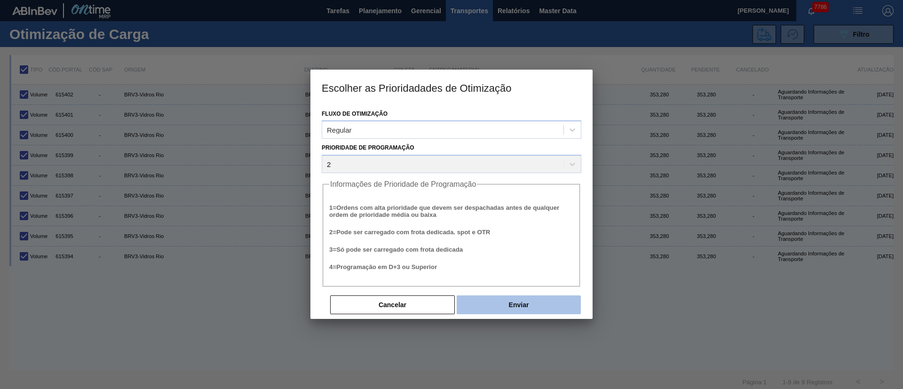
click at [504, 305] on button "Enviar" at bounding box center [519, 304] width 124 height 19
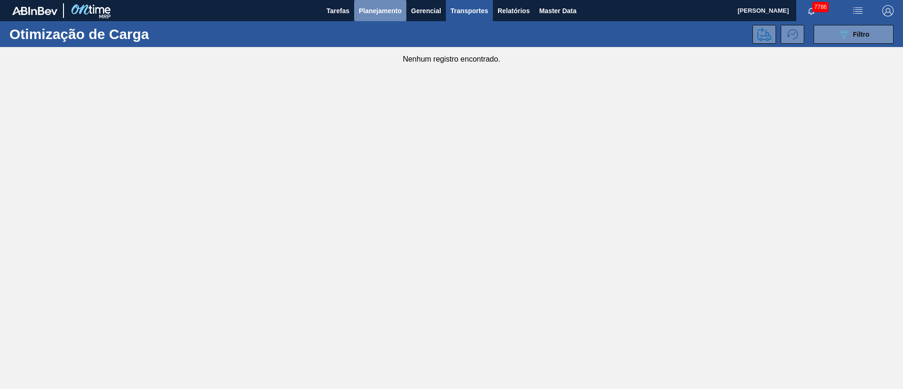
click at [385, 14] on span "Planejamento" at bounding box center [380, 10] width 43 height 11
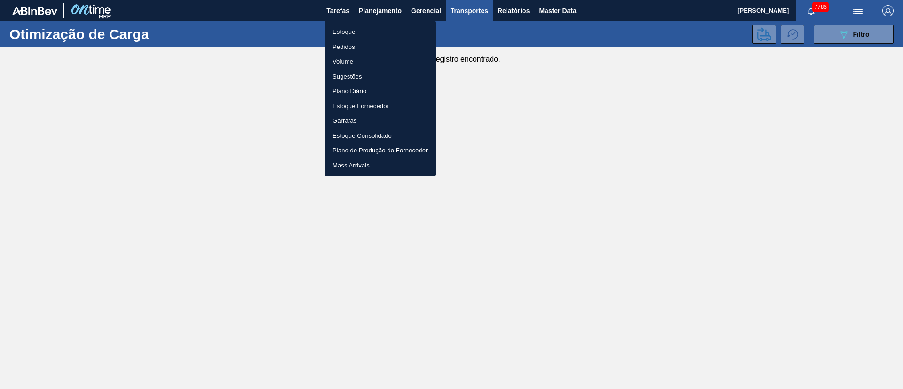
click at [345, 35] on li "Estoque" at bounding box center [380, 31] width 111 height 15
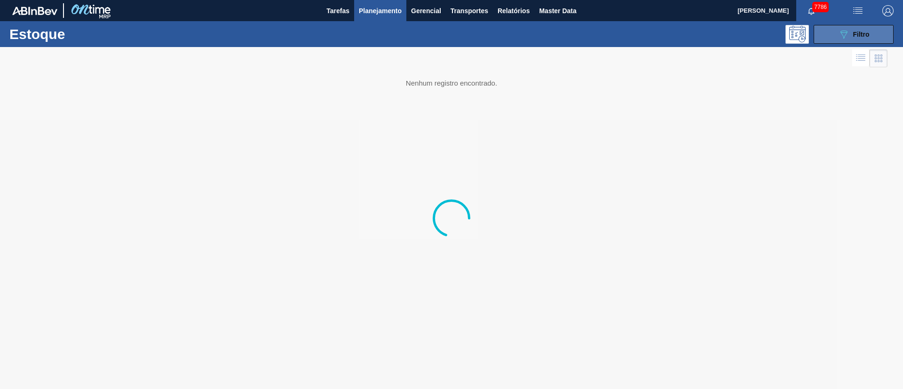
click at [844, 32] on icon "089F7B8B-B2A5-4AFE-B5C0-19BA573D28AC" at bounding box center [843, 34] width 11 height 11
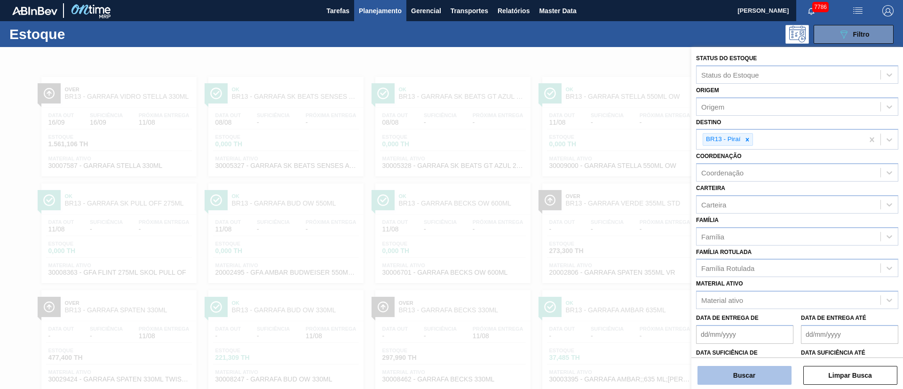
click at [728, 373] on button "Buscar" at bounding box center [744, 375] width 94 height 19
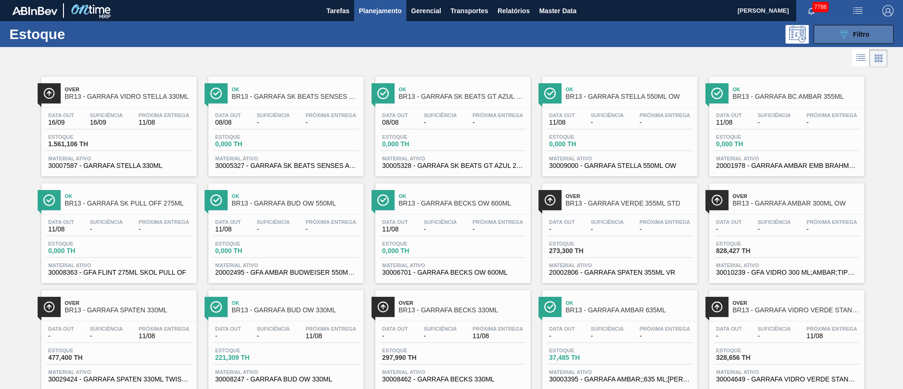
click at [841, 33] on icon "089F7B8B-B2A5-4AFE-B5C0-19BA573D28AC" at bounding box center [843, 34] width 11 height 11
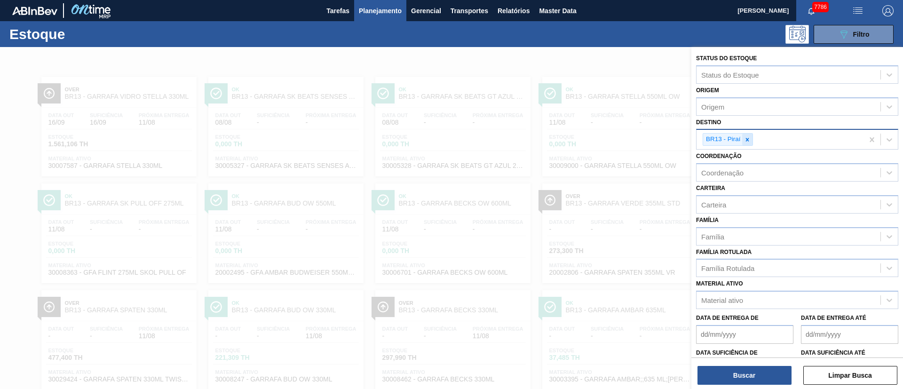
click at [752, 141] on div at bounding box center [747, 140] width 10 height 12
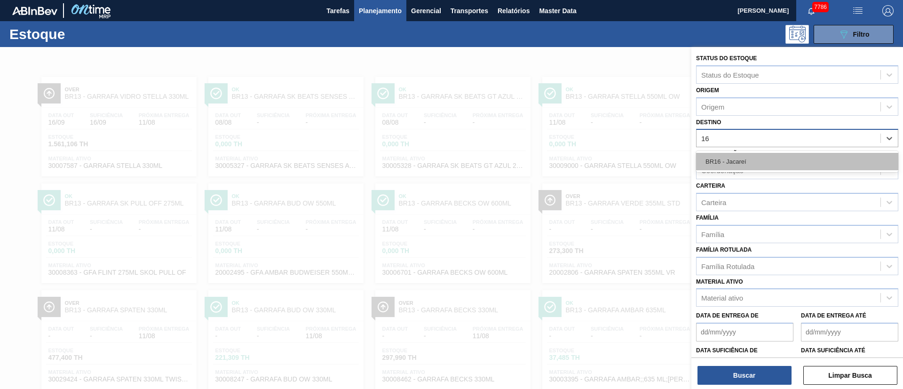
click at [746, 159] on div "BR16 - Jacareí" at bounding box center [797, 161] width 202 height 17
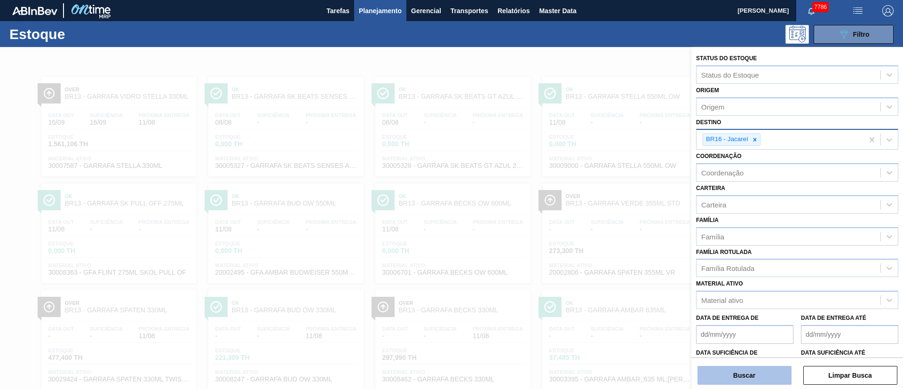
click at [724, 379] on button "Buscar" at bounding box center [744, 375] width 94 height 19
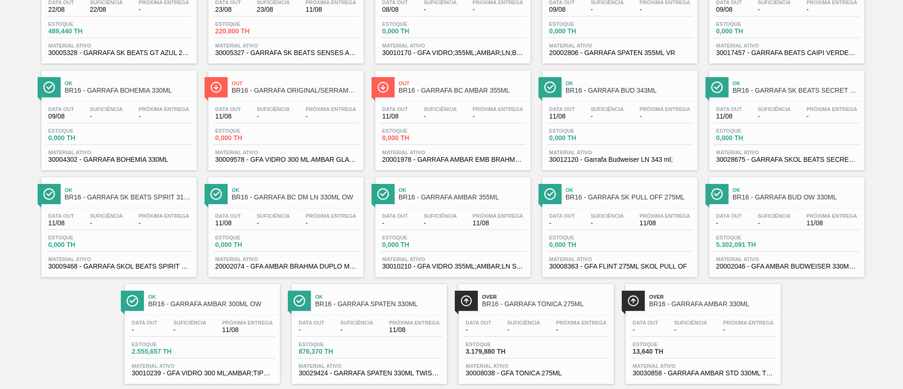
scroll to position [131, 0]
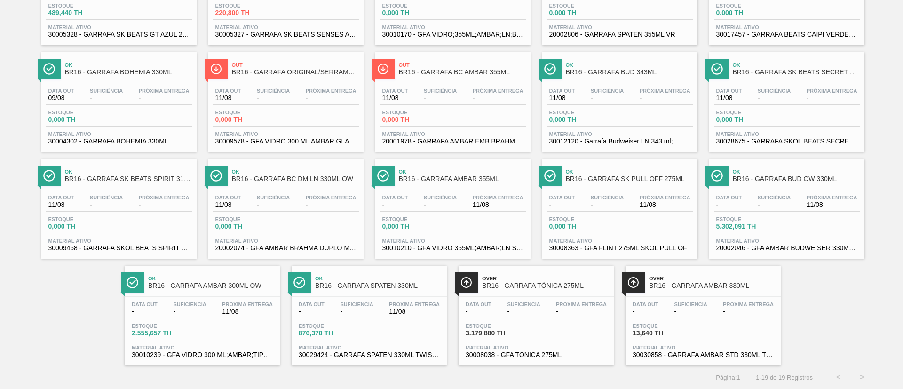
click at [175, 328] on span "Estoque" at bounding box center [165, 326] width 66 height 6
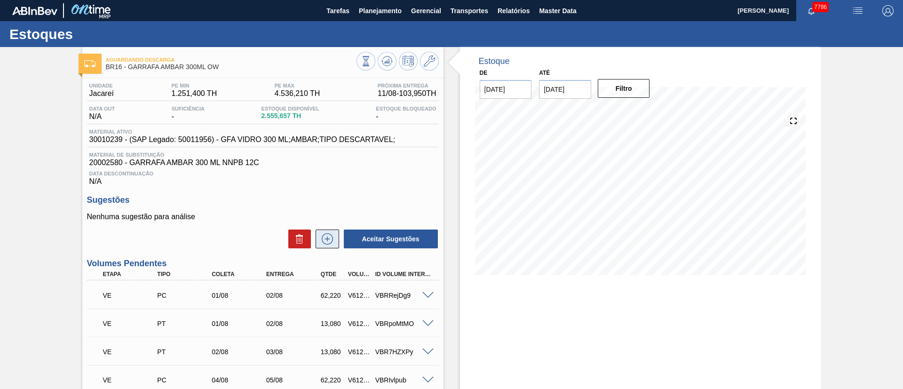
click at [329, 241] on icon at bounding box center [327, 238] width 15 height 11
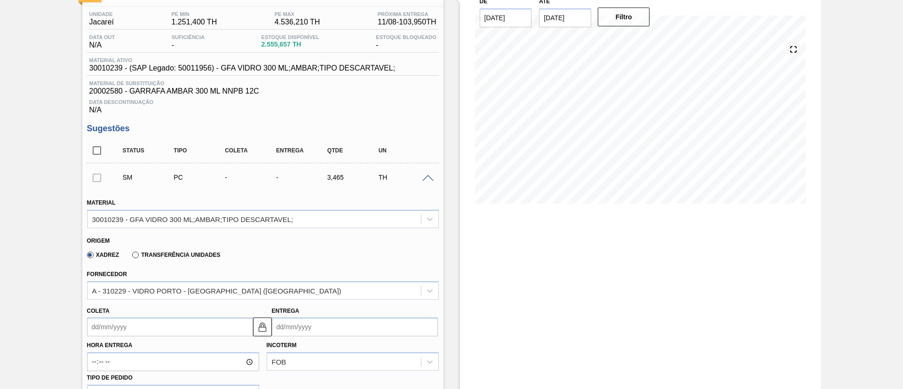
scroll to position [282, 0]
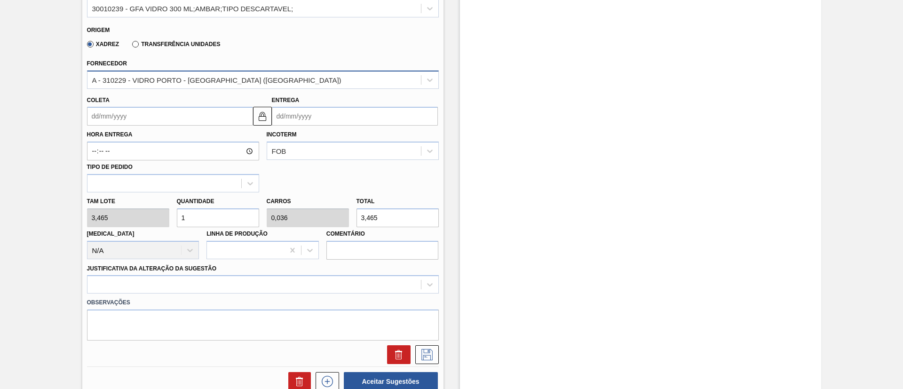
click at [152, 81] on div "A - 310229 - VIDRO PORTO - [GEOGRAPHIC_DATA] ([GEOGRAPHIC_DATA])" at bounding box center [216, 80] width 249 height 8
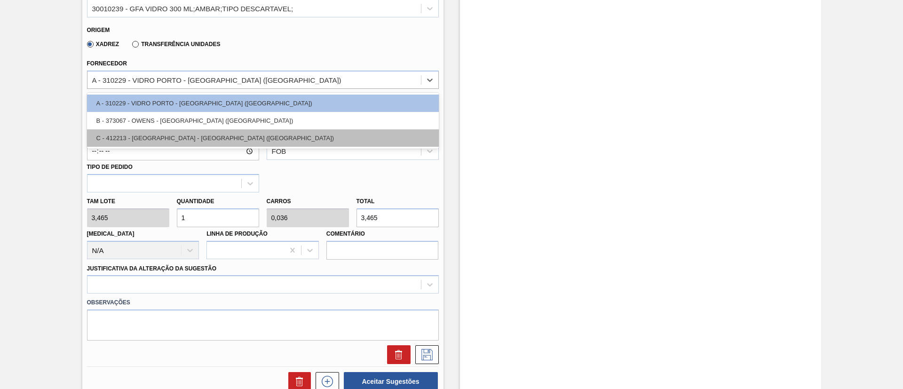
click at [161, 135] on div "C - 412213 - [GEOGRAPHIC_DATA] - [GEOGRAPHIC_DATA] ([GEOGRAPHIC_DATA])" at bounding box center [263, 137] width 352 height 17
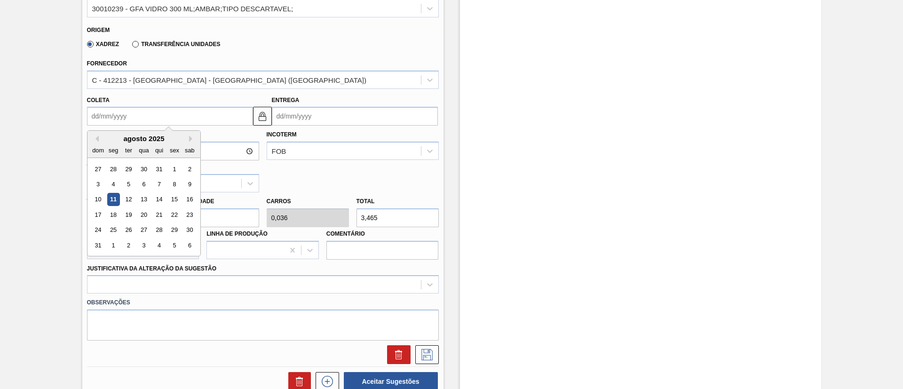
click at [153, 119] on input "Coleta" at bounding box center [170, 116] width 166 height 19
click at [142, 214] on div "20" at bounding box center [143, 214] width 13 height 13
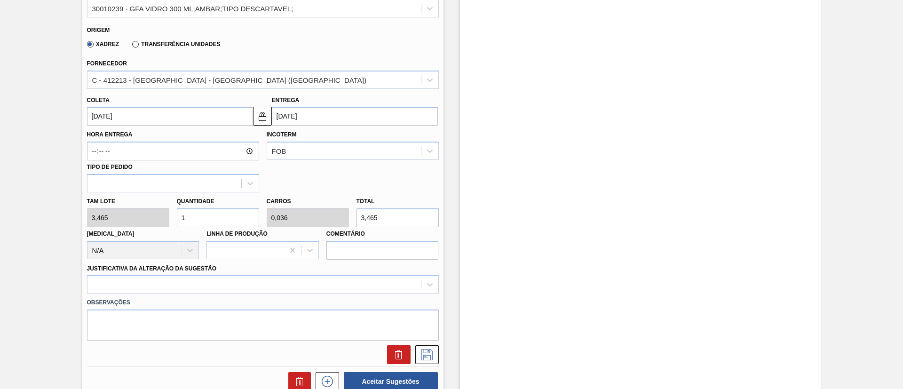
click at [166, 139] on label "Hora Entrega" at bounding box center [173, 135] width 172 height 14
click at [166, 142] on input "Hora Entrega" at bounding box center [173, 151] width 172 height 19
click at [164, 111] on input "[DATE]" at bounding box center [170, 116] width 166 height 19
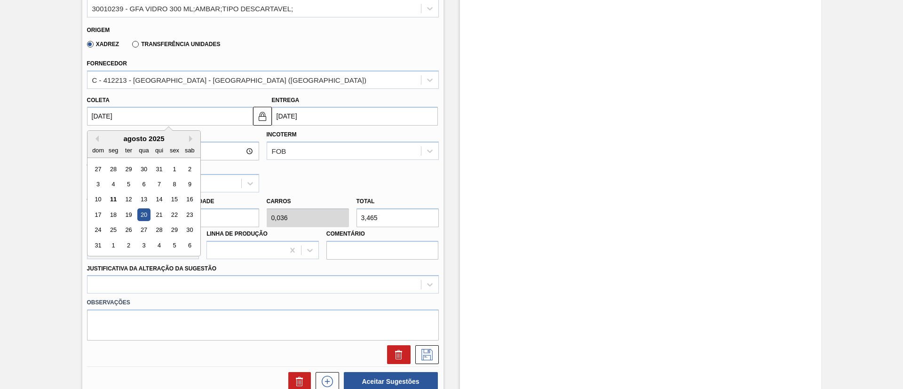
drag, startPoint x: 159, startPoint y: 212, endPoint x: 171, endPoint y: 219, distance: 13.7
click at [159, 212] on div "21" at bounding box center [158, 214] width 13 height 13
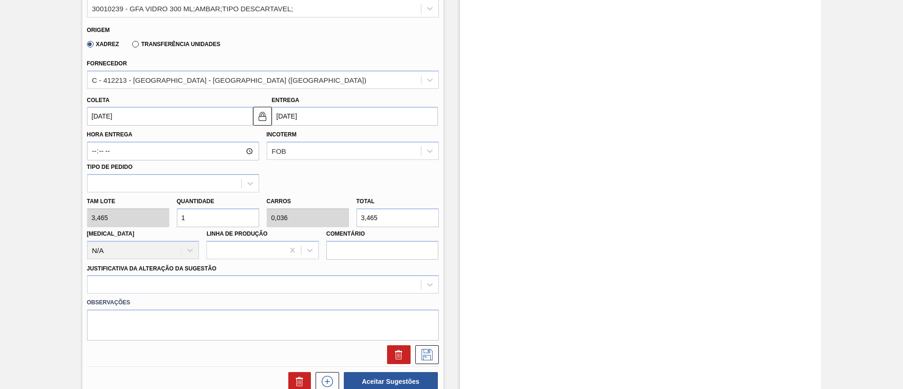
click at [128, 221] on div "Tam lote 3,465 Quantidade 1 Carros 0,036 Total 3,465 [MEDICAL_DATA] N/A Linha d…" at bounding box center [262, 225] width 359 height 67
click at [130, 287] on div at bounding box center [263, 284] width 352 height 18
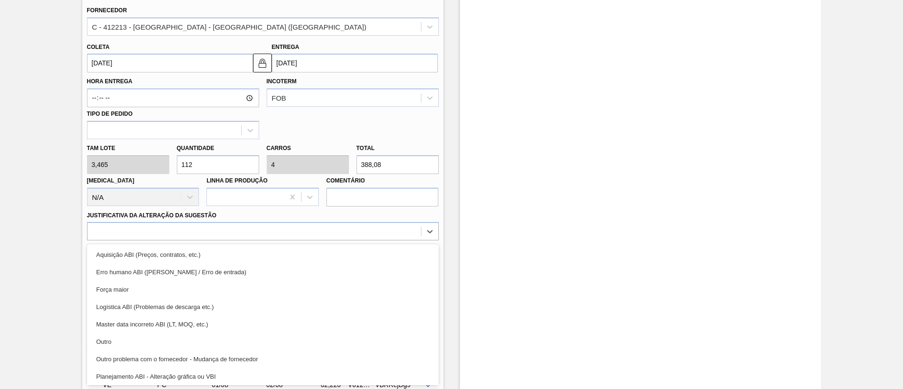
drag, startPoint x: 131, startPoint y: 252, endPoint x: 127, endPoint y: 261, distance: 9.9
click at [131, 254] on div "Aquisição ABI (Preços, contratos, etc.)" at bounding box center [263, 254] width 352 height 17
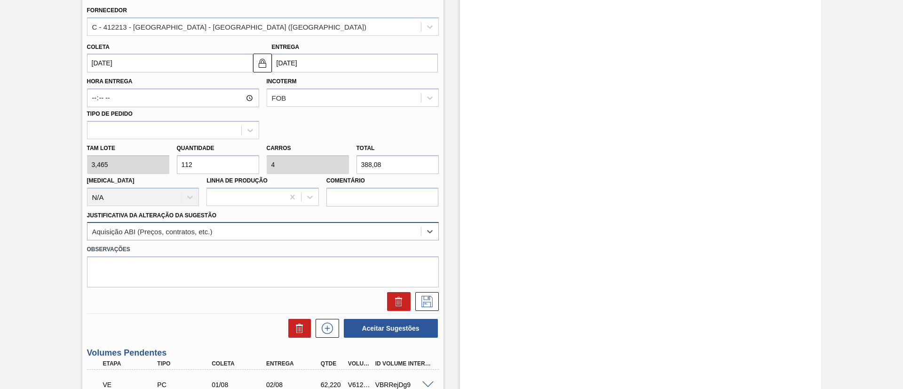
click at [129, 233] on div "Aquisição ABI (Preços, contratos, etc.)" at bounding box center [152, 232] width 120 height 8
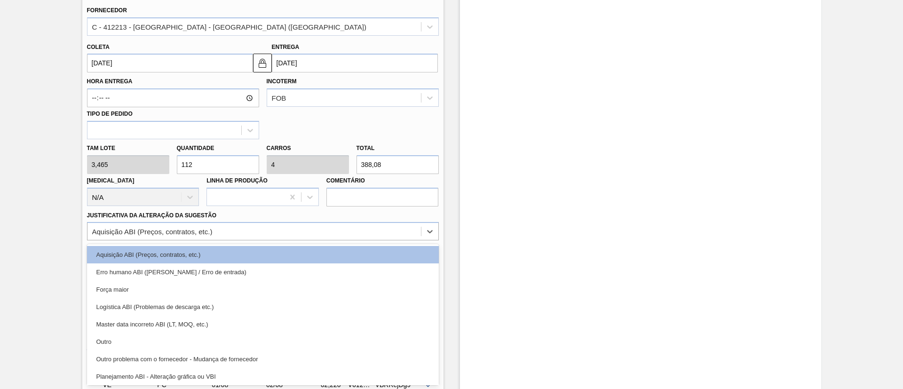
drag, startPoint x: 128, startPoint y: 293, endPoint x: 143, endPoint y: 290, distance: 15.2
click at [128, 293] on div "Força maior" at bounding box center [263, 289] width 352 height 17
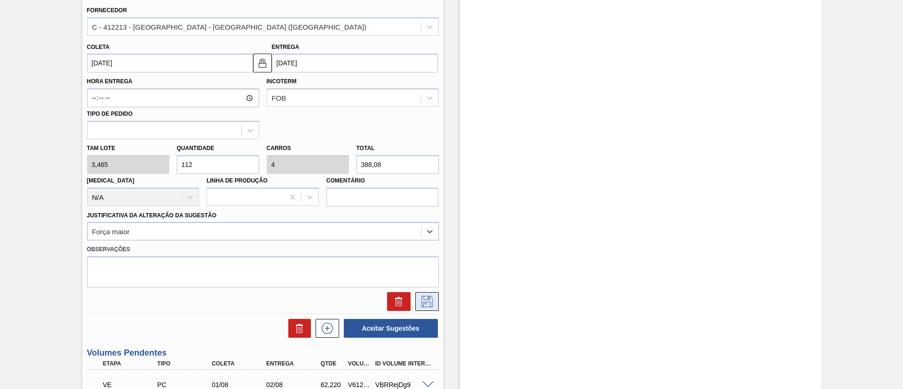
click at [422, 299] on icon at bounding box center [427, 301] width 15 height 11
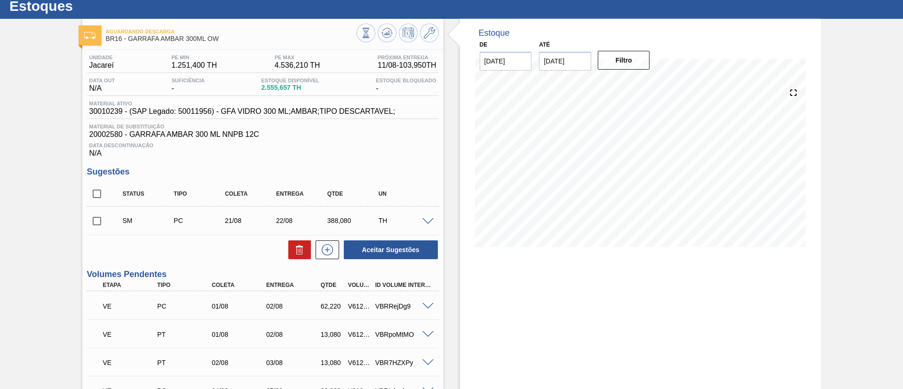
scroll to position [0, 0]
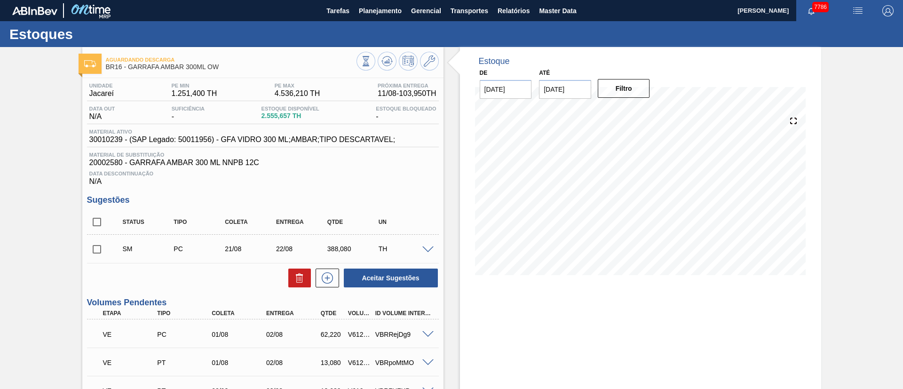
click at [95, 248] on input "checkbox" at bounding box center [97, 249] width 20 height 20
click at [407, 282] on button "Aceitar Sugestões" at bounding box center [391, 278] width 94 height 19
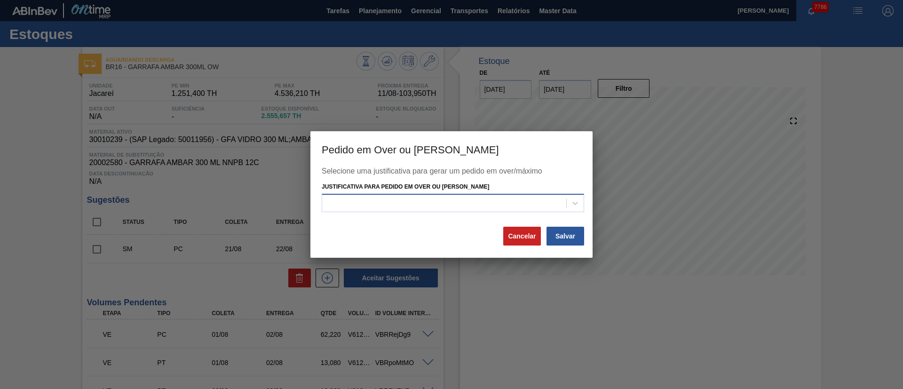
click at [449, 200] on div at bounding box center [444, 203] width 244 height 14
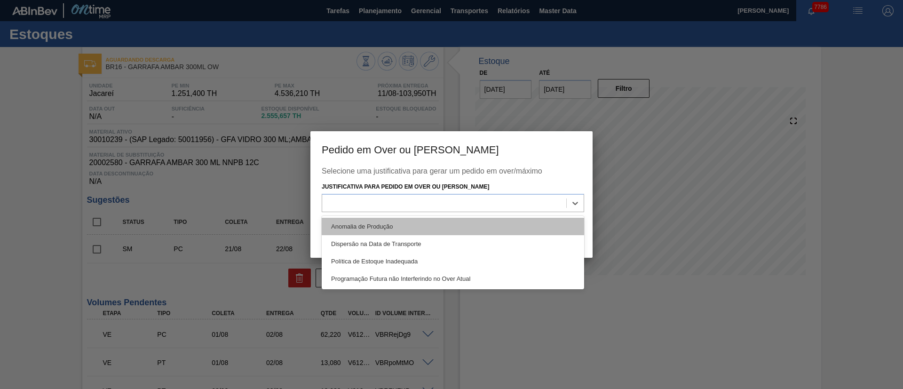
click at [381, 226] on div "Anomalia de Produção" at bounding box center [453, 226] width 262 height 17
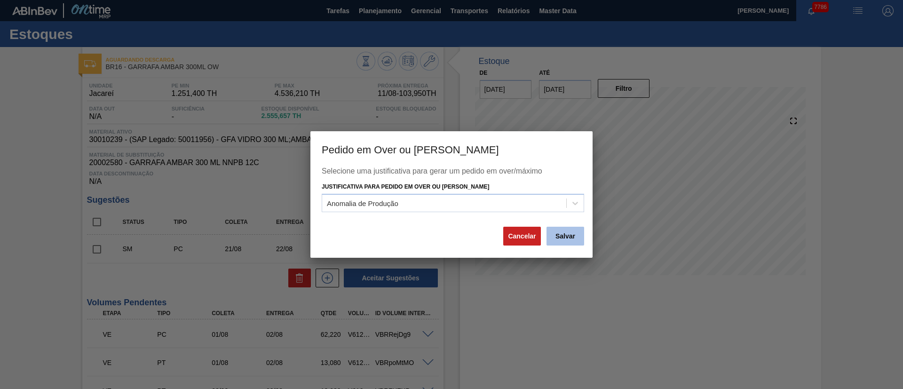
click at [562, 238] on button "Salvar" at bounding box center [566, 236] width 38 height 19
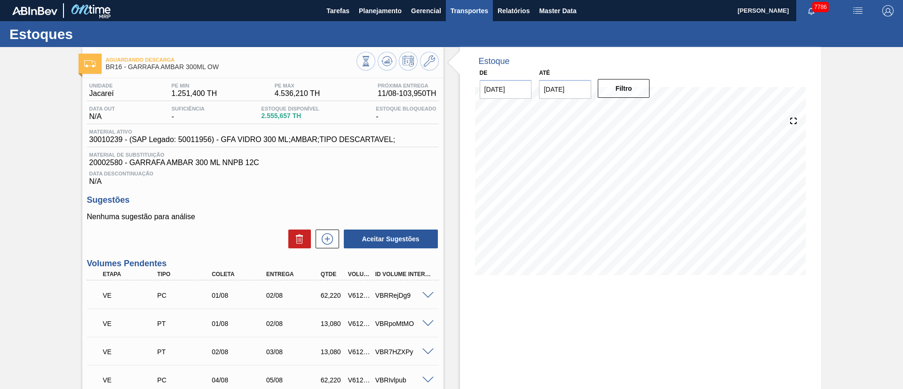
click at [474, 8] on span "Transportes" at bounding box center [470, 10] width 38 height 11
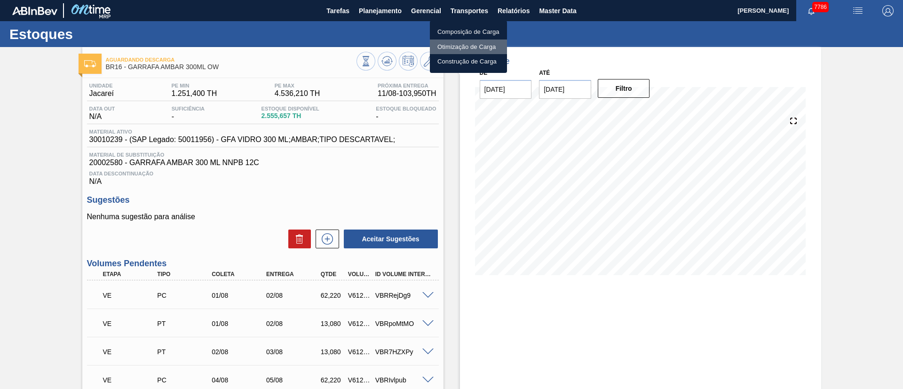
drag, startPoint x: 451, startPoint y: 50, endPoint x: 703, endPoint y: 50, distance: 252.1
click at [452, 50] on li "Otimização de Carga" at bounding box center [468, 47] width 77 height 15
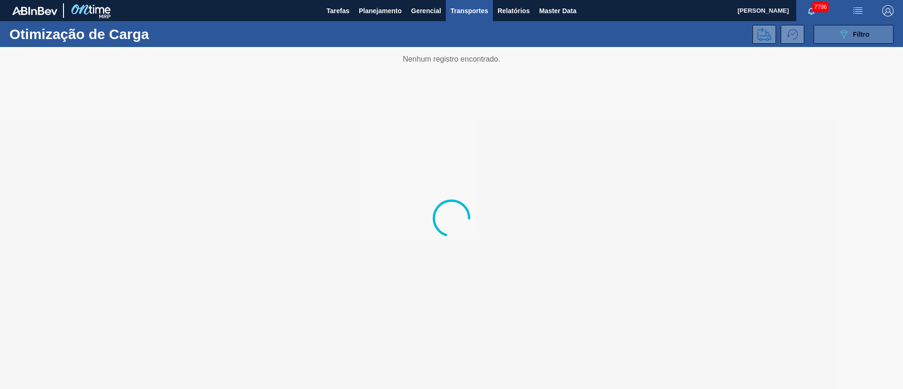
click at [854, 36] on span "Filtro" at bounding box center [861, 35] width 16 height 8
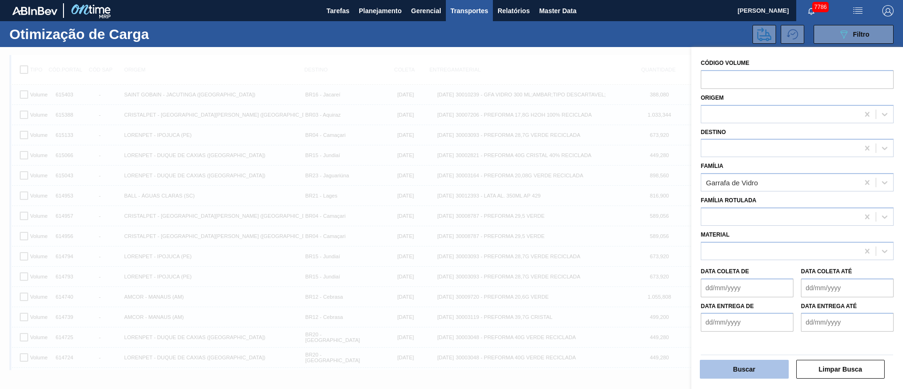
click at [766, 373] on button "Buscar" at bounding box center [744, 369] width 89 height 19
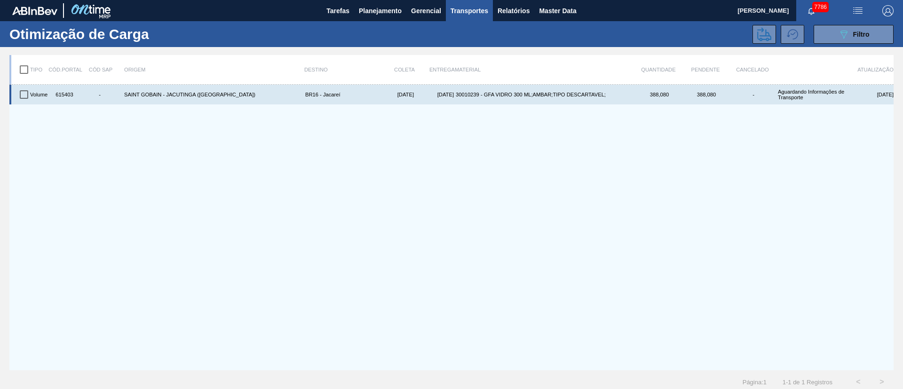
click at [24, 95] on input "checkbox" at bounding box center [24, 95] width 20 height 20
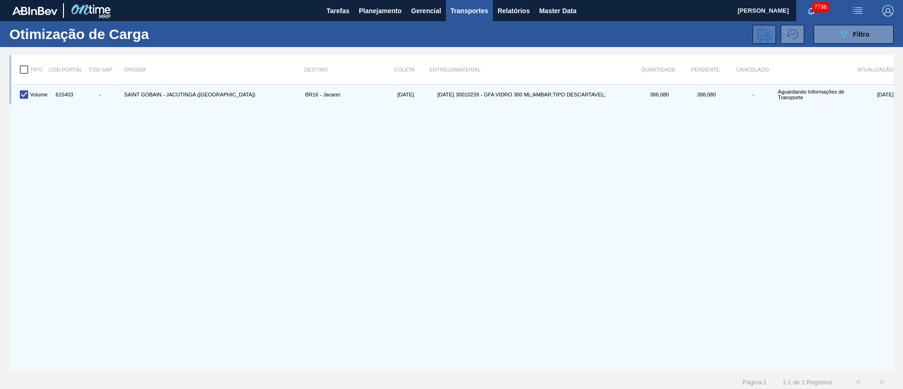
click at [759, 34] on icon at bounding box center [764, 34] width 14 height 14
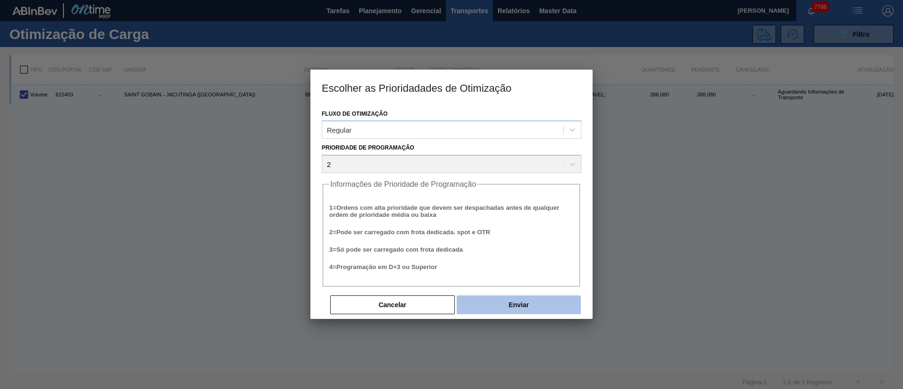
click at [499, 303] on button "Enviar" at bounding box center [519, 304] width 124 height 19
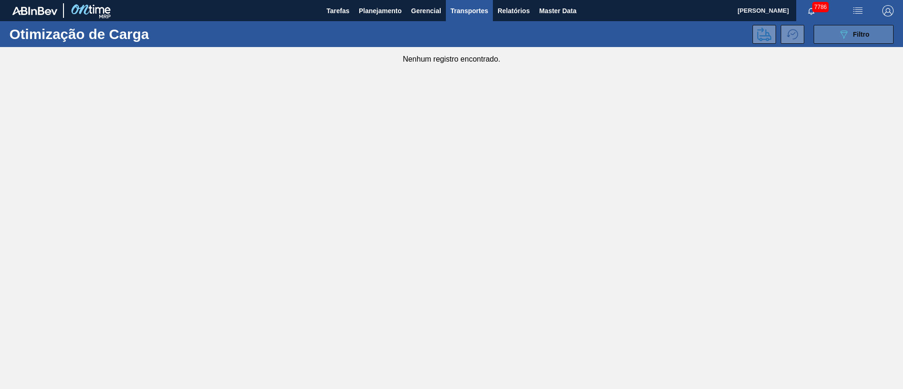
drag, startPoint x: 836, startPoint y: 37, endPoint x: 842, endPoint y: 41, distance: 7.7
click at [842, 41] on button "089F7B8B-B2A5-4AFE-B5C0-19BA573D28AC Filtro" at bounding box center [854, 34] width 80 height 19
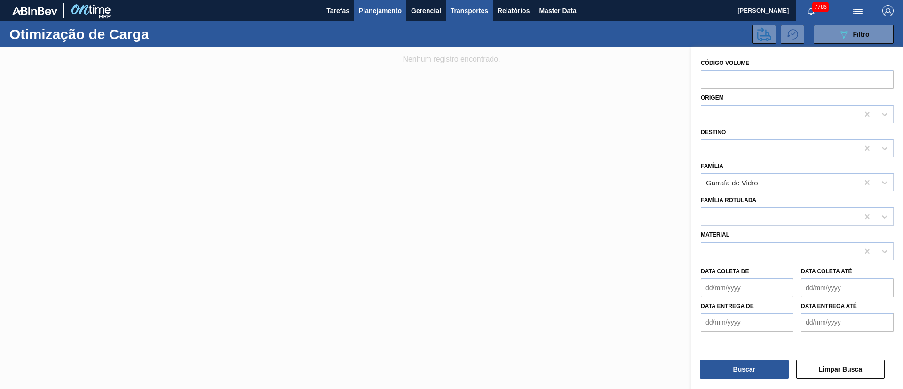
click at [365, 6] on span "Planejamento" at bounding box center [380, 10] width 43 height 11
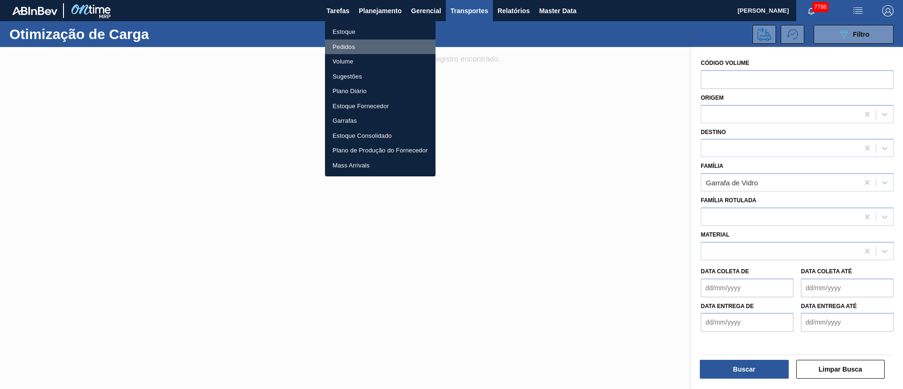
click at [338, 50] on li "Pedidos" at bounding box center [380, 47] width 111 height 15
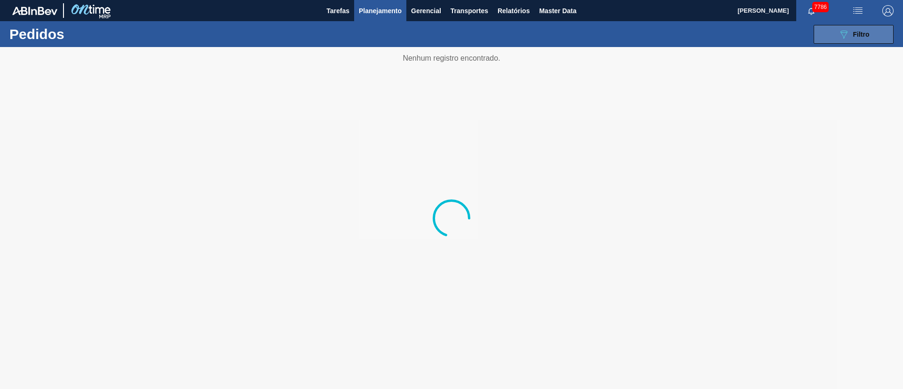
click at [863, 34] on span "Filtro" at bounding box center [861, 35] width 16 height 8
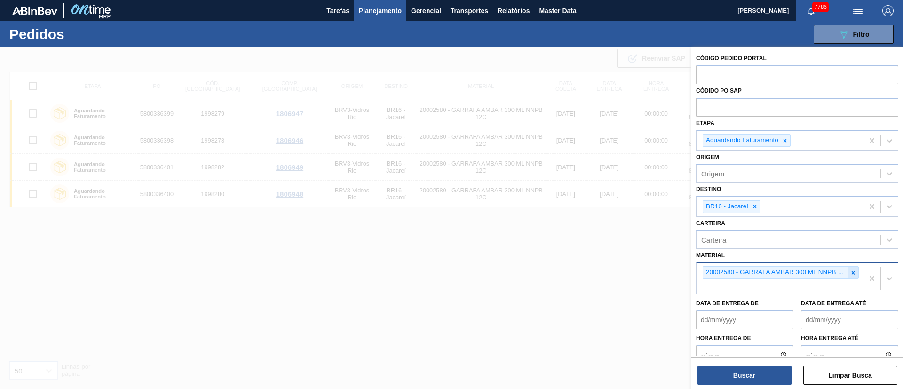
click at [853, 274] on icon at bounding box center [853, 272] width 7 height 7
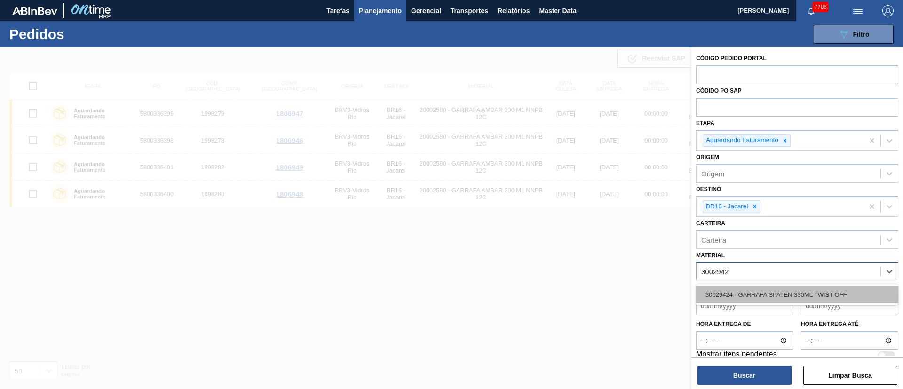
click at [762, 291] on div "30029424 - GARRAFA SPATEN 330ML TWIST OFF" at bounding box center [797, 294] width 202 height 17
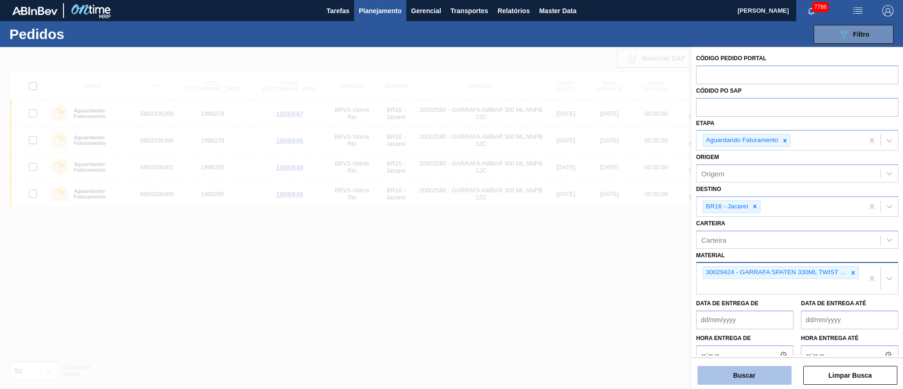
click at [742, 374] on button "Buscar" at bounding box center [744, 375] width 94 height 19
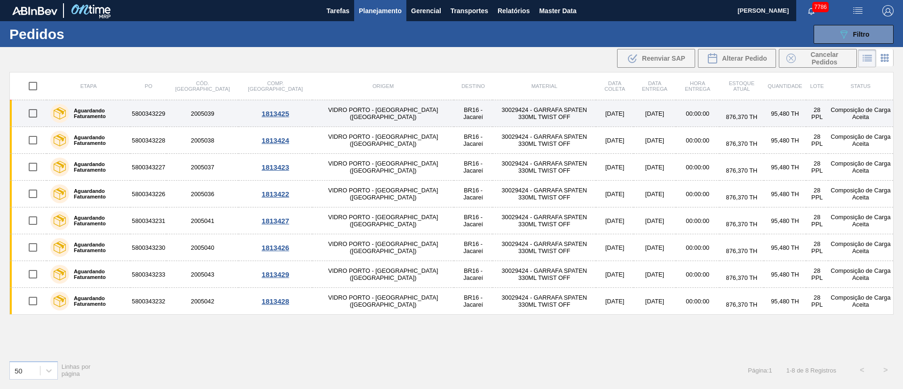
click at [454, 107] on td "BR16 - Jacareí" at bounding box center [473, 113] width 39 height 27
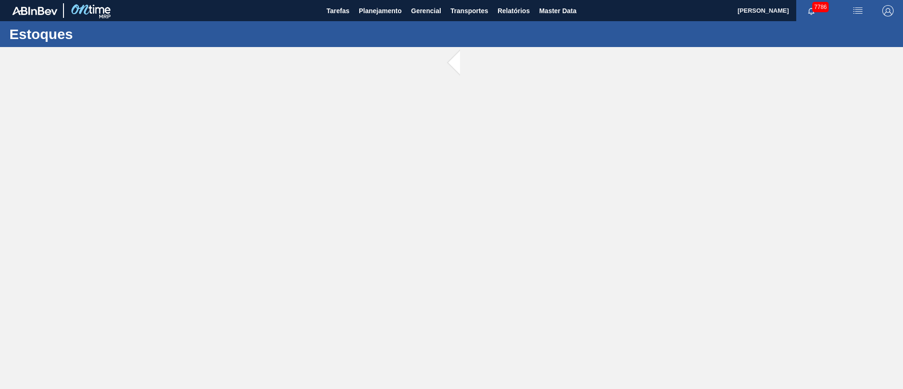
click at [400, 107] on main "Tarefas Planejamento Gerencial Transportes Relatórios Master Data [PERSON_NAME]…" at bounding box center [451, 194] width 903 height 389
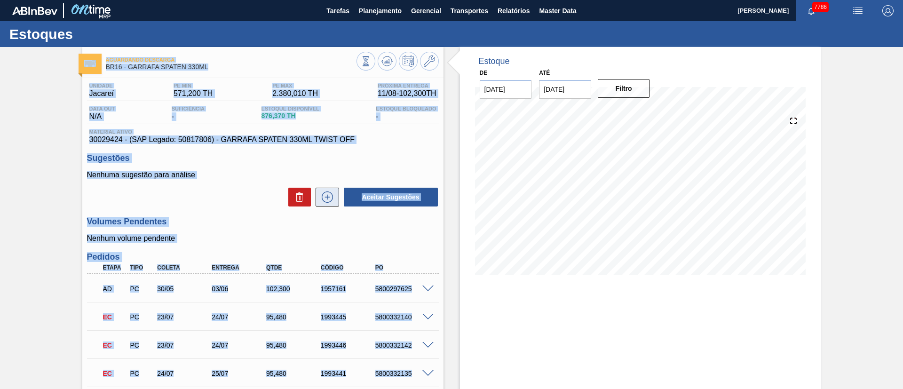
click at [328, 194] on icon at bounding box center [327, 196] width 15 height 11
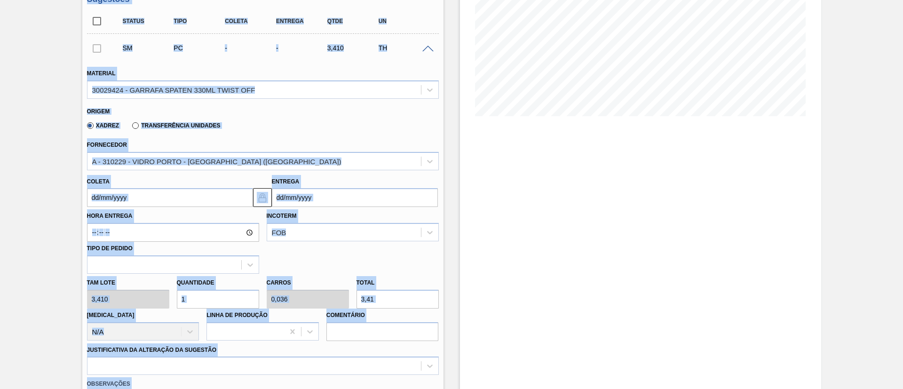
scroll to position [212, 0]
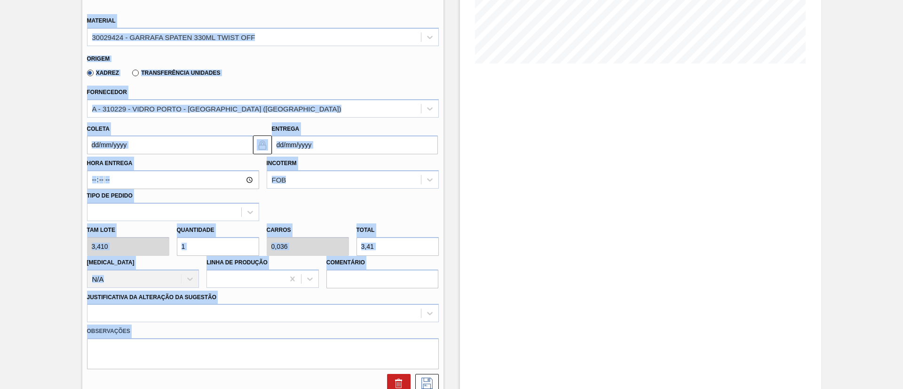
click at [152, 145] on input "Coleta" at bounding box center [170, 144] width 166 height 19
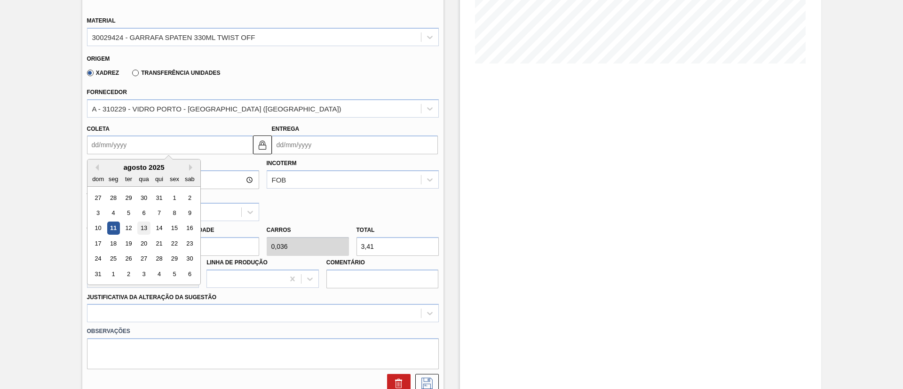
click at [145, 228] on div "13" at bounding box center [143, 228] width 13 height 13
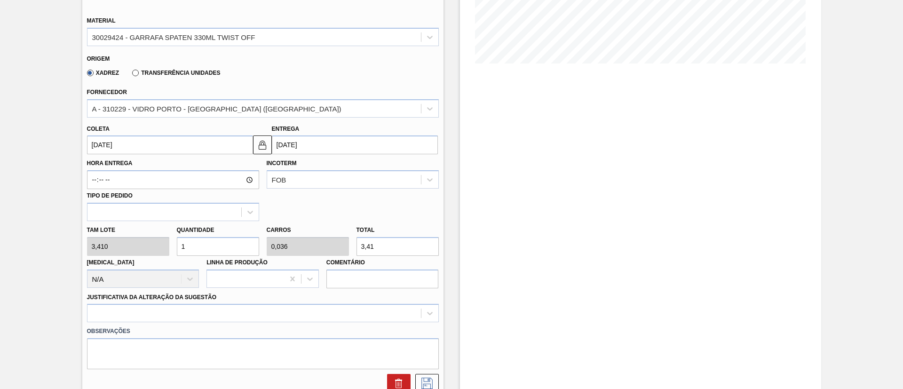
click at [166, 140] on input "[DATE]" at bounding box center [170, 144] width 166 height 19
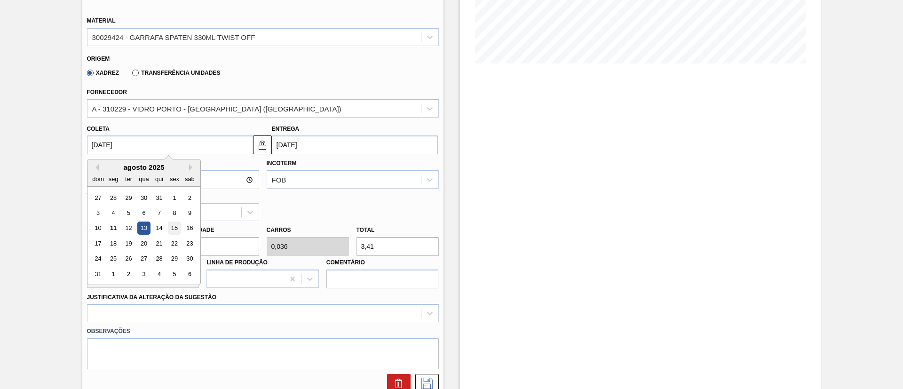
click at [173, 224] on div "15" at bounding box center [174, 228] width 13 height 13
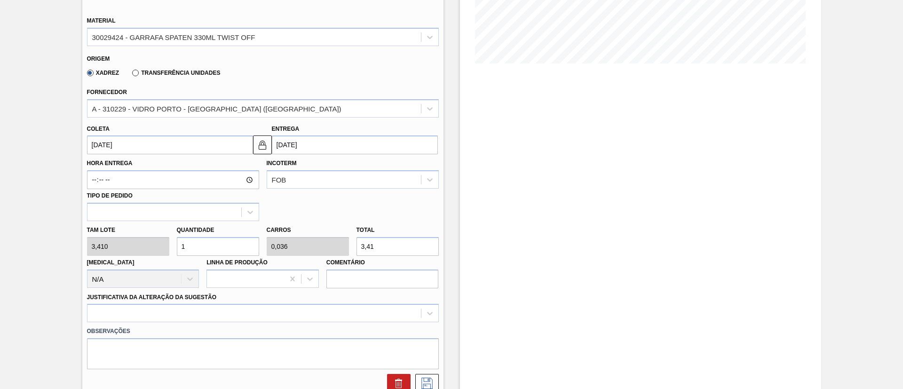
click at [107, 244] on div "Tam lote 3,410 Quantidade 1 Carros 0,036 Total 3,41 [MEDICAL_DATA] N/A Linha de…" at bounding box center [262, 254] width 359 height 67
click at [139, 309] on div at bounding box center [263, 313] width 352 height 18
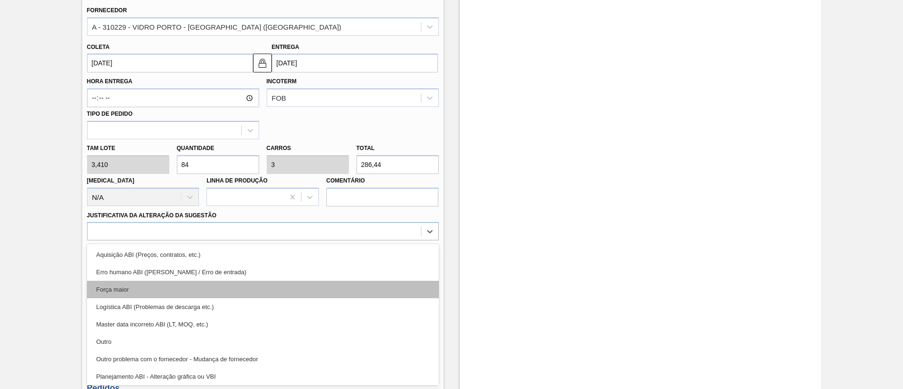
click at [127, 288] on div "Força maior" at bounding box center [263, 289] width 352 height 17
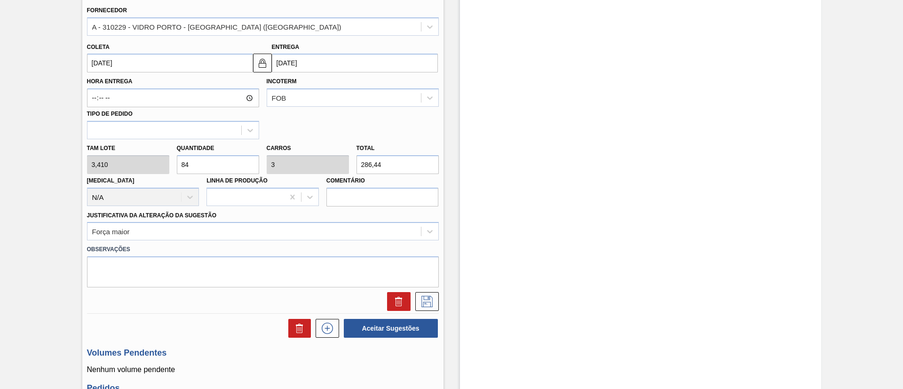
click at [160, 157] on div "Tam lote 3,410 Quantidade 84 Carros 3 Total 286,44 [MEDICAL_DATA] N/A Linha de …" at bounding box center [262, 172] width 359 height 67
click at [107, 163] on div "Tam lote 3,410 Quantidade 48 Carros 1,714 Total 163,68 [MEDICAL_DATA] N/A Linha…" at bounding box center [262, 172] width 359 height 67
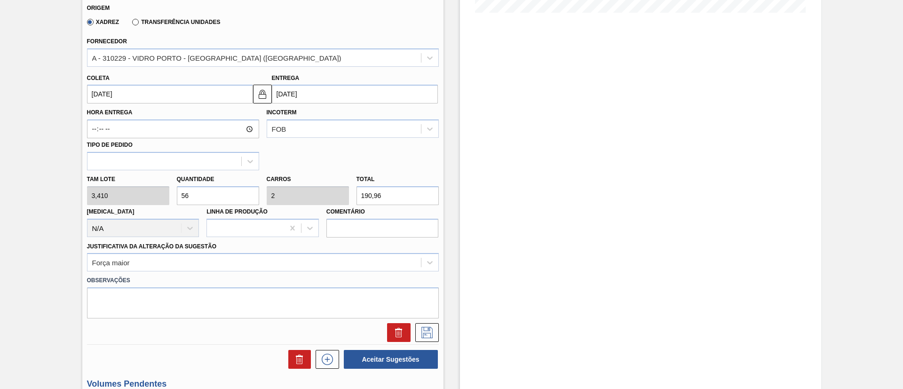
scroll to position [364, 0]
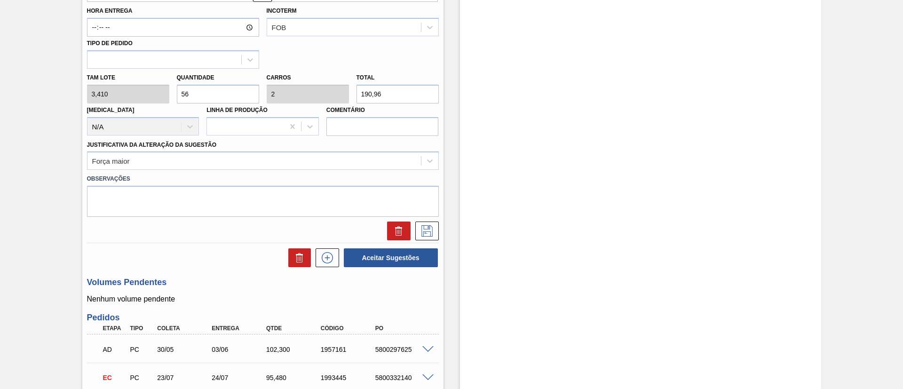
drag, startPoint x: 424, startPoint y: 230, endPoint x: 347, endPoint y: 209, distance: 79.9
click at [424, 230] on icon at bounding box center [427, 230] width 15 height 11
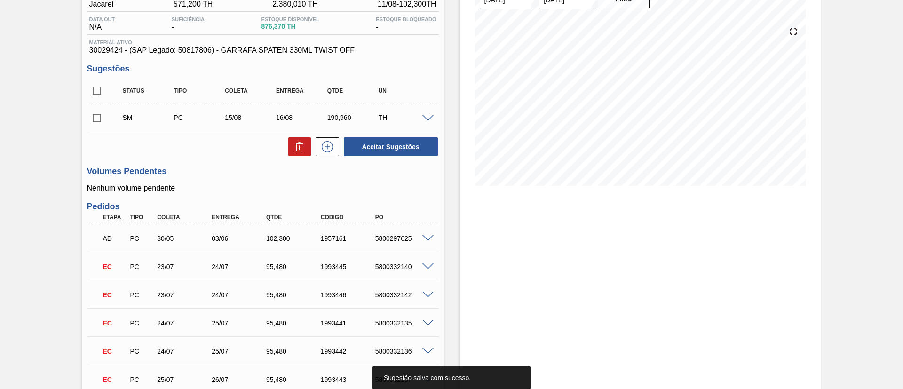
scroll to position [82, 0]
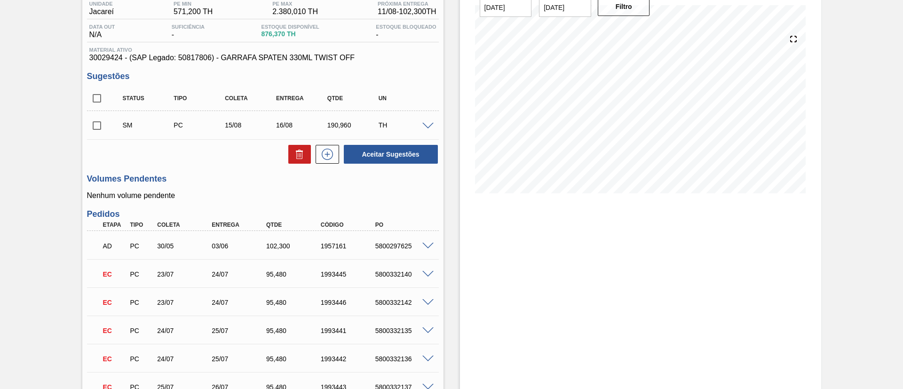
drag, startPoint x: 95, startPoint y: 123, endPoint x: 150, endPoint y: 132, distance: 55.3
click at [95, 123] on input "checkbox" at bounding box center [97, 126] width 20 height 20
click at [322, 153] on icon at bounding box center [327, 154] width 11 height 11
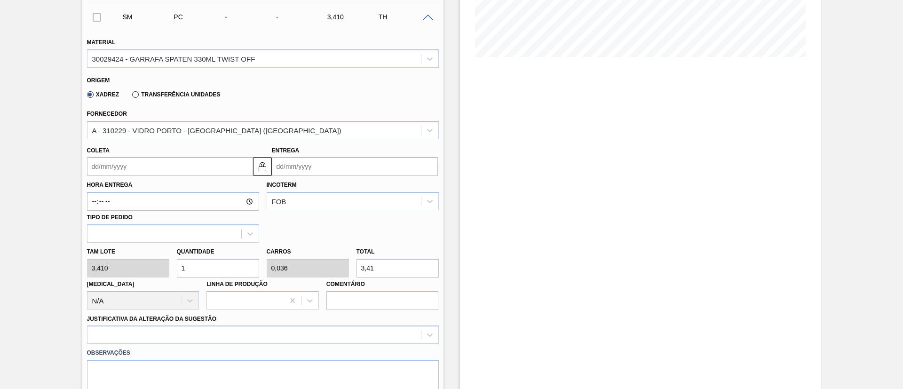
scroll to position [223, 0]
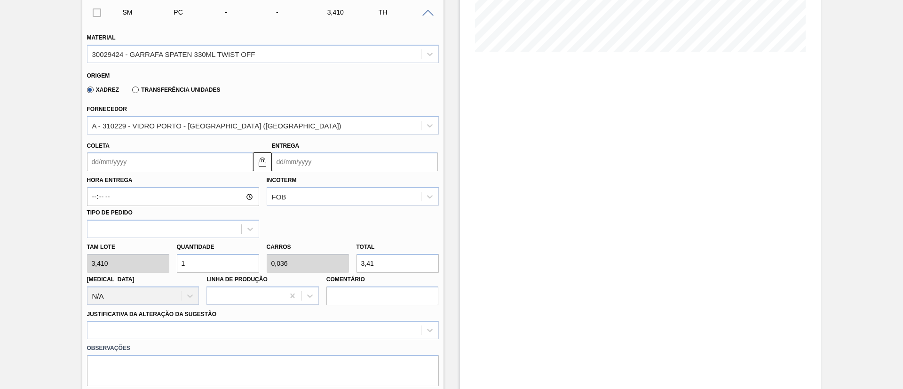
click at [159, 158] on input "Coleta" at bounding box center [170, 161] width 166 height 19
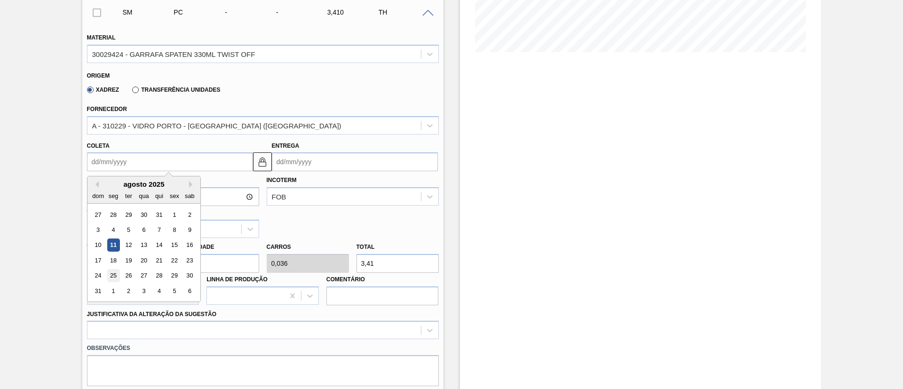
click at [117, 279] on div "25" at bounding box center [113, 275] width 13 height 13
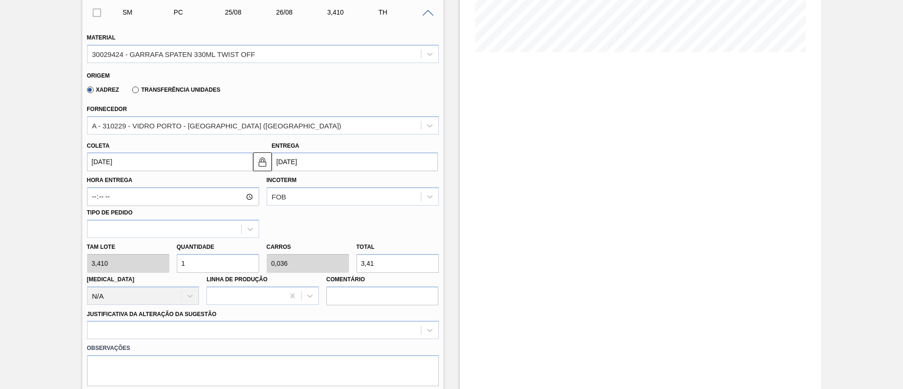
drag, startPoint x: 209, startPoint y: 260, endPoint x: 33, endPoint y: 267, distance: 175.6
click at [182, 340] on div "Observações" at bounding box center [262, 362] width 359 height 47
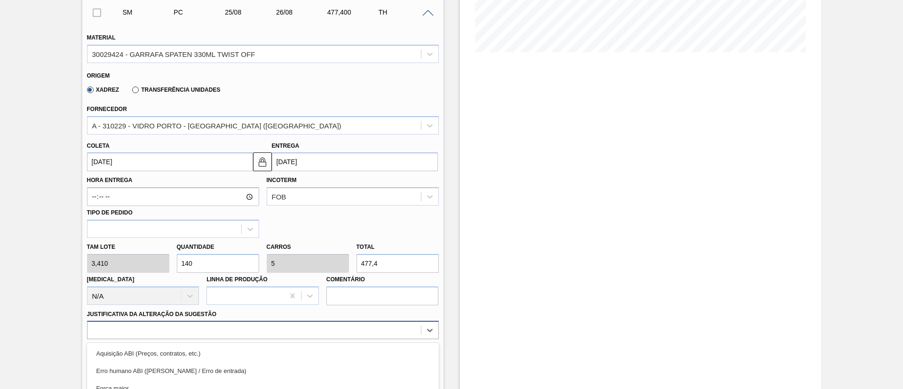
click at [183, 337] on div "option Outro focused, 6 of 18. 18 results available. Use Up and Down to choose …" at bounding box center [263, 330] width 352 height 18
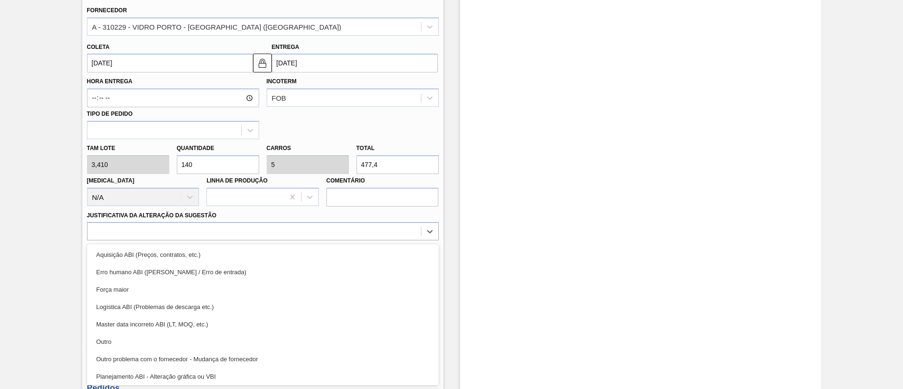
click at [147, 287] on div "Força maior" at bounding box center [263, 289] width 352 height 17
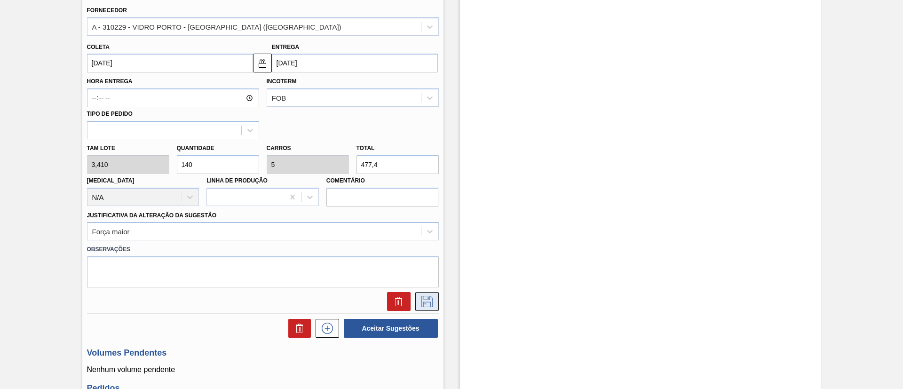
click at [424, 300] on icon at bounding box center [427, 301] width 15 height 11
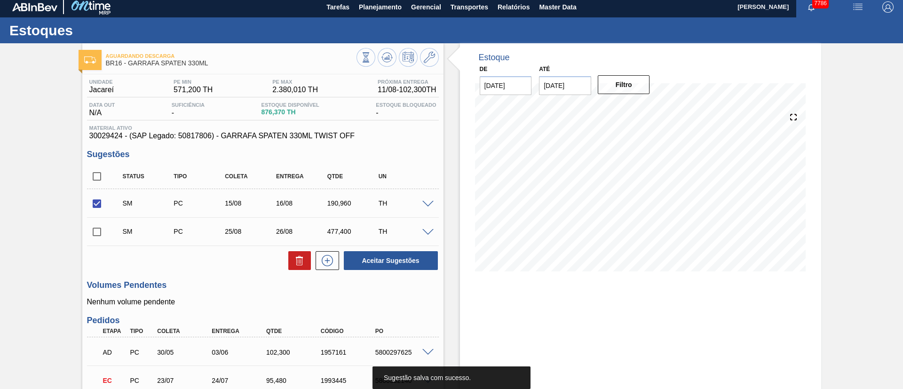
scroll to position [0, 0]
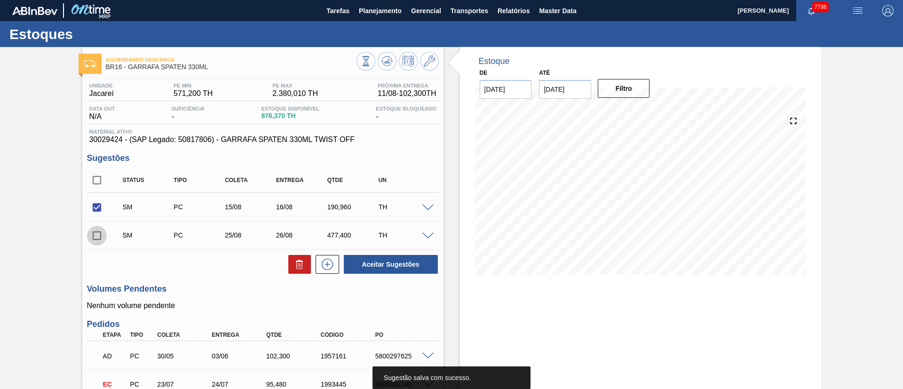
click at [96, 235] on input "checkbox" at bounding box center [97, 236] width 20 height 20
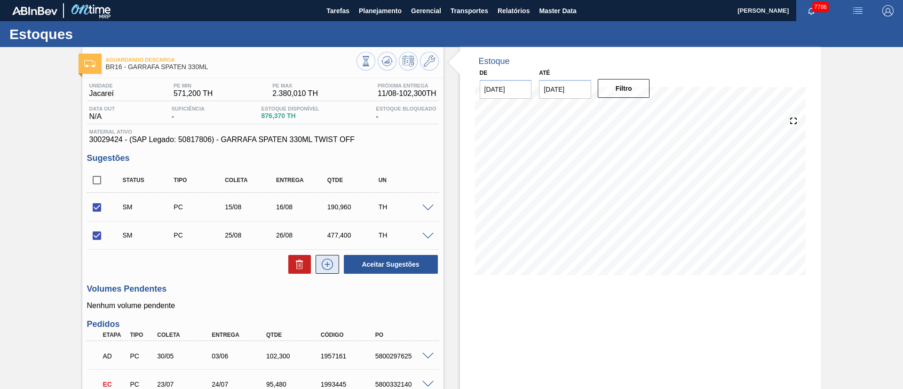
click at [327, 264] on icon at bounding box center [327, 264] width 5 height 0
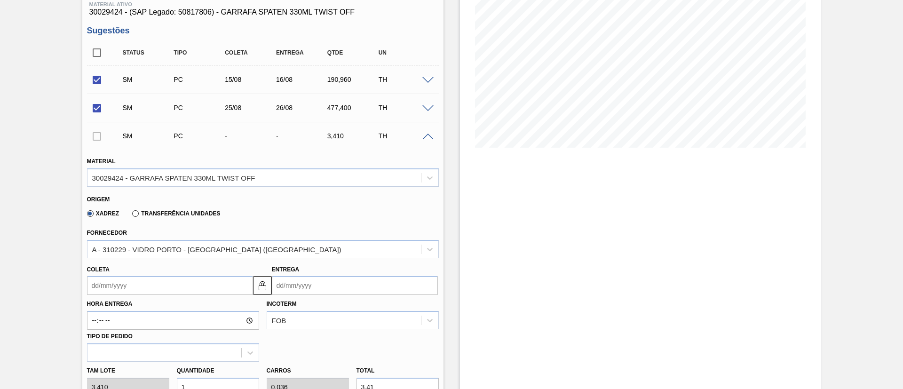
scroll to position [141, 0]
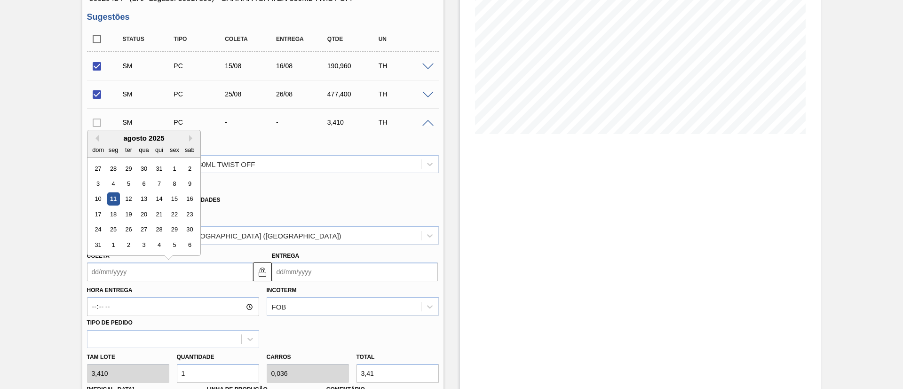
click at [132, 275] on input "Coleta" at bounding box center [170, 271] width 166 height 19
click at [125, 230] on div "26" at bounding box center [128, 229] width 13 height 13
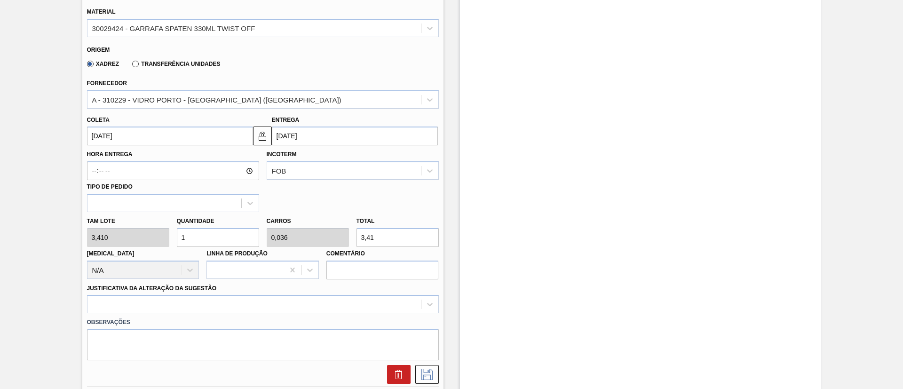
scroll to position [282, 0]
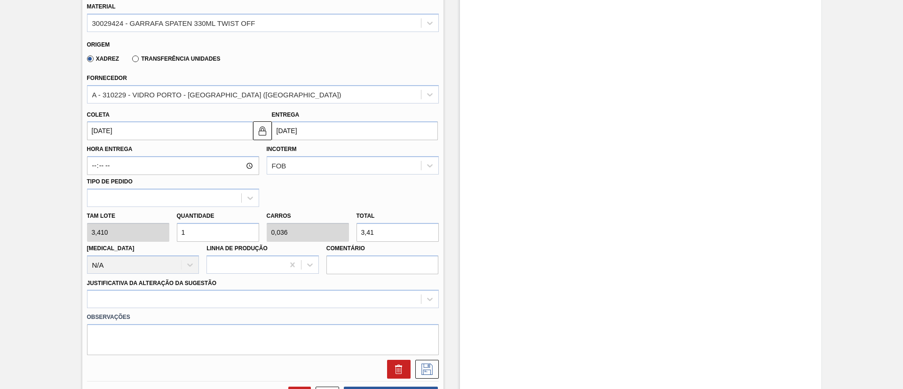
click at [104, 233] on div "Tam lote 3,410 Quantidade 1 Carros 0,036 Total 3,41 [MEDICAL_DATA] N/A Linha de…" at bounding box center [262, 240] width 359 height 67
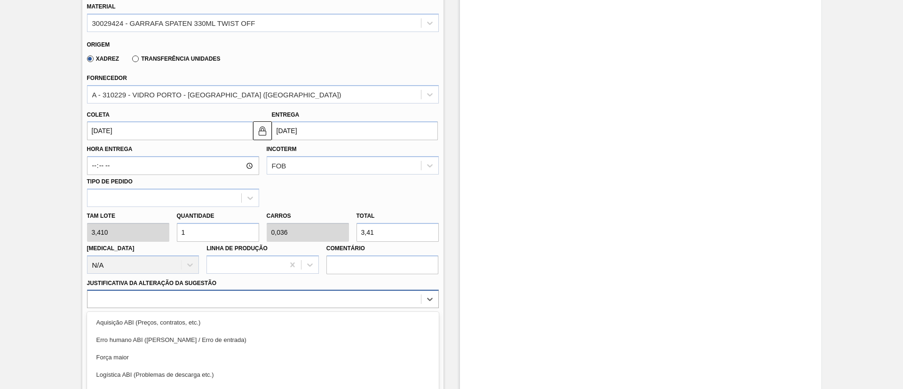
click at [135, 300] on div "option Logística ABI (Problemas de descarga etc.) focused, 4 of 18. 18 results …" at bounding box center [263, 299] width 352 height 18
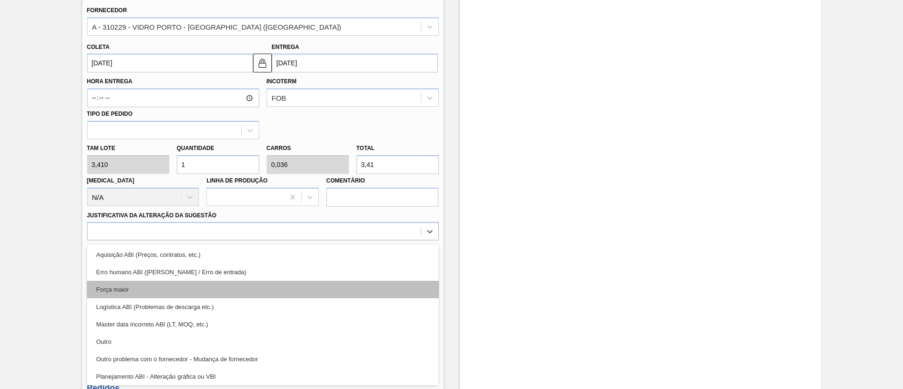
click at [125, 290] on div "Força maior" at bounding box center [263, 289] width 352 height 17
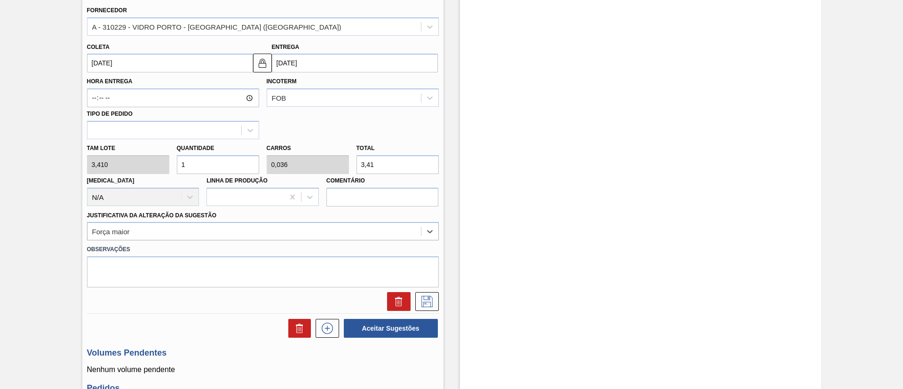
drag, startPoint x: 192, startPoint y: 163, endPoint x: 109, endPoint y: 145, distance: 84.7
click at [121, 148] on div "Tam lote 3,410 Quantidade 1 Carros 0,036 Total 3,41 [MEDICAL_DATA] N/A Linha de…" at bounding box center [262, 172] width 359 height 67
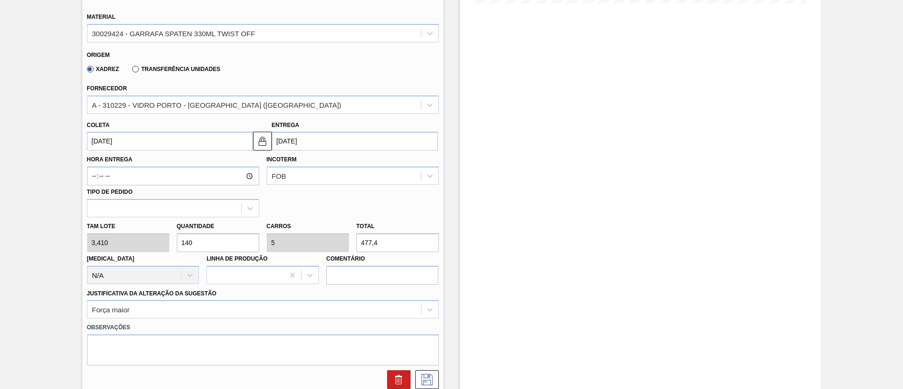
scroll to position [209, 0]
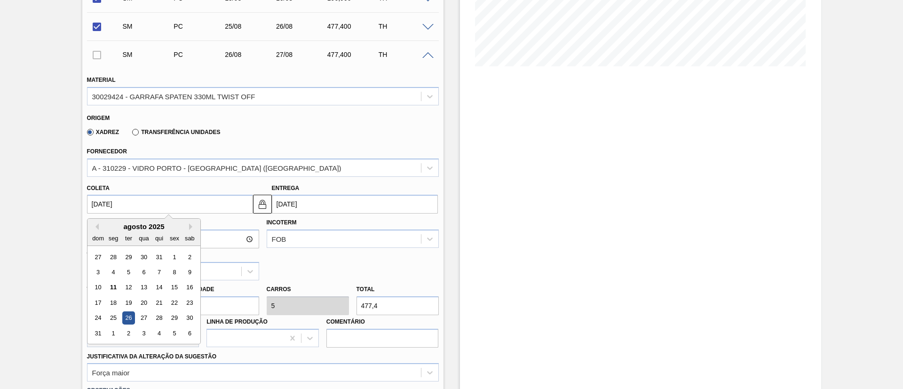
click at [124, 202] on input "[DATE]" at bounding box center [170, 204] width 166 height 19
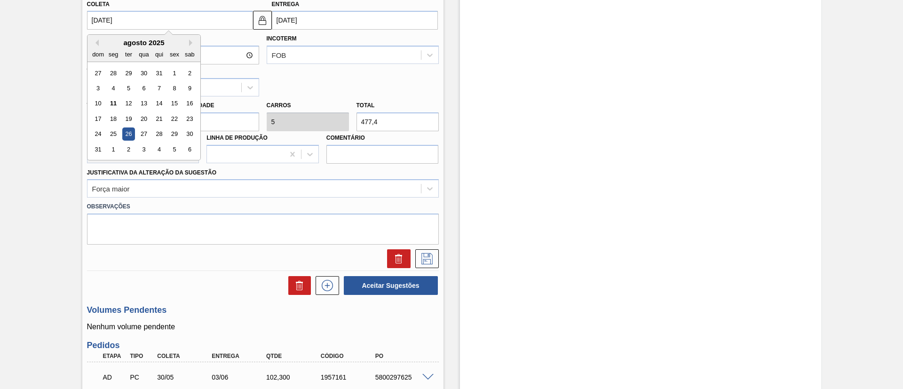
scroll to position [420, 0]
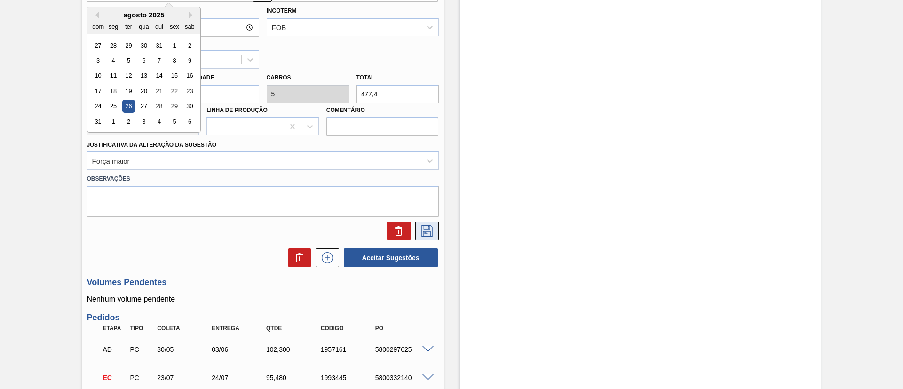
click at [427, 232] on icon at bounding box center [427, 230] width 15 height 11
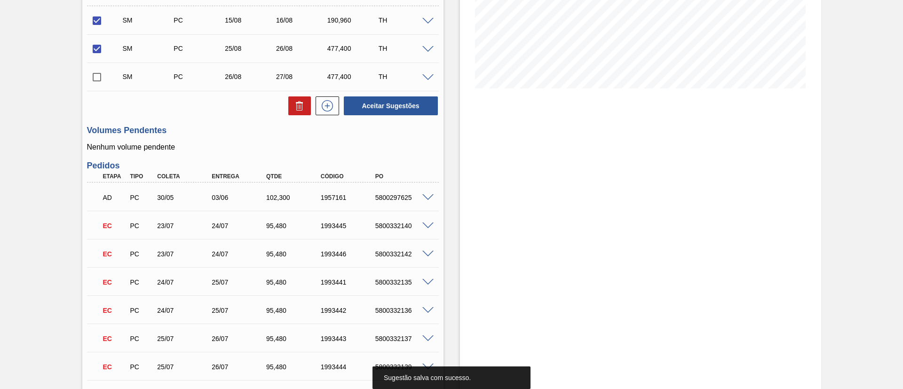
scroll to position [0, 0]
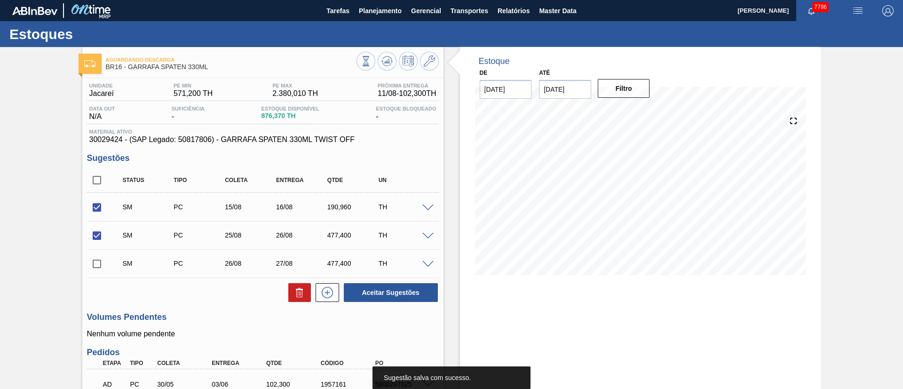
click at [100, 262] on input "checkbox" at bounding box center [97, 264] width 20 height 20
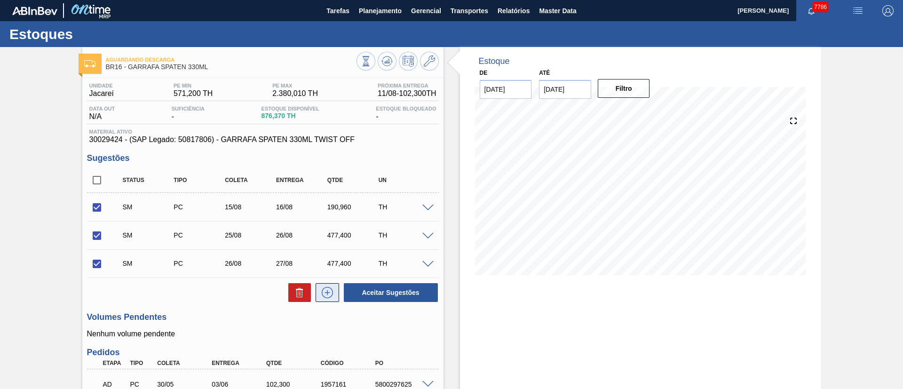
click at [331, 291] on icon at bounding box center [327, 292] width 15 height 11
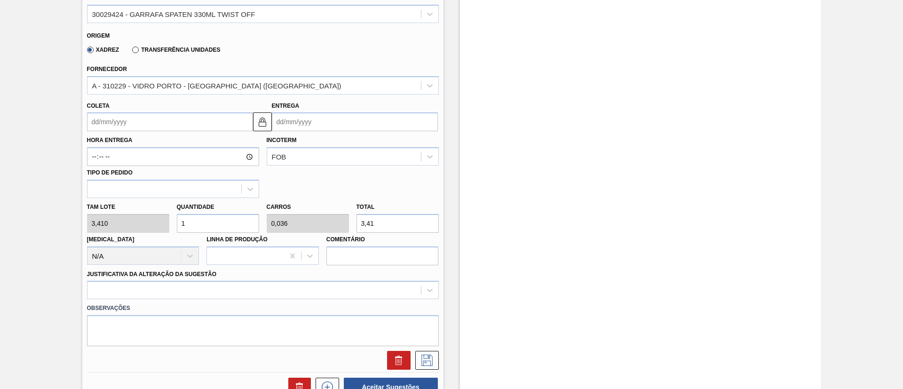
scroll to position [353, 0]
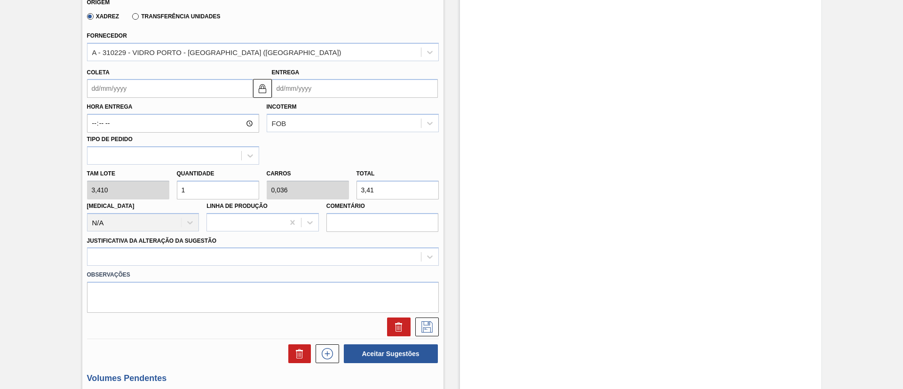
click at [108, 95] on input "Coleta" at bounding box center [170, 88] width 166 height 19
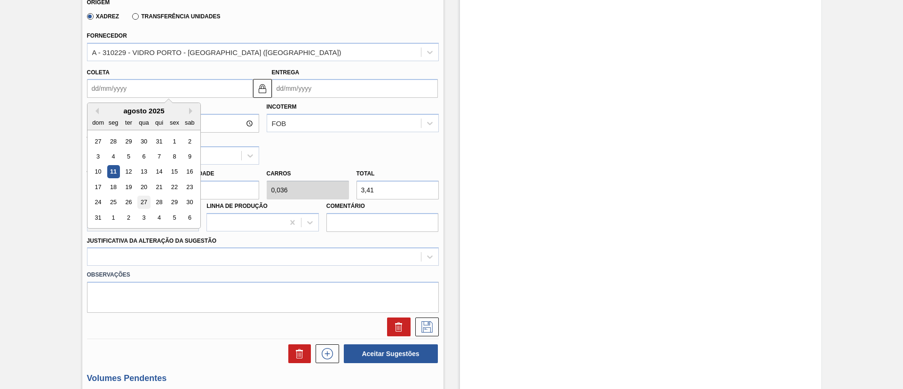
click at [144, 201] on div "27" at bounding box center [143, 202] width 13 height 13
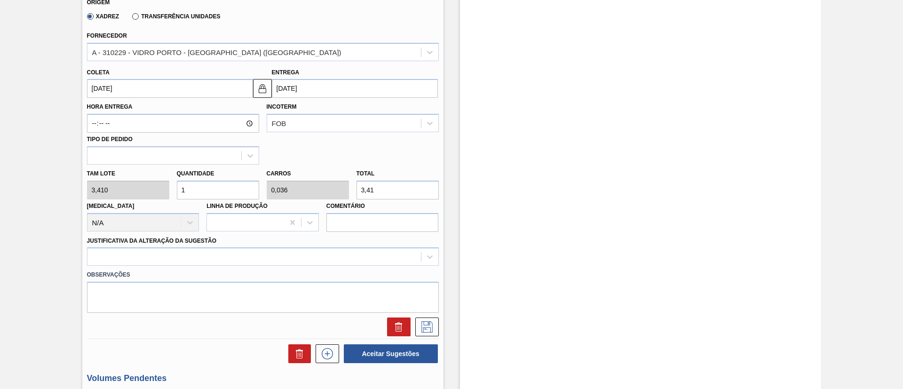
drag, startPoint x: 196, startPoint y: 190, endPoint x: 172, endPoint y: 189, distance: 24.0
click at [174, 190] on div "Quantidade 1" at bounding box center [218, 183] width 90 height 32
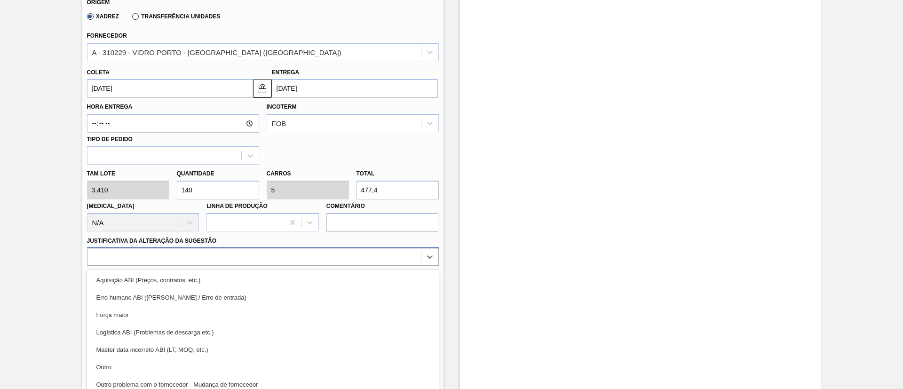
click at [179, 257] on div "option Aquisição ABI (Preços, contratos, etc.) focused, 1 of 18. 18 results ava…" at bounding box center [263, 256] width 352 height 18
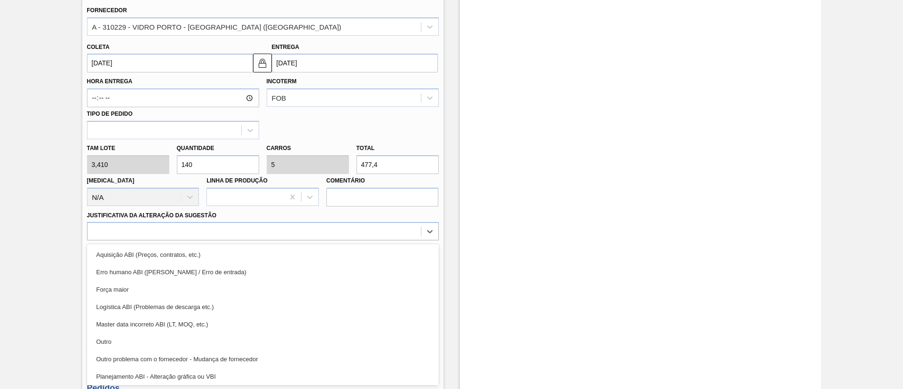
click at [126, 288] on div "Força maior" at bounding box center [263, 289] width 352 height 17
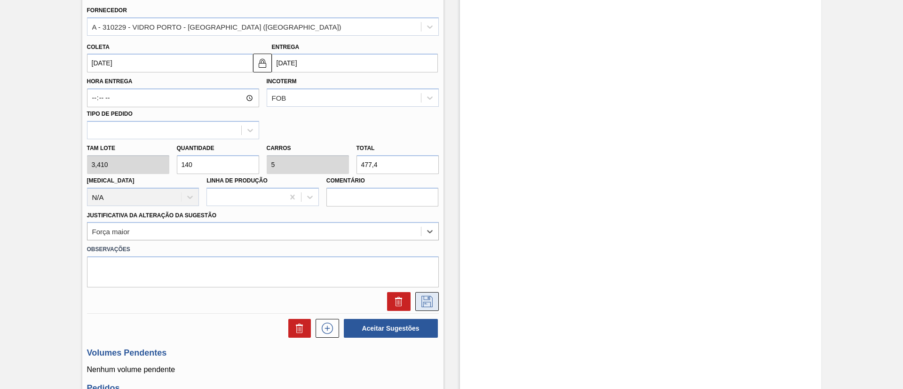
click at [420, 301] on icon at bounding box center [427, 301] width 15 height 11
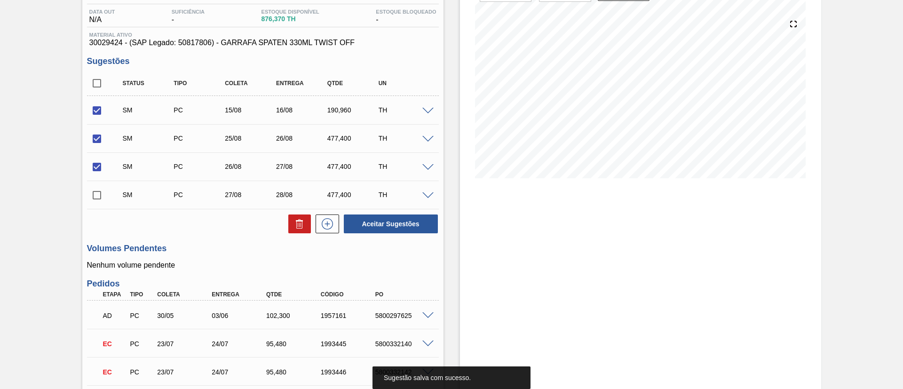
scroll to position [96, 0]
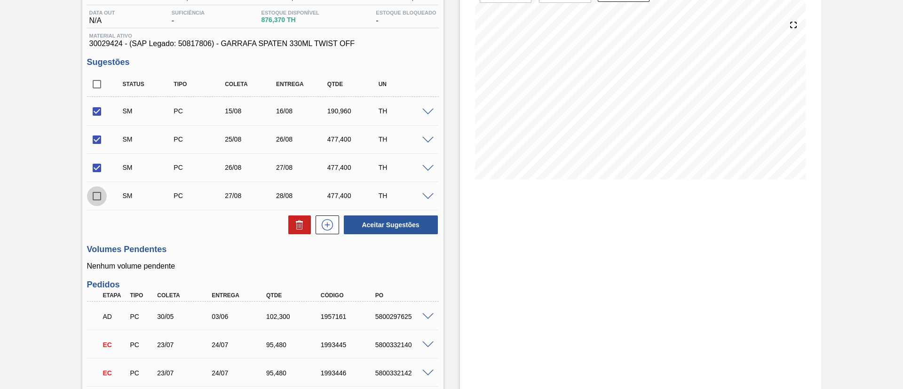
click at [97, 198] on input "checkbox" at bounding box center [97, 196] width 20 height 20
click at [412, 223] on button "Aceitar Sugestões" at bounding box center [391, 224] width 94 height 19
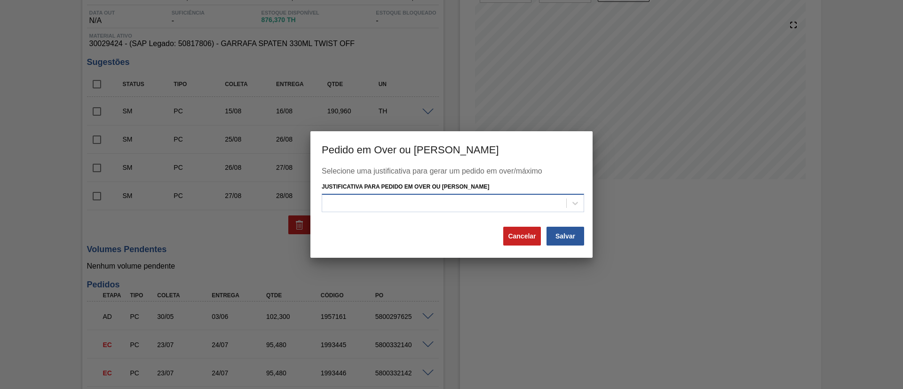
click at [372, 207] on div at bounding box center [444, 203] width 244 height 14
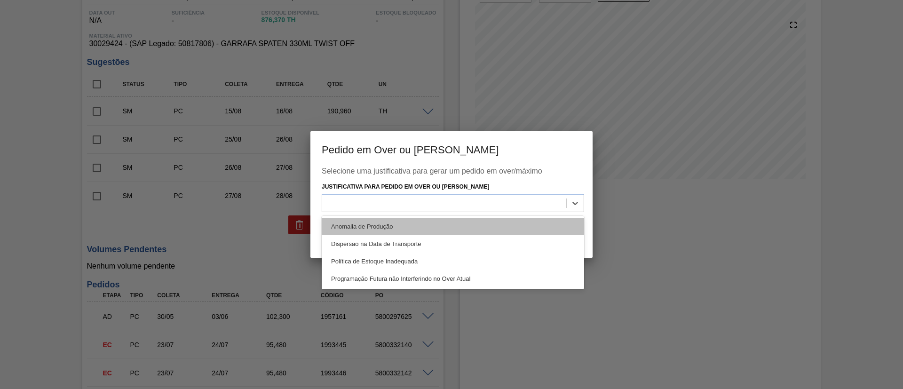
click at [368, 231] on div "Anomalia de Produção" at bounding box center [453, 226] width 262 height 17
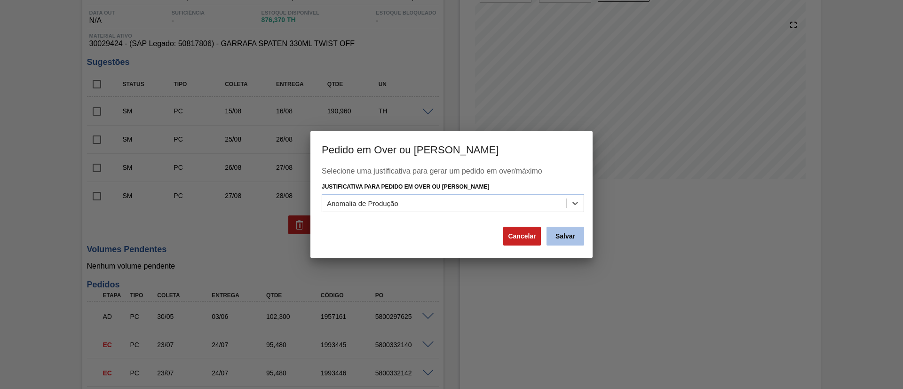
click at [558, 234] on button "Salvar" at bounding box center [566, 236] width 38 height 19
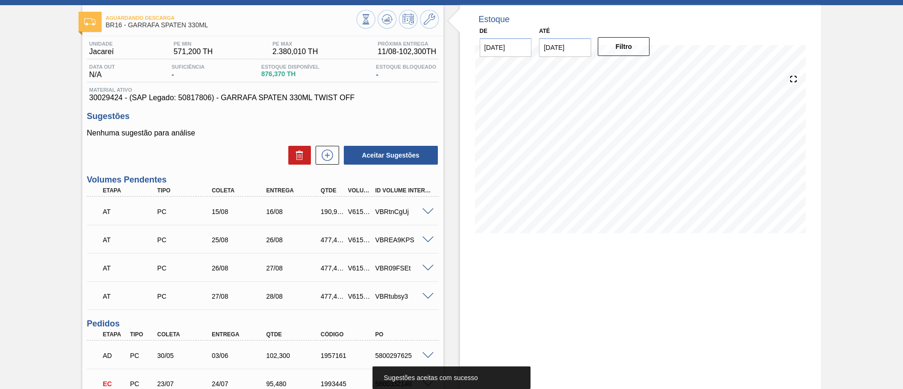
scroll to position [0, 0]
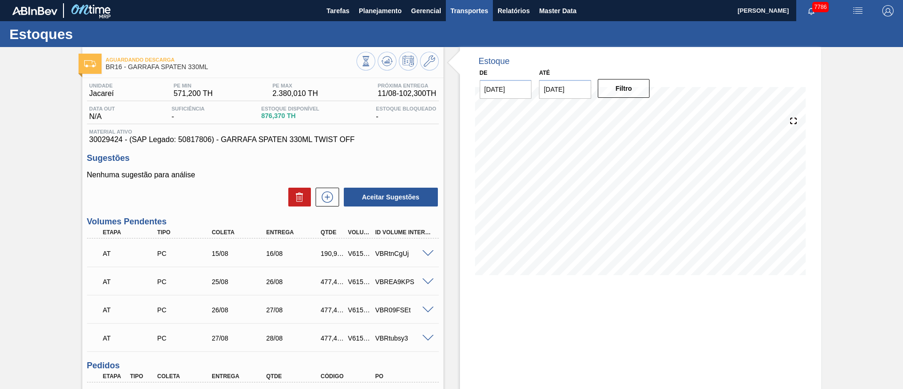
click at [472, 14] on span "Transportes" at bounding box center [470, 10] width 38 height 11
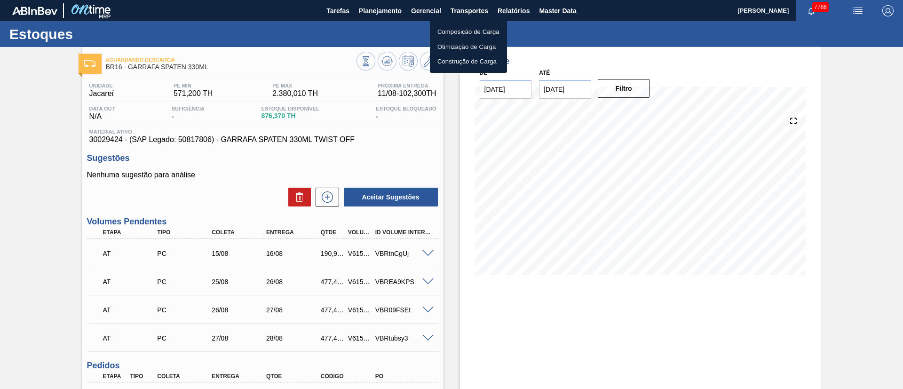
click at [440, 43] on li "Otimização de Carga" at bounding box center [468, 47] width 77 height 15
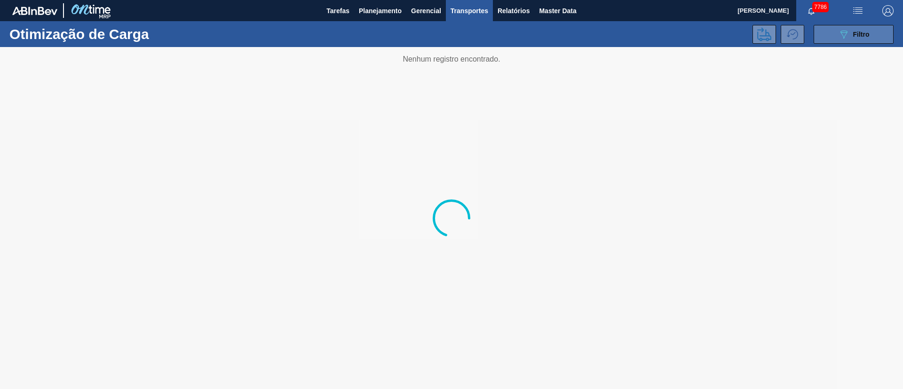
click at [881, 37] on button "089F7B8B-B2A5-4AFE-B5C0-19BA573D28AC Filtro" at bounding box center [854, 34] width 80 height 19
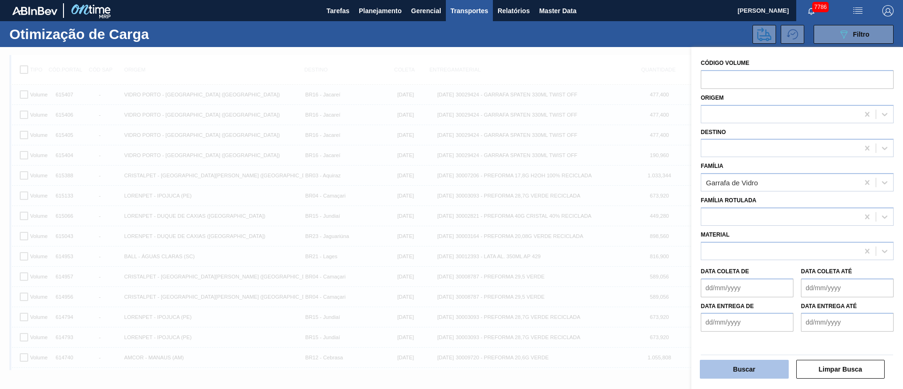
click at [742, 364] on button "Buscar" at bounding box center [744, 369] width 89 height 19
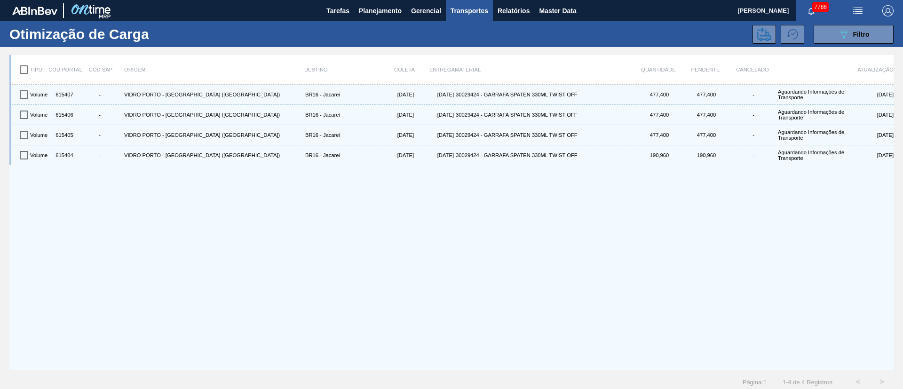
click at [18, 72] on input "checkbox" at bounding box center [24, 70] width 20 height 20
click at [761, 34] on icon at bounding box center [764, 34] width 14 height 14
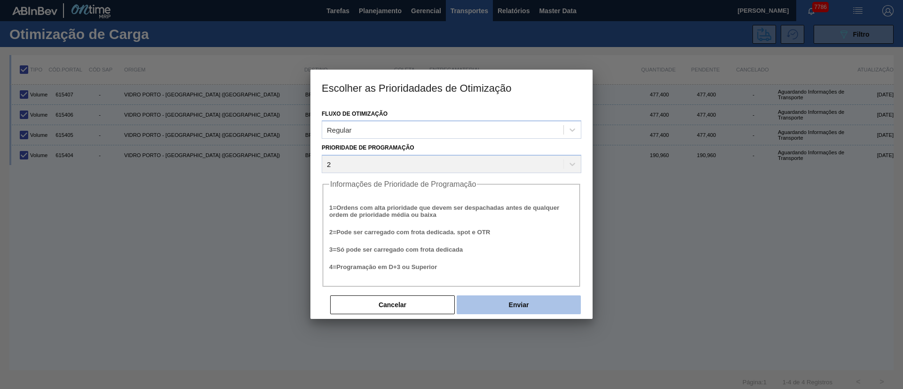
click at [530, 311] on button "Enviar" at bounding box center [519, 304] width 124 height 19
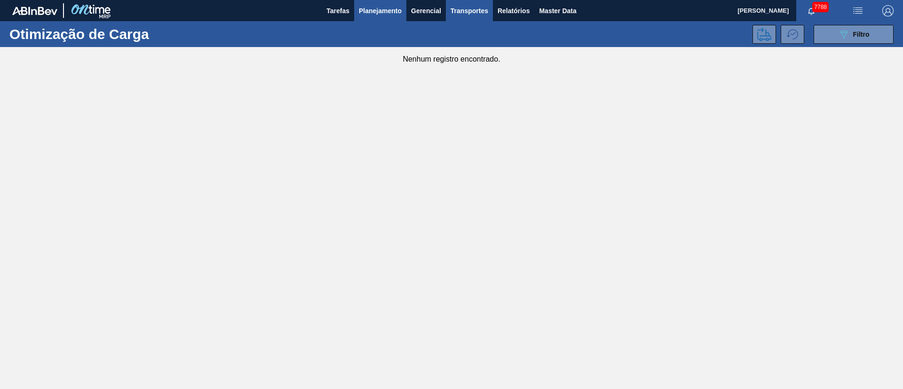
click at [383, 13] on span "Planejamento" at bounding box center [380, 10] width 43 height 11
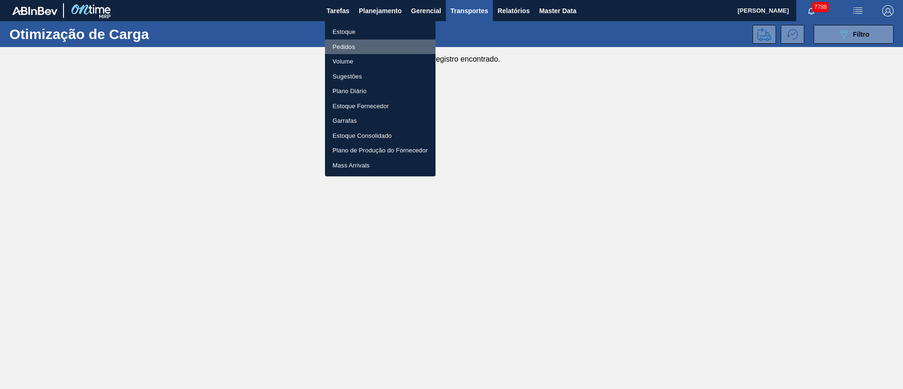
click at [347, 51] on li "Pedidos" at bounding box center [380, 47] width 111 height 15
